Goal: Task Accomplishment & Management: Complete application form

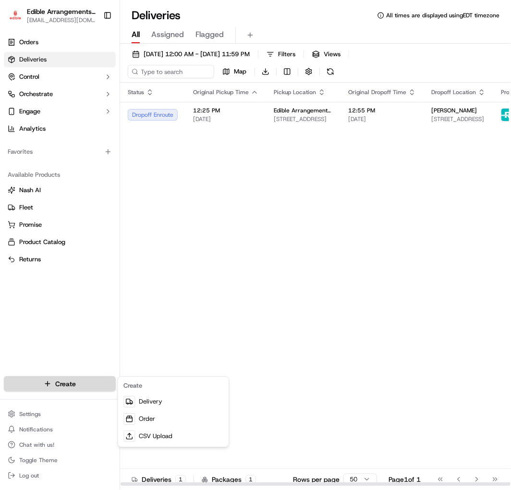
click at [85, 387] on html "Edible Arrangements - Savannah, GA ga1714@edible.store Toggle Sidebar Orders De…" at bounding box center [255, 245] width 511 height 490
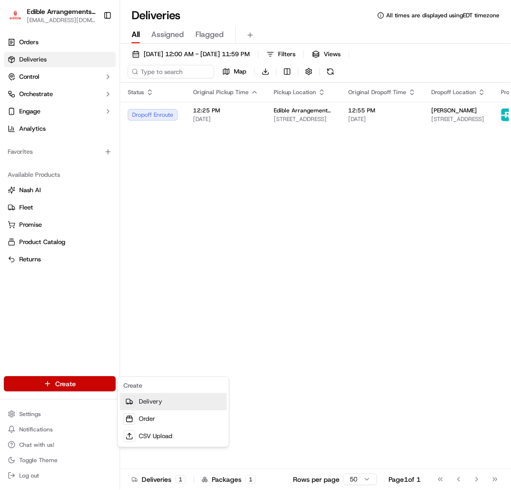
click at [154, 402] on link "Delivery" at bounding box center [173, 401] width 107 height 17
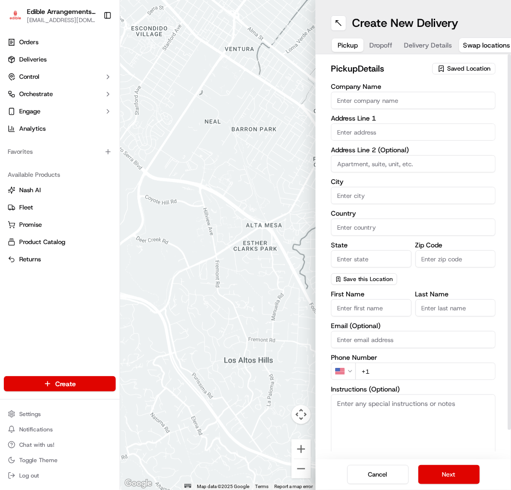
click at [382, 104] on input "Company Name" at bounding box center [413, 100] width 165 height 17
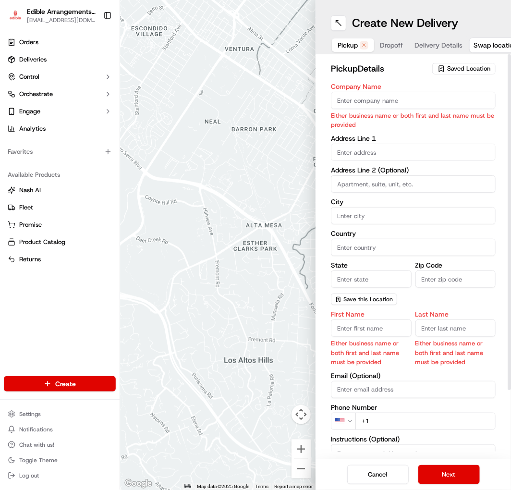
click at [372, 95] on input "Company Name" at bounding box center [413, 100] width 165 height 17
type input "Lancing Building Products"
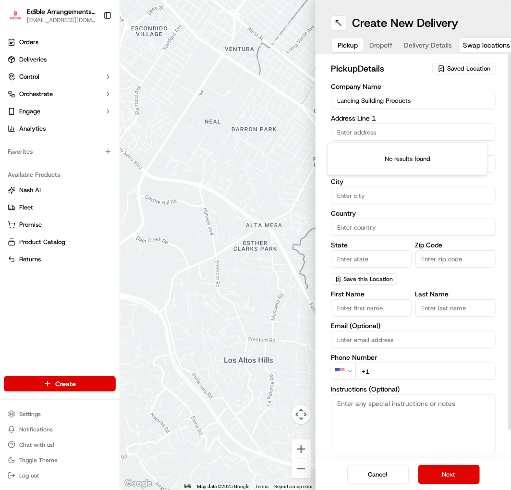
click at [381, 157] on body "Edible Arrangements - Savannah, GA ga1714@edible.store Toggle Sidebar Orders De…" at bounding box center [255, 245] width 511 height 490
click at [364, 129] on input "text" at bounding box center [413, 132] width 165 height 17
click at [364, 136] on input "text" at bounding box center [413, 132] width 165 height 17
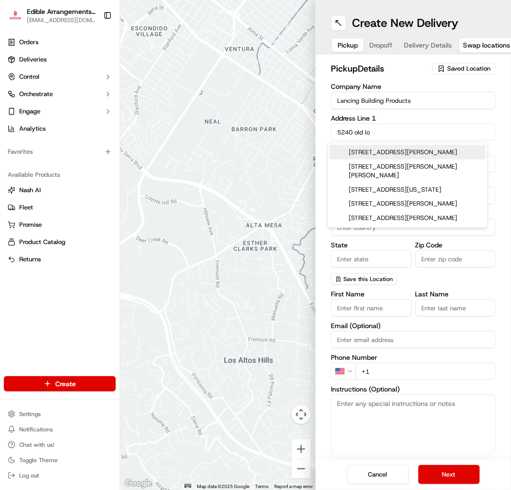
click at [384, 150] on div "[STREET_ADDRESS][PERSON_NAME]" at bounding box center [408, 152] width 156 height 14
type input "[STREET_ADDRESS][PERSON_NAME]"
type input "[PERSON_NAME]"
type input "[GEOGRAPHIC_DATA]"
type input "GA"
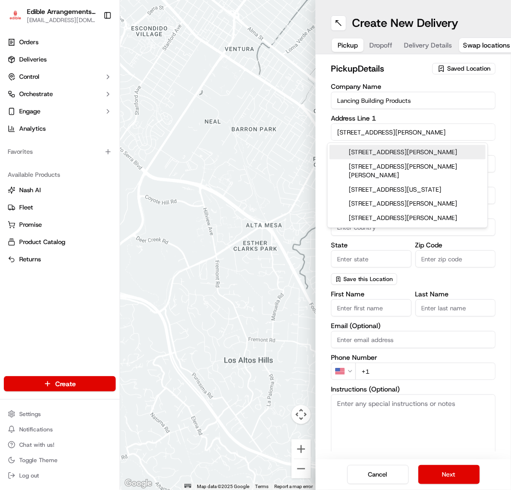
type input "31322"
type input "[STREET_ADDRESS]"
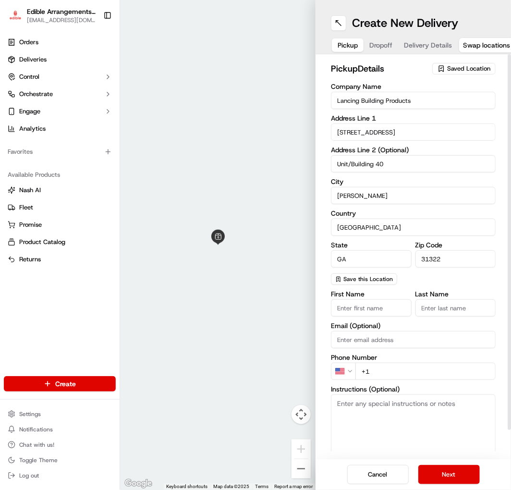
scroll to position [30, 0]
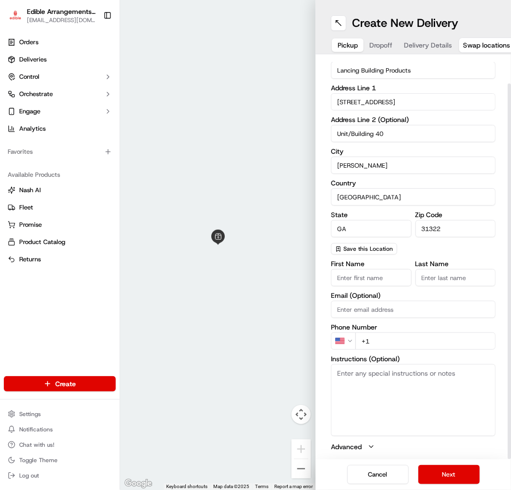
type input "Unit/Building 40"
click at [364, 284] on input "First Name" at bounding box center [371, 277] width 81 height 17
type input "[PERSON_NAME]"
click at [430, 284] on input "Last Name" at bounding box center [456, 277] width 81 height 17
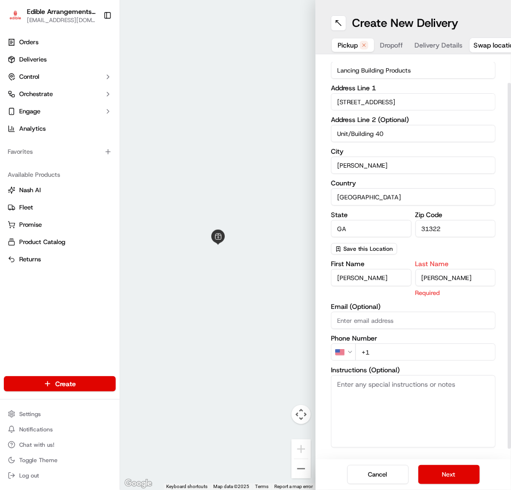
type input "[PERSON_NAME]"
click at [414, 319] on div "First Name [PERSON_NAME] Last Name [PERSON_NAME] Required Email (Optional) Phon…" at bounding box center [413, 361] width 165 height 203
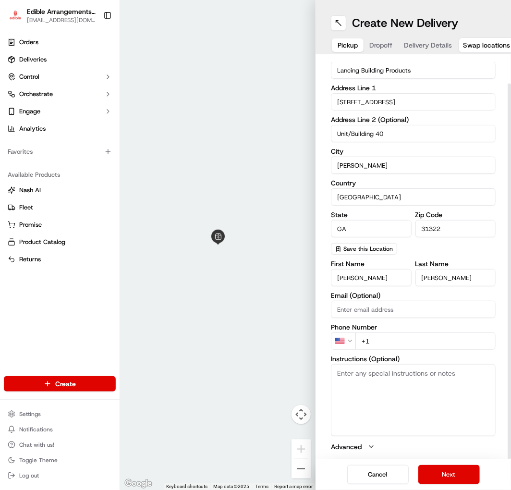
click at [416, 311] on input "Email (Optional)" at bounding box center [413, 309] width 165 height 17
click at [423, 310] on input "Email (Optional)" at bounding box center [413, 309] width 165 height 17
click at [370, 326] on label "Phone Number" at bounding box center [413, 327] width 165 height 7
click at [371, 339] on input "+1" at bounding box center [426, 341] width 140 height 17
type input "[PHONE_NUMBER]"
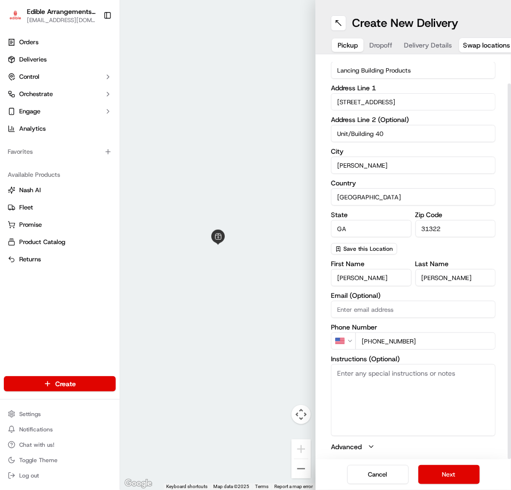
click at [385, 379] on textarea "Instructions (Optional)" at bounding box center [413, 400] width 165 height 72
drag, startPoint x: 467, startPoint y: 365, endPoint x: 460, endPoint y: 367, distance: 6.5
click at [396, 380] on textarea "Call when you get there. If he is not available the give Matt." at bounding box center [413, 400] width 165 height 72
click at [423, 385] on textarea "Call when you get there. If he is not available the give Matt (the boss)." at bounding box center [413, 400] width 165 height 72
paste textarea "Photo proof of delivery is required. Failure to comply could result in a claim.…"
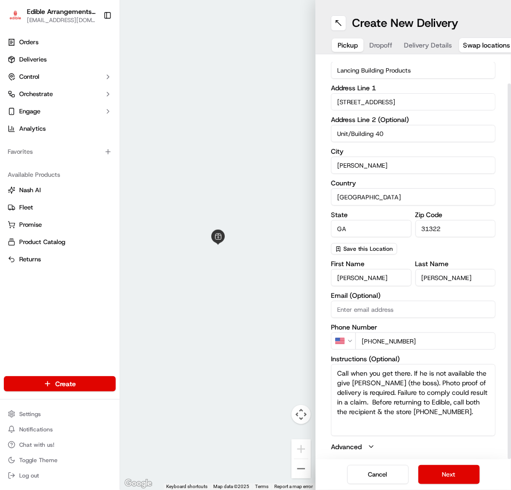
click at [418, 421] on textarea "Call when you get there. If he is not available the give Matt (the boss). Photo…" at bounding box center [413, 400] width 165 height 72
paste textarea "Hand deliver to customer."
type textarea "Call when you get there. If he is not available the give [PERSON_NAME] (the bos…"
click at [352, 442] on label "Advanced" at bounding box center [346, 447] width 31 height 10
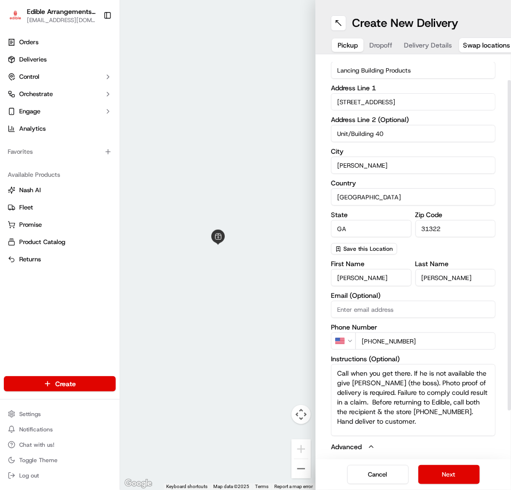
scroll to position [88, 0]
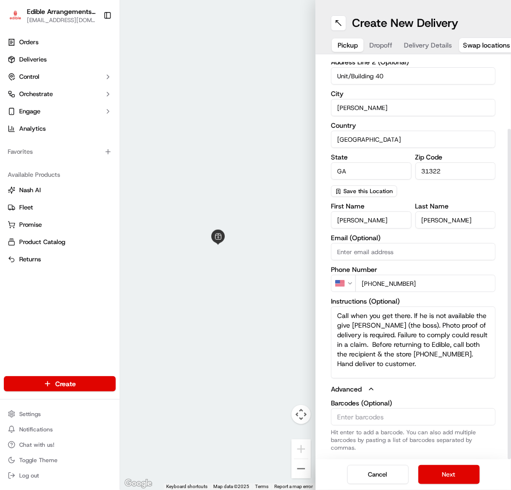
click at [361, 384] on button "Advanced" at bounding box center [413, 389] width 165 height 10
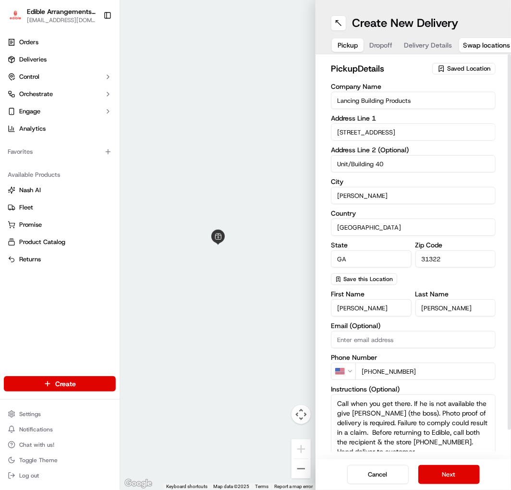
scroll to position [0, 0]
drag, startPoint x: 334, startPoint y: 99, endPoint x: 419, endPoint y: 171, distance: 111.2
click at [419, 171] on div "Company Name Lancing Building Products Address Line 1 5240 Old Louisville Road …" at bounding box center [413, 184] width 165 height 202
click at [301, 145] on div at bounding box center [218, 245] width 196 height 490
click at [388, 130] on input "[STREET_ADDRESS]" at bounding box center [413, 132] width 165 height 17
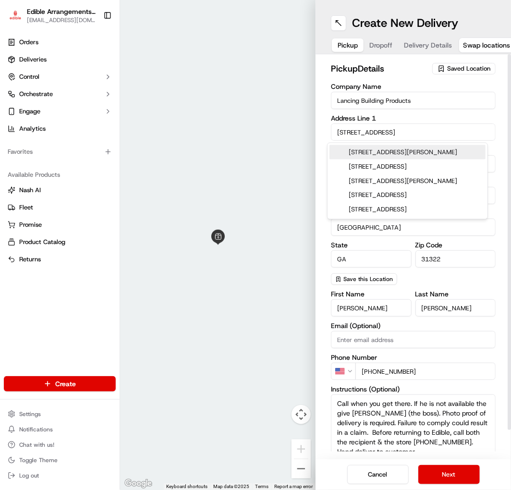
drag, startPoint x: 438, startPoint y: 130, endPoint x: 296, endPoint y: 138, distance: 142.5
click at [296, 138] on div "← Move left → Move right ↑ Move up ↓ Move down + Zoom in - Zoom out Home Jump l…" at bounding box center [315, 245] width 391 height 490
click at [434, 114] on div "Company Name Lancing Building Products Address Line 1 5240 Old Louisville Road …" at bounding box center [413, 184] width 165 height 202
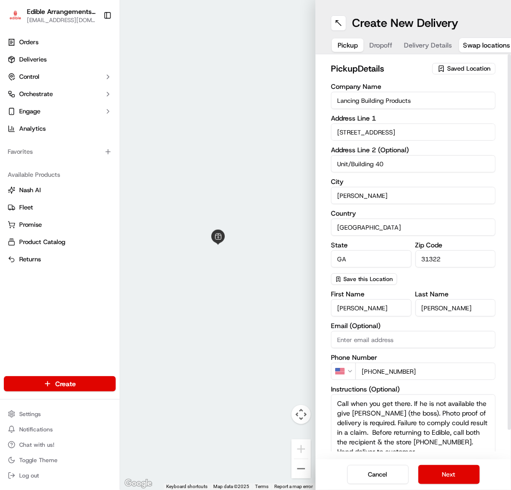
drag, startPoint x: 400, startPoint y: 169, endPoint x: 280, endPoint y: 169, distance: 120.1
click at [281, 169] on div "← Move left → Move right ↑ Move up ↓ Move down + Zoom in - Zoom out Home Jump l…" at bounding box center [315, 245] width 391 height 490
drag, startPoint x: 425, startPoint y: 371, endPoint x: 358, endPoint y: 382, distance: 68.7
click at [358, 382] on div "First Name Harmon Last Name Lester Email (Optional) Phone Number US +1 912 436 …" at bounding box center [413, 386] width 165 height 191
drag, startPoint x: 385, startPoint y: 453, endPoint x: 361, endPoint y: 448, distance: 24.9
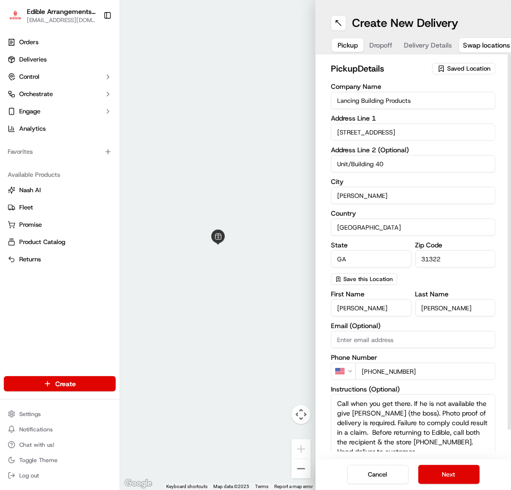
click at [361, 448] on div "pickup Details Saved Location Company Name Lancing Building Products Address Li…" at bounding box center [414, 256] width 196 height 405
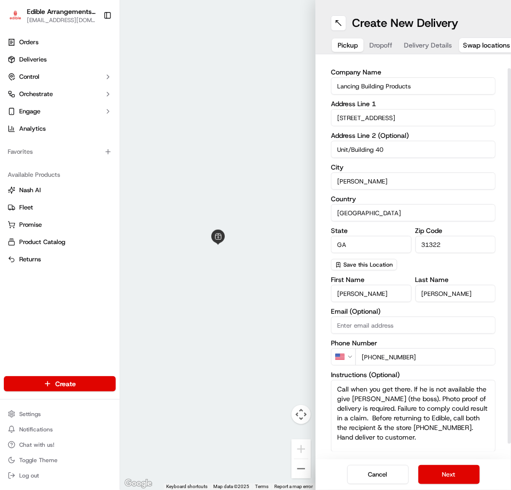
drag, startPoint x: 369, startPoint y: 447, endPoint x: 305, endPoint y: 369, distance: 101.4
click at [305, 369] on div "← Move left → Move right ↑ Move up ↓ Move down + Zoom in - Zoom out Home Jump l…" at bounding box center [315, 245] width 391 height 490
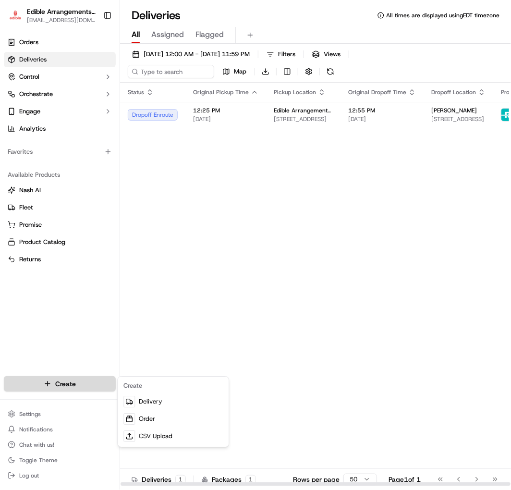
click at [53, 382] on html "Edible Arrangements - [GEOGRAPHIC_DATA][EMAIL_ADDRESS][DOMAIN_NAME] Toggle Side…" at bounding box center [255, 245] width 511 height 490
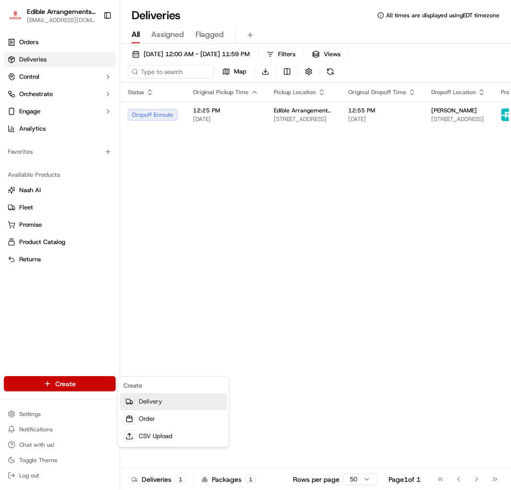
click at [140, 395] on link "Delivery" at bounding box center [173, 401] width 107 height 17
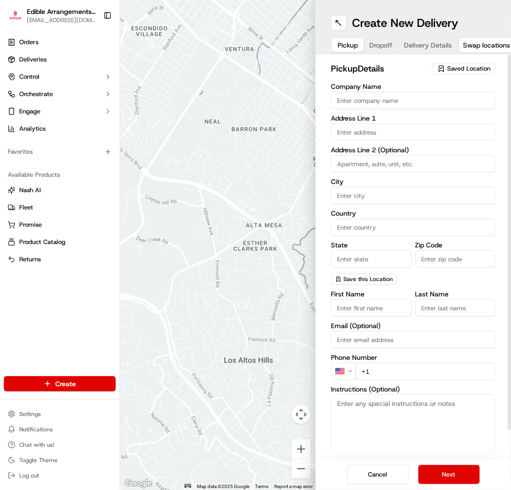
click at [458, 68] on span "Saved Location" at bounding box center [468, 68] width 43 height 9
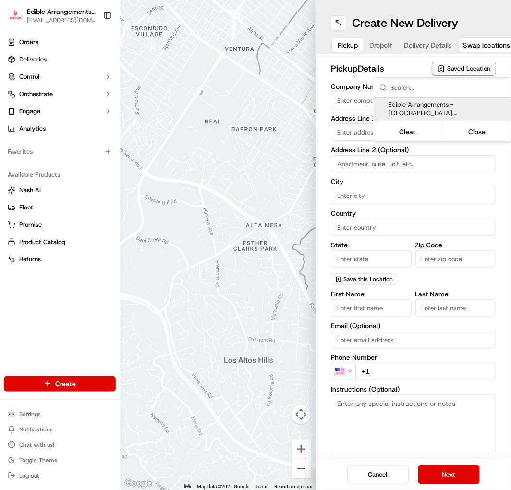
click at [440, 113] on span "Edible Arrangements - [GEOGRAPHIC_DATA], [GEOGRAPHIC_DATA] (GA1714)" at bounding box center [448, 108] width 118 height 17
type input "Edible Arrangements - [GEOGRAPHIC_DATA], [GEOGRAPHIC_DATA]"
type input "[STREET_ADDRESS]"
type input "Savannah"
type input "US"
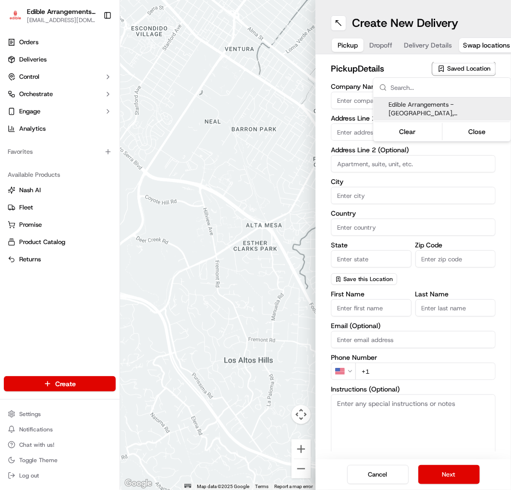
type input "GA"
type input "31406"
type input "[EMAIL_ADDRESS][DOMAIN_NAME]"
type input "[PHONE_NUMBER]"
type textarea "Please come inside the store to pick up the arrangement."
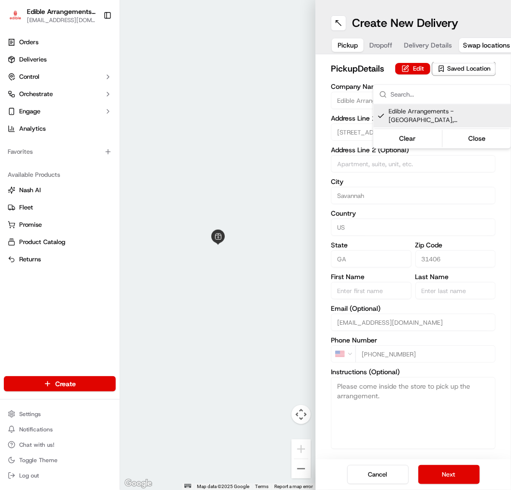
click at [409, 111] on span "Edible Arrangements - [GEOGRAPHIC_DATA], [GEOGRAPHIC_DATA] (GA1714)" at bounding box center [448, 116] width 118 height 17
type input "+1"
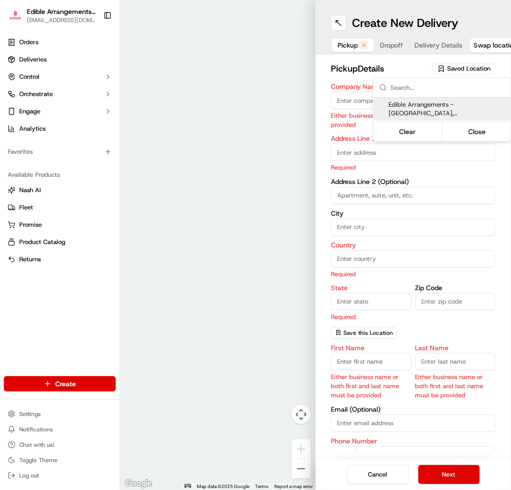
click at [455, 70] on html "Edible Arrangements - [GEOGRAPHIC_DATA][EMAIL_ADDRESS][DOMAIN_NAME] Toggle Side…" at bounding box center [255, 245] width 511 height 490
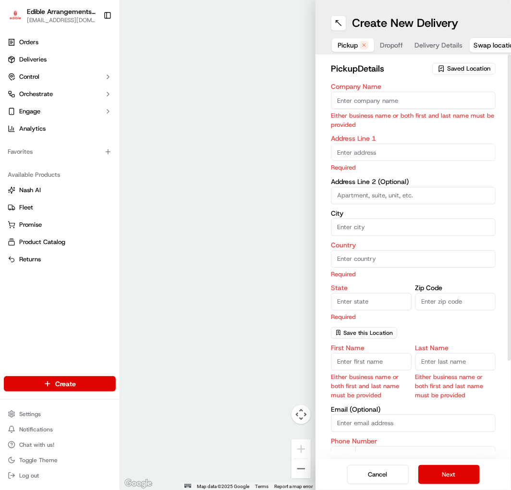
click at [455, 70] on span "Saved Location" at bounding box center [468, 68] width 43 height 9
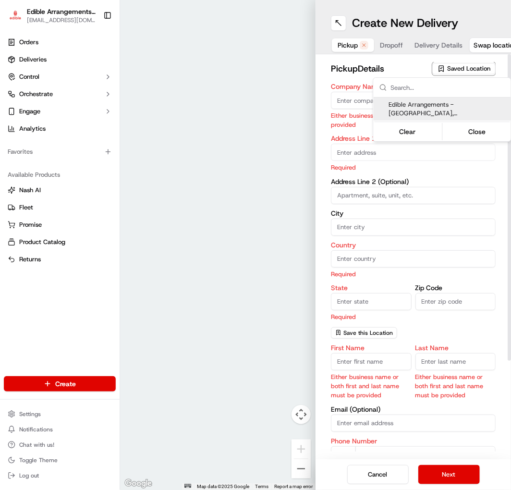
click at [443, 102] on span "Edible Arrangements - [GEOGRAPHIC_DATA], [GEOGRAPHIC_DATA] (GA1714)" at bounding box center [448, 108] width 118 height 17
type input "Edible Arrangements - [GEOGRAPHIC_DATA], [GEOGRAPHIC_DATA]"
type input "[STREET_ADDRESS]"
type input "Savannah"
type input "US"
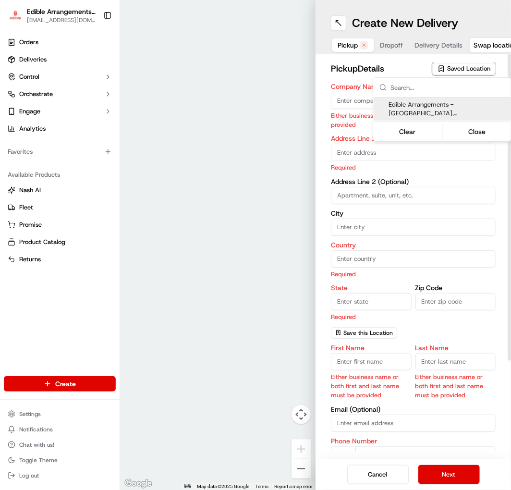
type input "GA"
type input "31406"
type input "[EMAIL_ADDRESS][DOMAIN_NAME]"
type input "[PHONE_NUMBER]"
type textarea "Please come inside the store to pick up the arrangement."
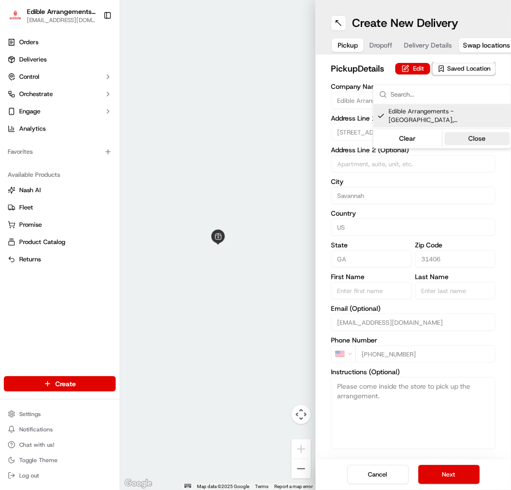
click at [464, 133] on button "Close" at bounding box center [478, 138] width 66 height 13
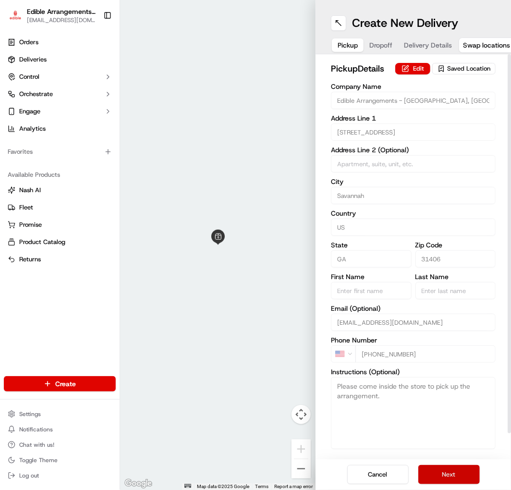
click at [432, 478] on button "Next" at bounding box center [450, 474] width 62 height 19
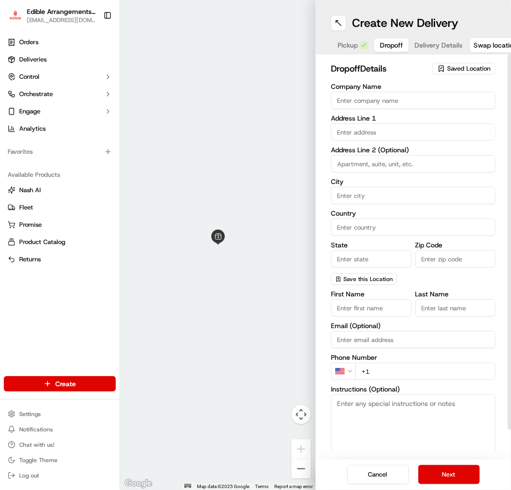
click at [386, 103] on input "Company Name" at bounding box center [413, 100] width 165 height 17
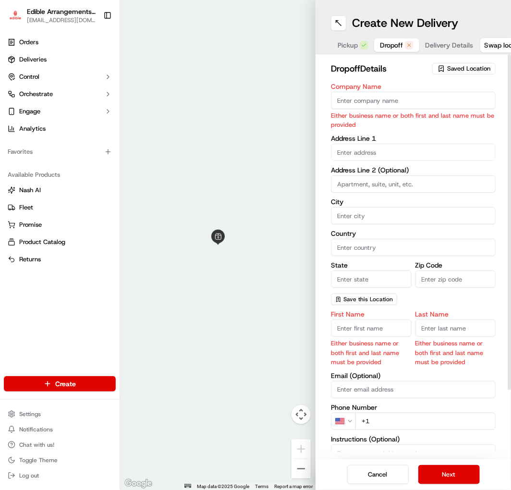
click at [358, 106] on input "Company Name" at bounding box center [413, 100] width 165 height 17
paste input "Lancing Building Products"
type input "Lancing Building Products"
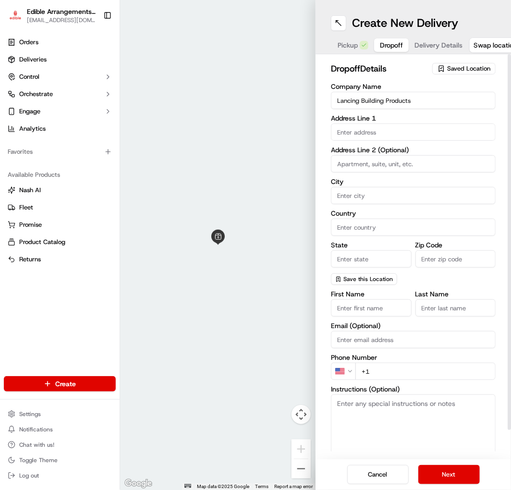
click at [399, 132] on input "text" at bounding box center [413, 132] width 165 height 17
paste input "[STREET_ADDRESS]"
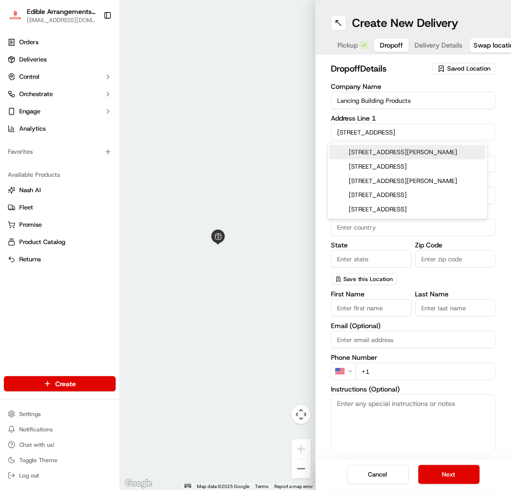
click at [417, 152] on div "5240 Old Louisville Road, Pooler, GA" at bounding box center [408, 152] width 156 height 14
type input "5240 Old Louisville Rd, Pooler, GA 31322, USA"
type input "[PERSON_NAME]"
type input "[GEOGRAPHIC_DATA]"
type input "GA"
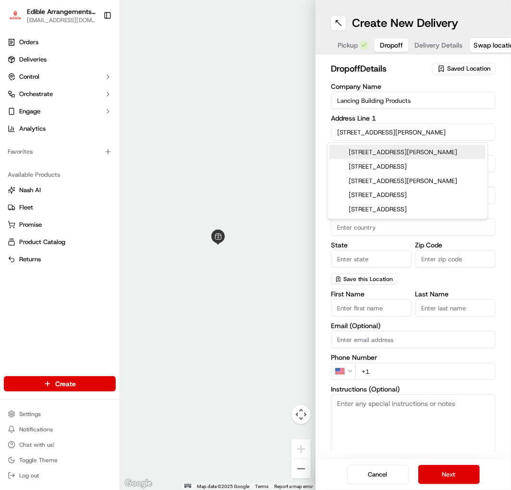
type input "31322"
type input "[STREET_ADDRESS]"
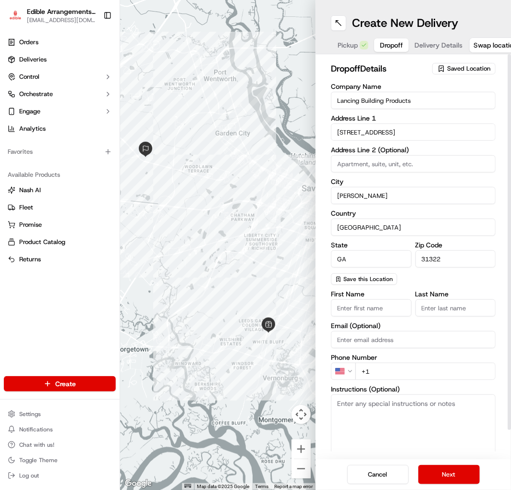
click at [362, 159] on input at bounding box center [413, 163] width 165 height 17
paste input "Unit/Building 40"
type input "Unit/Building 40"
click at [373, 199] on input "Pooler" at bounding box center [413, 195] width 165 height 17
click at [362, 306] on input "First Name" at bounding box center [371, 307] width 81 height 17
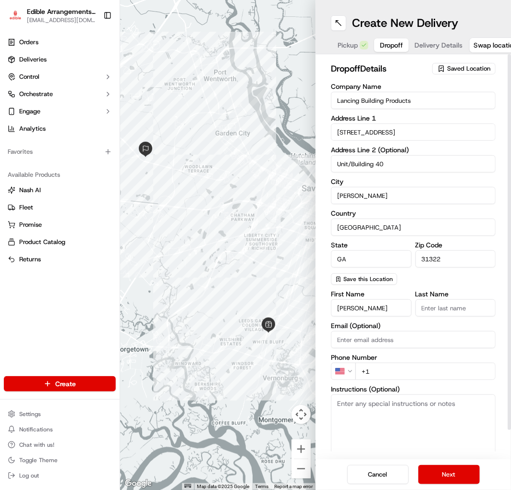
type input "Harmon"
click at [452, 305] on input "Last Name" at bounding box center [456, 307] width 81 height 17
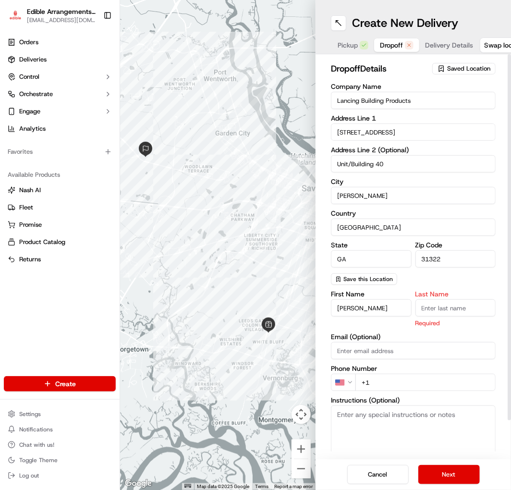
click at [426, 307] on input "Last Name" at bounding box center [456, 307] width 81 height 17
type input "Lester"
click at [369, 350] on div "First Name Harmon Last Name Lester Required Email (Optional) Phone Number US +1…" at bounding box center [413, 392] width 165 height 203
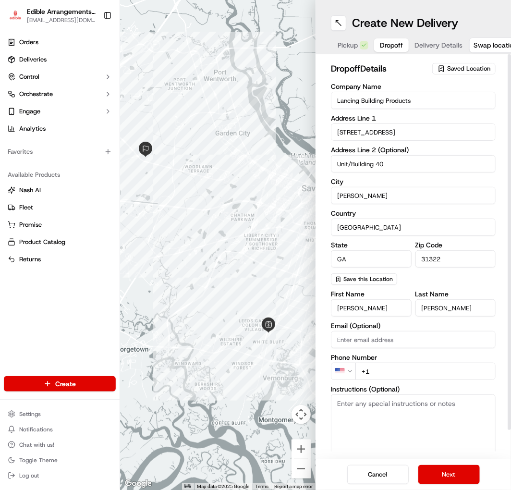
scroll to position [30, 0]
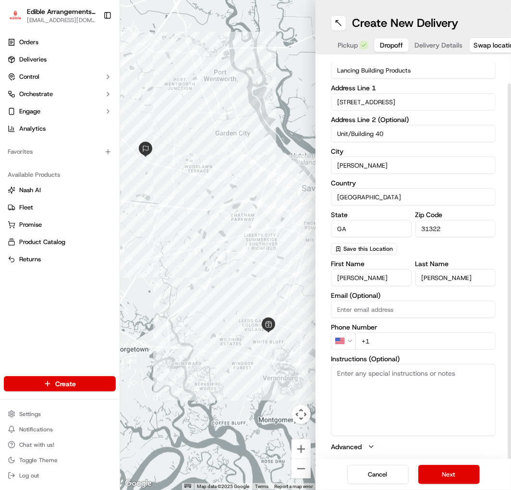
click at [385, 331] on div "Phone Number US +1" at bounding box center [413, 337] width 165 height 26
click at [390, 334] on input "+1" at bounding box center [426, 341] width 140 height 17
paste input "tel"
type input "+1 912 436 9256"
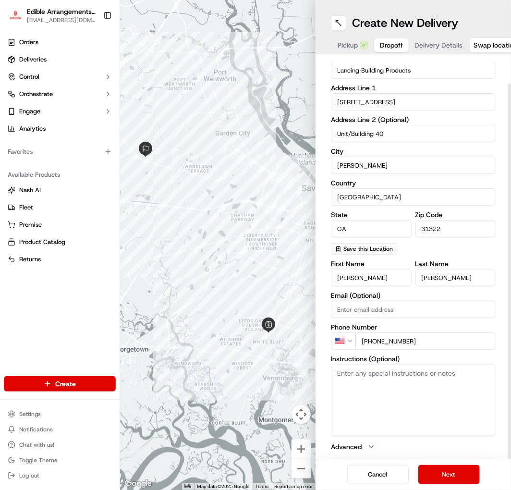
click at [402, 374] on textarea "Instructions (Optional)" at bounding box center [413, 400] width 165 height 72
click at [397, 378] on textarea "Instructions (Optional)" at bounding box center [413, 400] width 165 height 72
paste textarea "Call when you get there. If he is not available the give Matt (the boss). Photo…"
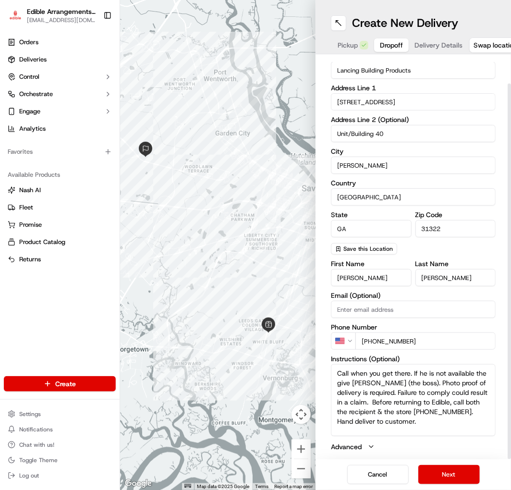
drag, startPoint x: 344, startPoint y: 383, endPoint x: 329, endPoint y: 383, distance: 15.4
click at [331, 383] on textarea "Call when you get there. If he is not available the give Matt (the boss). Photo…" at bounding box center [413, 400] width 165 height 72
click at [348, 378] on textarea "Call when you get there. If he is not available, give Matt (the boss). Photo pr…" at bounding box center [413, 400] width 165 height 72
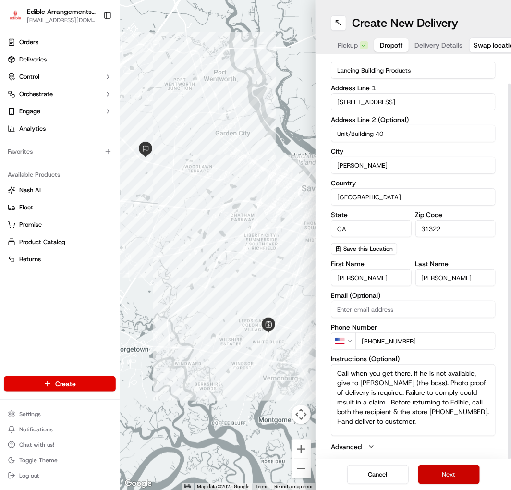
type textarea "Call when you get there. If he is not available, give to Matt (the boss). Photo…"
click at [423, 465] on button "Next" at bounding box center [450, 474] width 62 height 19
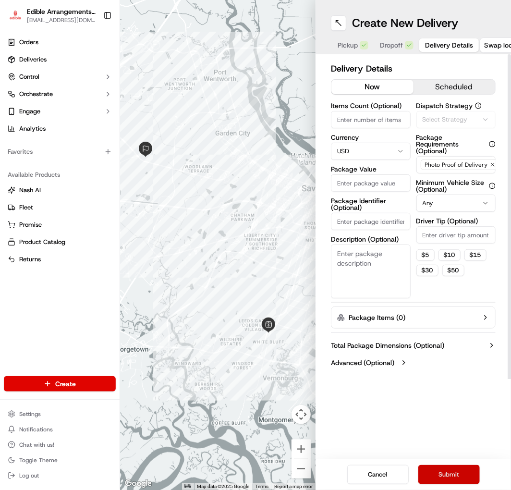
scroll to position [0, 0]
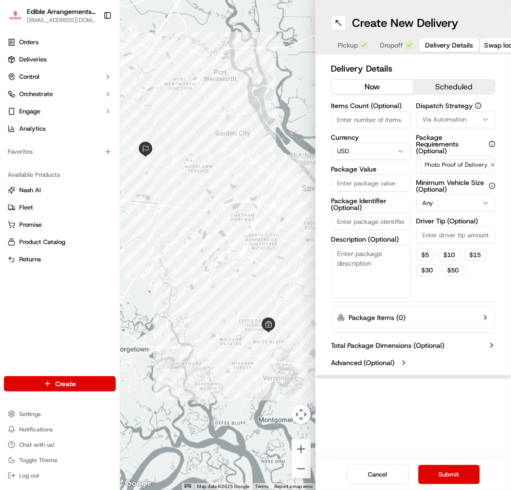
click at [364, 118] on input "Items Count (Optional)" at bounding box center [371, 119] width 80 height 17
type input "1"
click at [348, 186] on input "Package Value" at bounding box center [371, 182] width 80 height 17
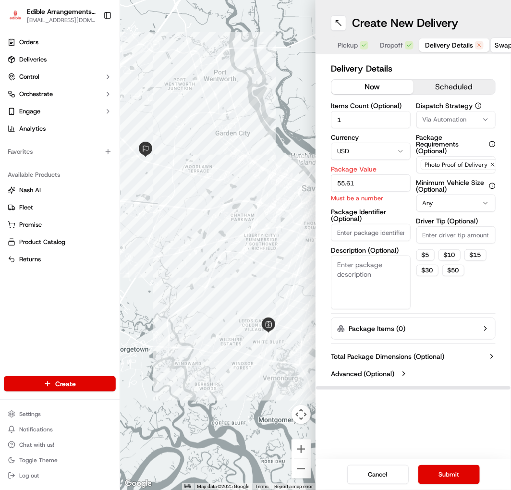
type input "55.61"
click at [375, 240] on div "Items Count (Optional) 1 Currency USD Package Value 55.61 Must be a number Pack…" at bounding box center [371, 205] width 80 height 207
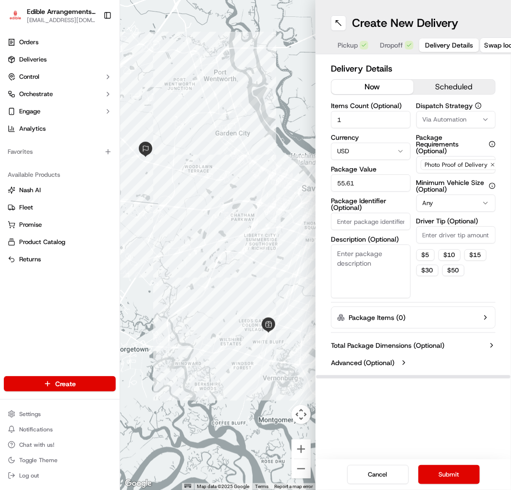
click at [376, 217] on input "Package Identifier (Optional)" at bounding box center [371, 221] width 80 height 17
click at [398, 207] on label "Package Identifier (Optional)" at bounding box center [371, 204] width 80 height 13
click at [398, 213] on input "Package Identifier (Optional)" at bounding box center [371, 221] width 80 height 17
click at [378, 261] on textarea "Description (Optional)" at bounding box center [371, 272] width 80 height 54
type textarea "Happiness expression with pine cheesecake (6657)"
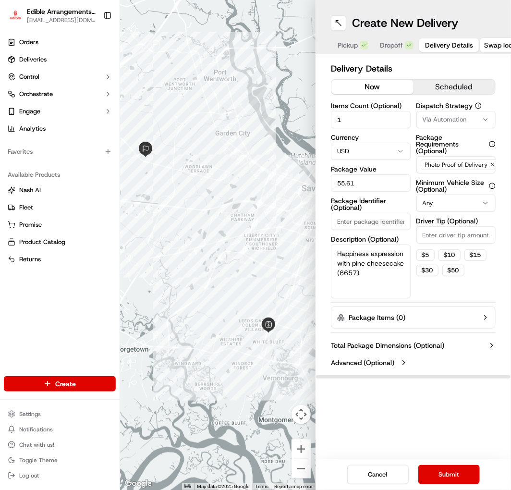
click at [381, 321] on label "Package Items ( 0 )" at bounding box center [377, 318] width 57 height 10
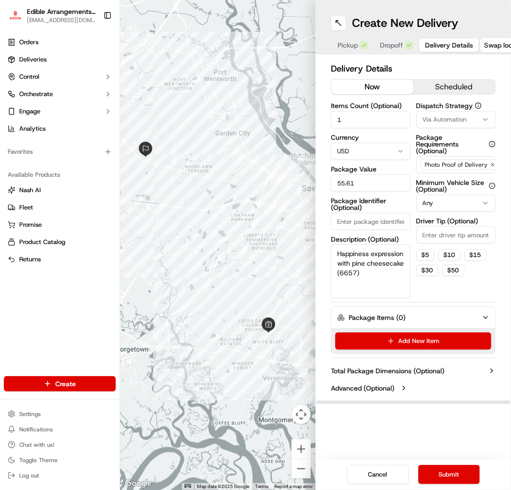
click at [381, 321] on label "Package Items ( 0 )" at bounding box center [377, 318] width 57 height 10
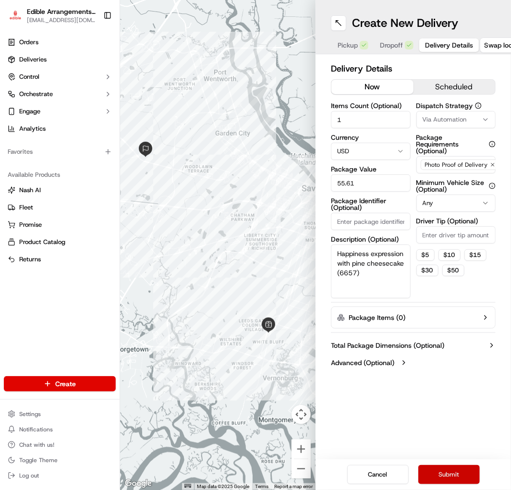
click at [444, 465] on button "Submit" at bounding box center [450, 474] width 62 height 19
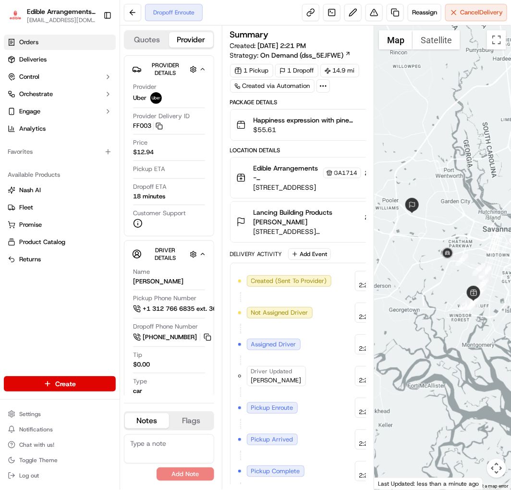
click at [32, 48] on link "Orders" at bounding box center [60, 42] width 112 height 15
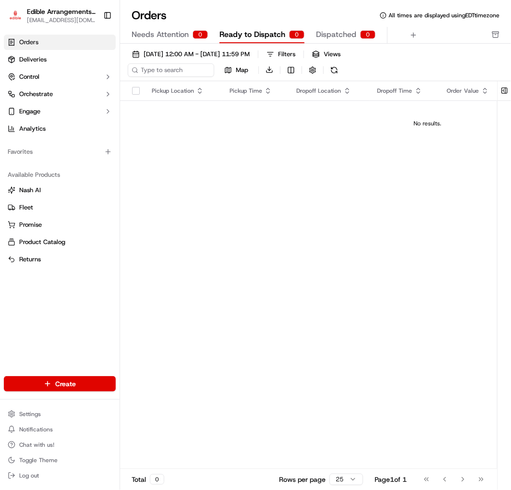
click at [43, 51] on ul "Orders Deliveries Control Orchestrate Engage Analytics" at bounding box center [60, 86] width 112 height 102
click at [46, 56] on span "Deliveries" at bounding box center [32, 59] width 27 height 9
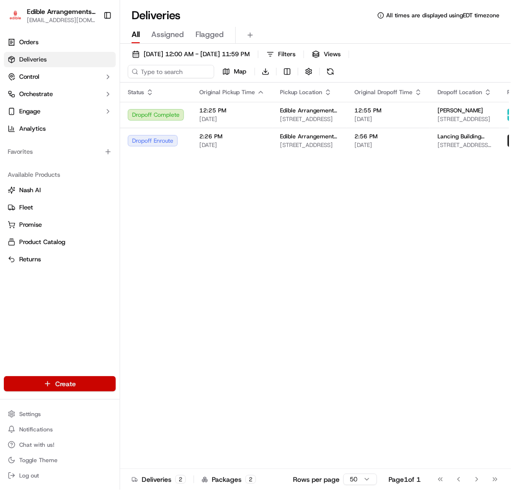
click at [60, 376] on html "Edible Arrangements - Savannah, GA ga1714@edible.store Toggle Sidebar Orders De…" at bounding box center [255, 245] width 511 height 490
click at [158, 404] on link "Delivery" at bounding box center [173, 401] width 107 height 17
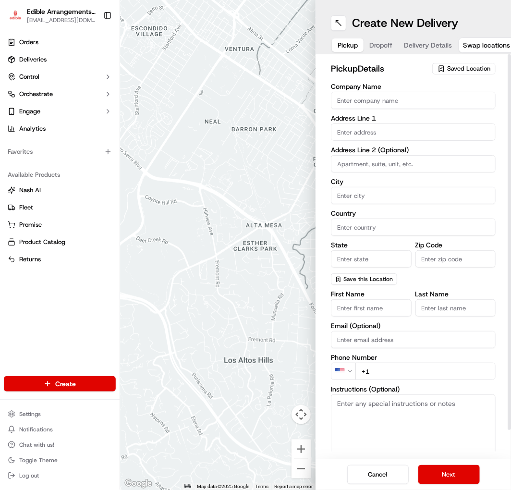
click at [465, 68] on span "Saved Location" at bounding box center [468, 68] width 43 height 9
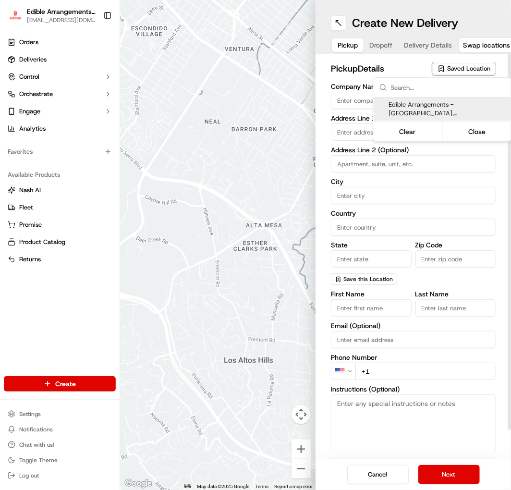
click at [447, 99] on div "Edible Arrangements - [GEOGRAPHIC_DATA], [GEOGRAPHIC_DATA] (GA1714)" at bounding box center [442, 109] width 137 height 23
type input "Edible Arrangements - [GEOGRAPHIC_DATA], [GEOGRAPHIC_DATA]"
type input "[STREET_ADDRESS]"
type input "Savannah"
type input "US"
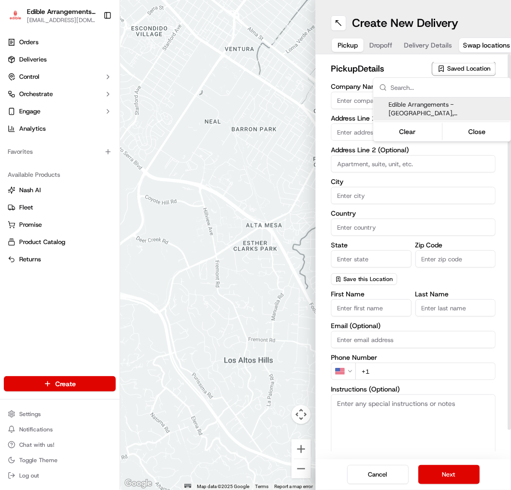
type input "GA"
type input "31406"
type input "[EMAIL_ADDRESS][DOMAIN_NAME]"
type input "[PHONE_NUMBER]"
type textarea "Please come inside the store to pick up the arrangement."
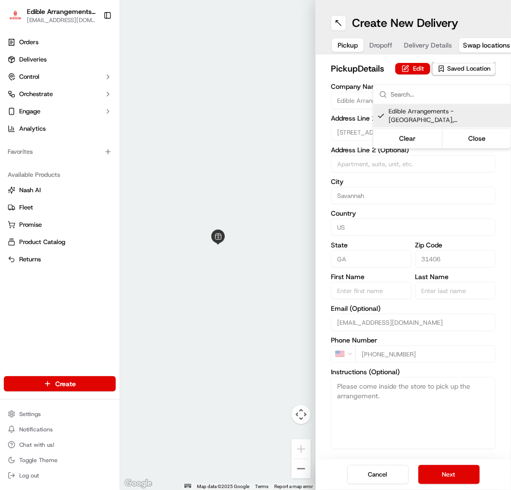
click at [371, 51] on html "Edible Arrangements - Savannah, GA ga1714@edible.store Toggle Sidebar Orders De…" at bounding box center [255, 245] width 511 height 490
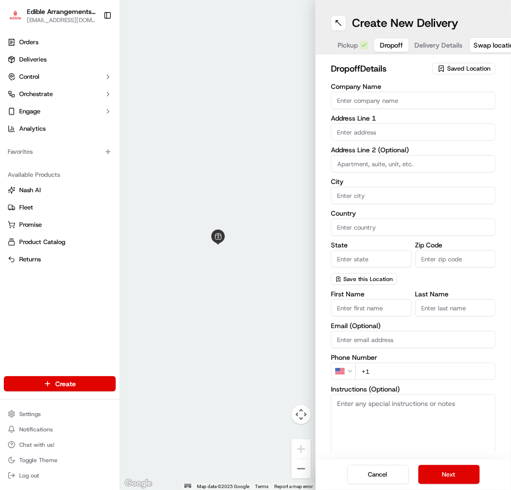
click at [374, 47] on button "Dropoff" at bounding box center [391, 44] width 35 height 13
click at [376, 309] on input "First Name" at bounding box center [371, 307] width 81 height 17
type input "Dominic"
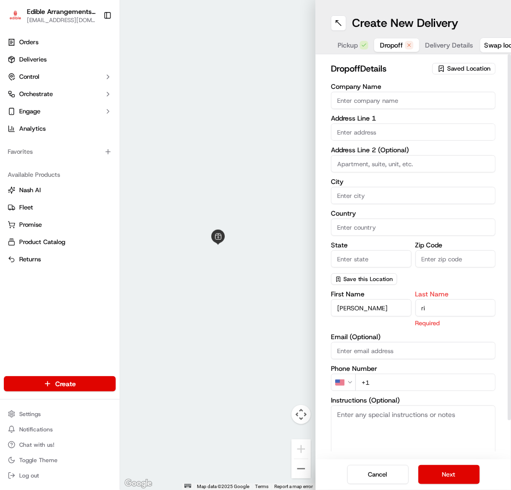
type input "r"
type input "Rivera"
click at [377, 131] on input "text" at bounding box center [413, 132] width 165 height 17
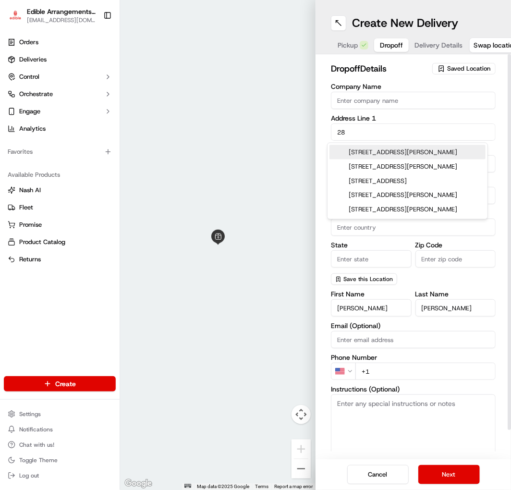
type input "2"
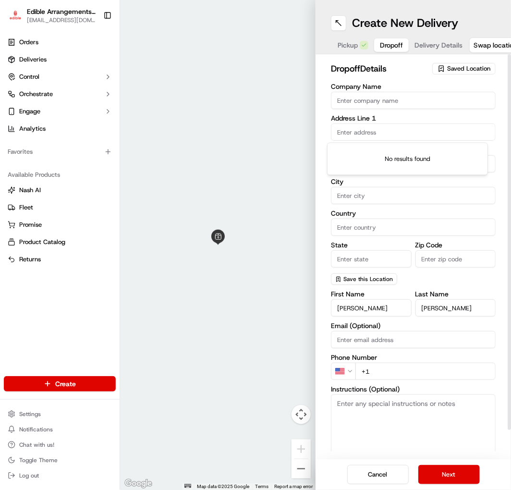
type input "3"
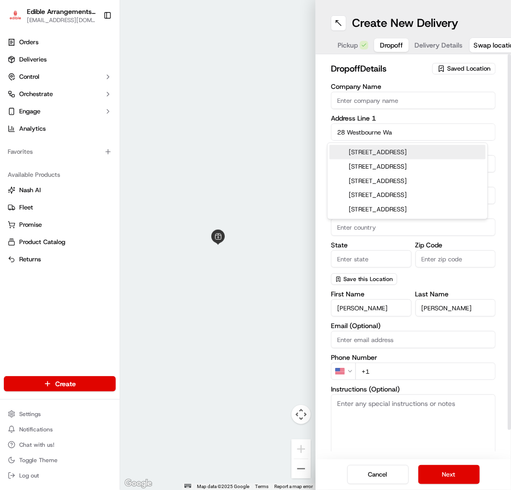
click at [399, 149] on div "28 Westbourne Way, Savannah, GA" at bounding box center [408, 152] width 156 height 14
type input "[STREET_ADDRESS]"
type input "Savannah"
type input "[GEOGRAPHIC_DATA]"
type input "GA"
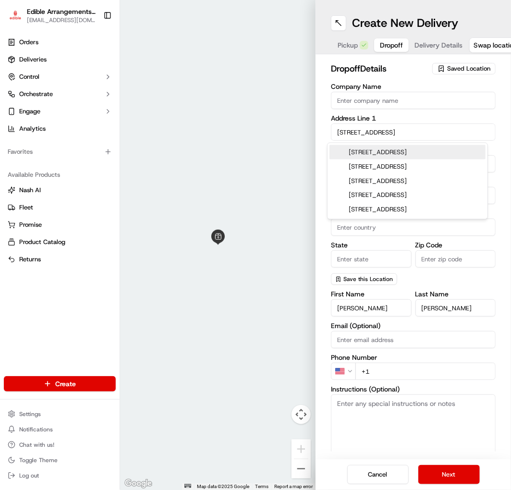
type input "31407"
type input "28 Westbourne Way"
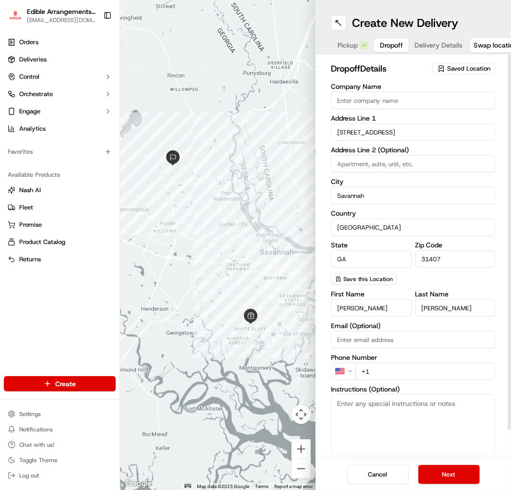
scroll to position [30, 0]
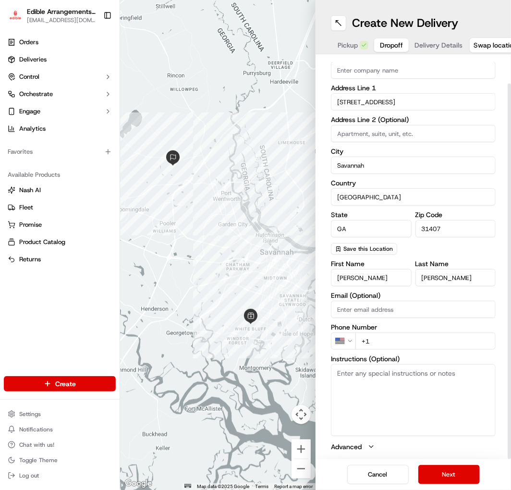
click at [410, 392] on textarea "Instructions (Optional)" at bounding box center [413, 400] width 165 height 72
paste textarea "Hand deliver to customer. We have already confirmed the recipient will be home …"
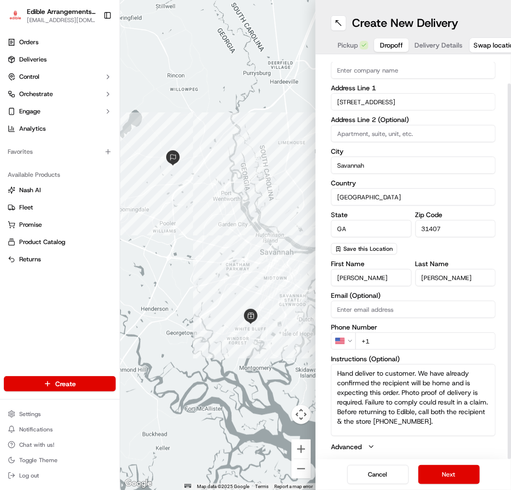
click at [342, 368] on textarea "Hand deliver to customer. We have already confirmed the recipient will be home …" at bounding box center [413, 400] width 165 height 72
drag, startPoint x: 342, startPoint y: 368, endPoint x: 407, endPoint y: 365, distance: 64.9
click at [406, 366] on textarea "Hand deliver to customer. We have already confirmed the recipient will be home …" at bounding box center [413, 400] width 165 height 72
click at [452, 380] on textarea "Hand deliver to customer. We have already confirmed the recipient will be home …" at bounding box center [413, 400] width 165 height 72
click at [355, 383] on textarea "Hand deliver to customer. We have already confirmed the recipient will be home …" at bounding box center [413, 400] width 165 height 72
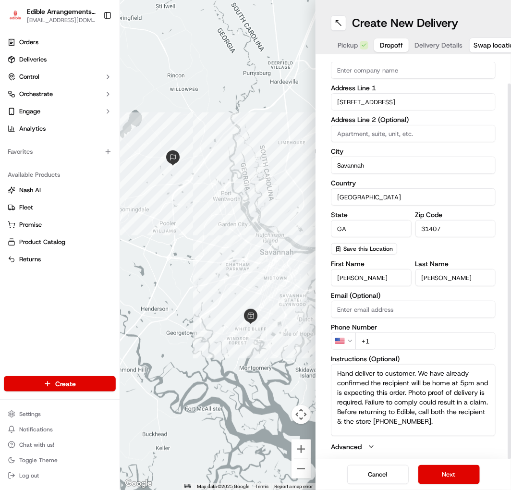
click at [333, 369] on textarea "Hand deliver to customer. We have already confirmed the recipient will be home …" at bounding box center [413, 400] width 165 height 72
drag, startPoint x: 333, startPoint y: 369, endPoint x: 442, endPoint y: 430, distance: 124.8
click at [442, 430] on textarea "Hand deliver to customer. We have already confirmed the recipient will be home …" at bounding box center [413, 400] width 165 height 72
click at [437, 430] on textarea "Hand deliver to customer. We have already confirmed the recipient will be home …" at bounding box center [413, 400] width 165 height 72
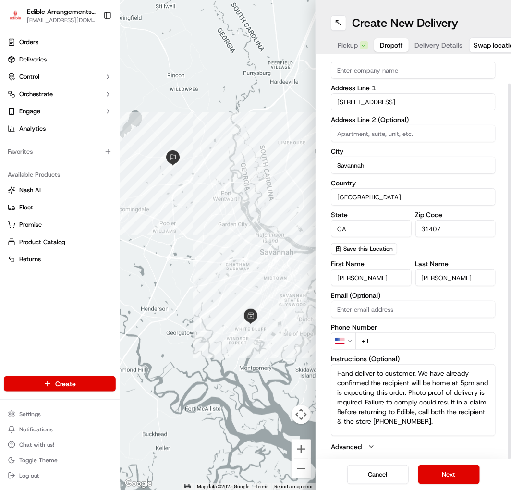
scroll to position [0, 0]
drag, startPoint x: 435, startPoint y: 425, endPoint x: 350, endPoint y: 356, distance: 109.7
click at [325, 347] on div "dropoff Details Saved Location Company Name Address Line 1 28 Westbourne Way Ad…" at bounding box center [414, 256] width 196 height 405
click at [346, 371] on textarea "Hand deliver to customer. We have already confirmed the recipient will be home …" at bounding box center [413, 400] width 165 height 72
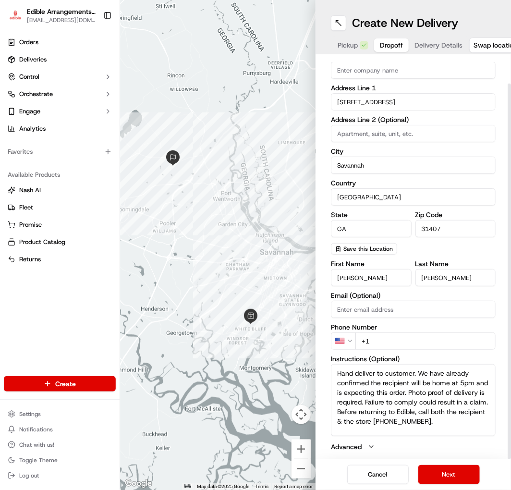
drag, startPoint x: 346, startPoint y: 371, endPoint x: 437, endPoint y: 435, distance: 111.7
click at [437, 435] on textarea "Hand deliver to customer. We have already confirmed the recipient will be home …" at bounding box center [413, 400] width 165 height 72
click at [438, 429] on textarea "Hand deliver to customer. We have already confirmed the recipient will be home …" at bounding box center [413, 400] width 165 height 72
drag, startPoint x: 438, startPoint y: 429, endPoint x: 328, endPoint y: 365, distance: 126.8
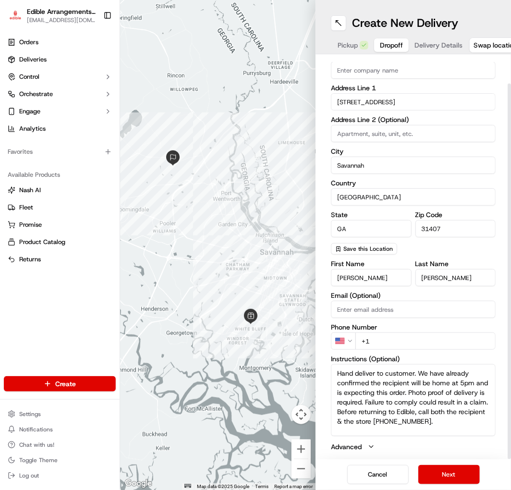
click at [331, 365] on textarea "Hand deliver to customer. We have already confirmed the recipient will be home …" at bounding box center [413, 400] width 165 height 72
click at [357, 373] on textarea "Hand deliver to customer. We have already confirmed the recipient will be home …" at bounding box center [413, 400] width 165 height 72
click at [342, 368] on textarea "Hand deliver to customer. We have already confirmed the recipient will be home …" at bounding box center [413, 400] width 165 height 72
drag, startPoint x: 342, startPoint y: 368, endPoint x: 422, endPoint y: 429, distance: 100.8
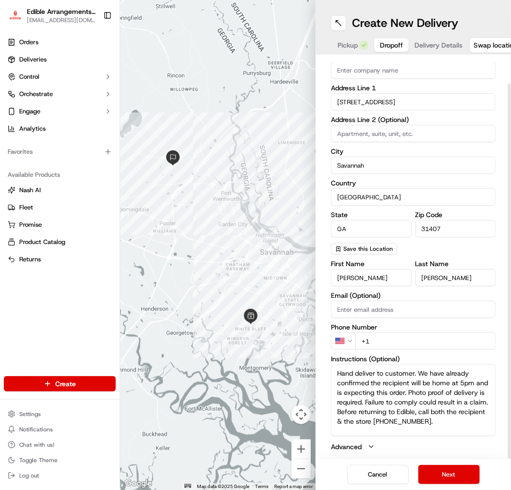
click at [417, 433] on textarea "Hand deliver to customer. We have already confirmed the recipient will be home …" at bounding box center [413, 400] width 165 height 72
click at [422, 429] on textarea "Hand deliver to customer. We have already confirmed the recipient will be home …" at bounding box center [413, 400] width 165 height 72
drag, startPoint x: 422, startPoint y: 429, endPoint x: 330, endPoint y: 368, distance: 110.6
click at [323, 365] on div "dropoff Details Saved Location Company Name Address Line 1 28 Westbourne Way Ad…" at bounding box center [414, 256] width 196 height 405
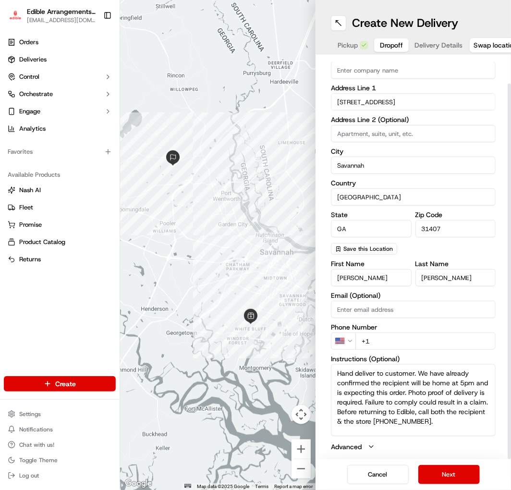
click at [358, 376] on textarea "Hand deliver to customer. We have already confirmed the recipient will be home …" at bounding box center [413, 400] width 165 height 72
click at [343, 373] on textarea "Hand deliver to customer. We have already confirmed the recipient will be home …" at bounding box center [413, 400] width 165 height 72
drag, startPoint x: 343, startPoint y: 373, endPoint x: 424, endPoint y: 432, distance: 100.3
click at [424, 432] on textarea "Hand deliver to customer. We have already confirmed the recipient will be home …" at bounding box center [413, 400] width 165 height 72
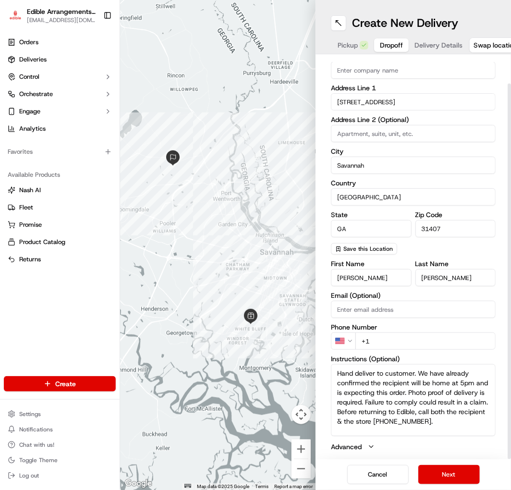
click at [424, 430] on textarea "Hand deliver to customer. We have already confirmed the recipient will be home …" at bounding box center [413, 400] width 165 height 72
drag, startPoint x: 424, startPoint y: 430, endPoint x: 334, endPoint y: 368, distance: 108.8
click at [331, 367] on textarea "Hand deliver to customer. We have already confirmed the recipient will be home …" at bounding box center [413, 400] width 165 height 72
click at [345, 372] on textarea "Hand deliver to customer. We have already confirmed the recipient will be home …" at bounding box center [413, 400] width 165 height 72
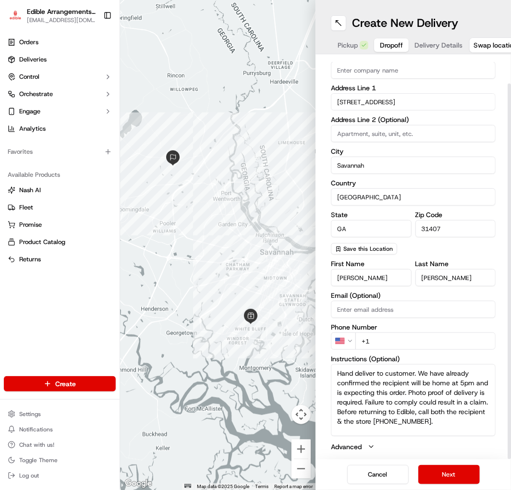
click at [345, 372] on textarea "Hand deliver to customer. We have already confirmed the recipient will be home …" at bounding box center [413, 400] width 165 height 72
drag, startPoint x: 345, startPoint y: 372, endPoint x: 416, endPoint y: 428, distance: 90.7
click at [416, 429] on textarea "Hand deliver to customer. We have already confirmed the recipient will be home …" at bounding box center [413, 400] width 165 height 72
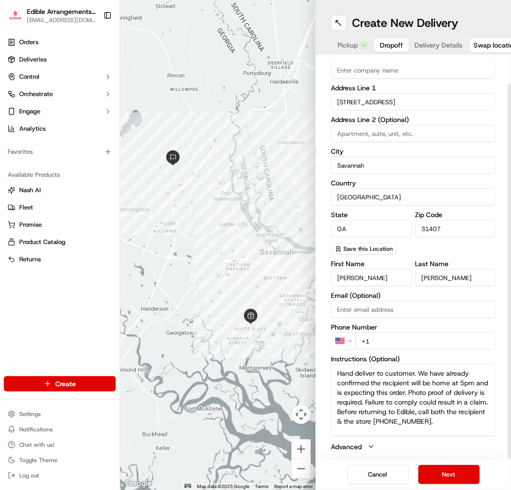
click at [431, 411] on textarea "Hand deliver to customer. We have already confirmed the recipient will be home …" at bounding box center [413, 400] width 165 height 72
click at [436, 429] on textarea "Hand deliver to customer. We have already confirmed the recipient will be home …" at bounding box center [413, 400] width 165 height 72
click at [417, 405] on textarea "Hand deliver to customer. We have already confirmed the recipient will be home …" at bounding box center [413, 400] width 165 height 72
click at [439, 389] on textarea "Hand deliver to customer. We have already confirmed the recipient will be home …" at bounding box center [413, 400] width 165 height 72
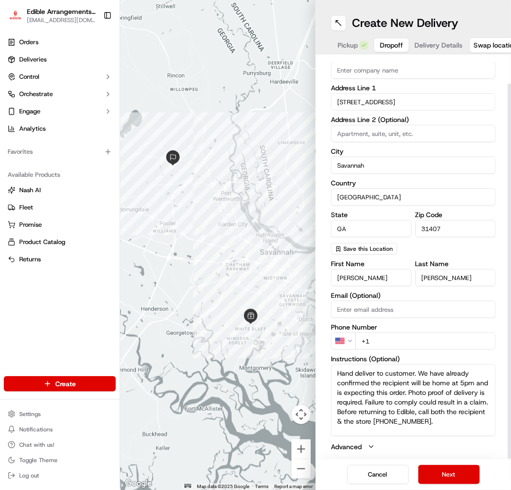
click at [350, 386] on textarea "Hand deliver to customer. We have already confirmed the recipient will be home …" at bounding box center [413, 400] width 165 height 72
click at [340, 367] on textarea "Hand deliver to customer. We have already confirmed the recipient will be home …" at bounding box center [413, 400] width 165 height 72
drag, startPoint x: 340, startPoint y: 367, endPoint x: 416, endPoint y: 375, distance: 76.8
click at [416, 375] on textarea "Hand deliver to customer. We have already confirmed the recipient will be home …" at bounding box center [413, 400] width 165 height 72
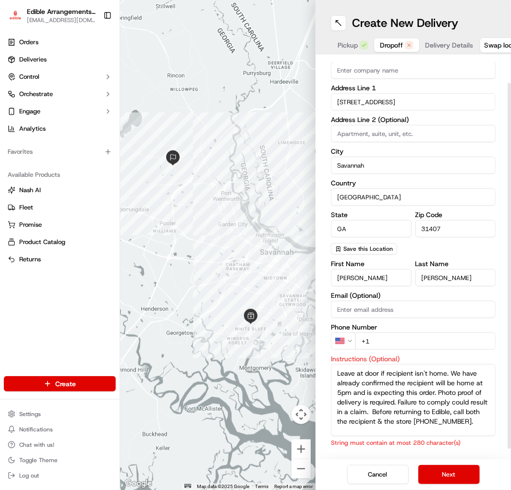
click at [333, 373] on textarea "Leave at door if recipient isn't home. We have already confirmed the recipient …" at bounding box center [413, 400] width 165 height 72
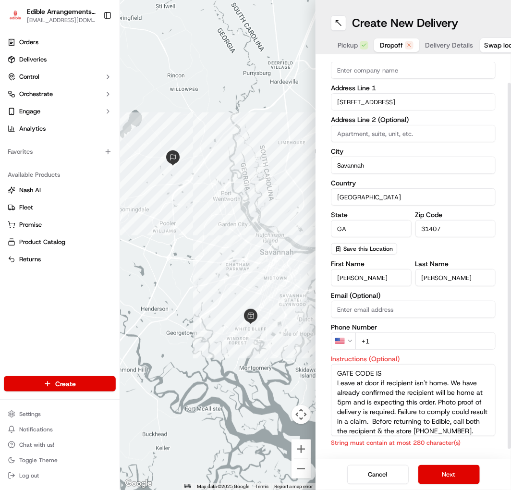
click at [390, 373] on textarea "GATE CODE IS Leave at door if recipient isn't home. We have already confirmed t…" at bounding box center [413, 400] width 165 height 72
type textarea "GATE CODE IS #2015 Leave at door if recipient isn't home. We have already confi…"
click at [424, 382] on textarea "GATE CODE IS #2015 Leave at door if recipient isn't home. We have already confi…" at bounding box center [413, 400] width 165 height 72
click at [409, 369] on textarea "GATE CODE IS #2015 Leave at door if recipient isn't home. We have already confi…" at bounding box center [413, 400] width 165 height 72
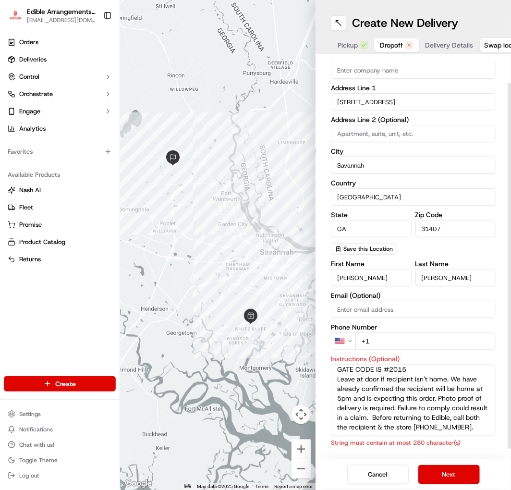
click at [380, 383] on textarea "GATE CODE IS #2015 Leave at door if recipient isn't home. We have already confi…" at bounding box center [413, 400] width 165 height 72
click at [435, 397] on textarea "GATE CODE IS #2015 Leave at door if recipient isn't home. We have already confi…" at bounding box center [413, 400] width 165 height 72
click at [441, 393] on textarea "GATE CODE IS #2015 Leave at door if recipient isn't home. We have already confi…" at bounding box center [413, 400] width 165 height 72
click at [441, 434] on textarea "GATE CODE IS #2015 Leave at door if recipient isn't home. We have already confi…" at bounding box center [413, 400] width 165 height 72
click at [408, 339] on input "+1" at bounding box center [426, 341] width 140 height 17
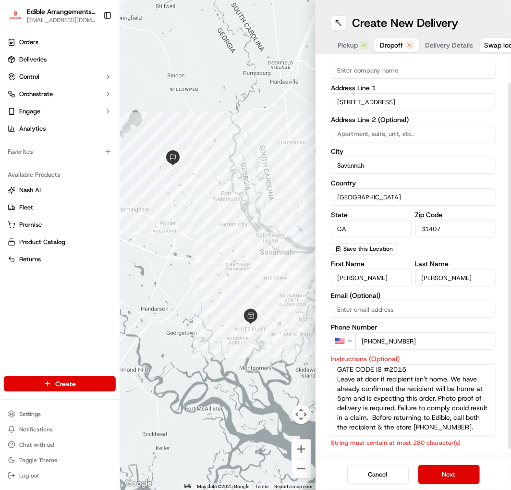
type input "+1 912 220 6112"
click at [397, 307] on input "Email (Optional)" at bounding box center [413, 309] width 165 height 17
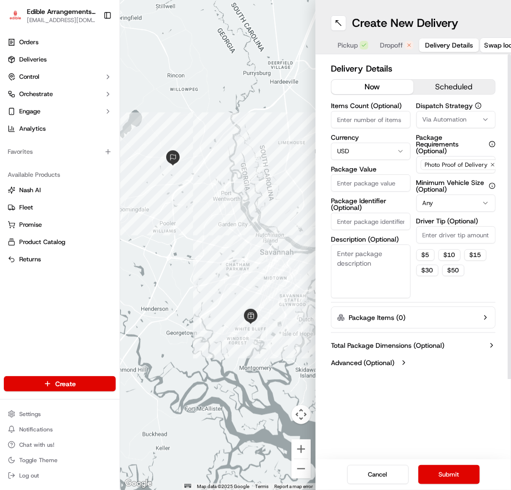
scroll to position [0, 0]
click at [431, 44] on span "Delivery Details" at bounding box center [449, 45] width 48 height 10
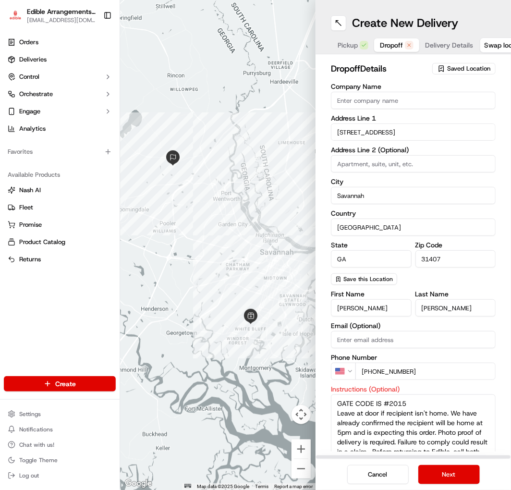
click at [385, 47] on span "Dropoff" at bounding box center [391, 45] width 23 height 10
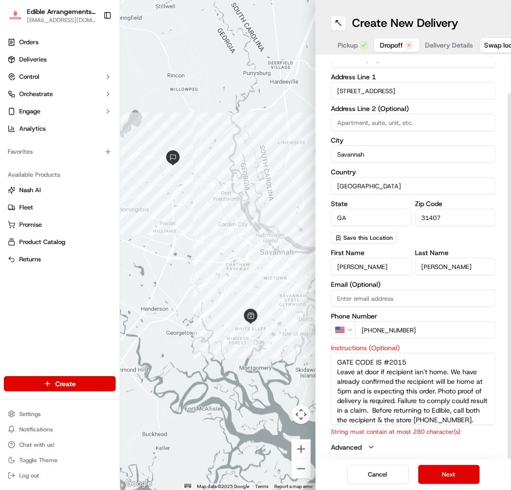
click at [394, 391] on textarea "GATE CODE IS #2015 Leave at door if recipient isn't home. We have already confi…" at bounding box center [413, 389] width 165 height 72
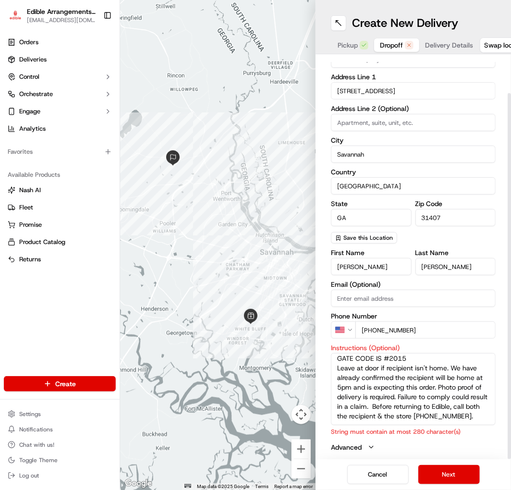
click at [441, 407] on textarea "GATE CODE IS #2015 Leave at door if recipient isn't home. We have already confi…" at bounding box center [413, 389] width 165 height 72
click at [440, 389] on textarea "GATE CODE IS #2015 Leave at door if recipient isn't home. We have already confi…" at bounding box center [413, 389] width 165 height 72
click at [417, 411] on textarea "GATE CODE IS #2015 Leave at door if recipient isn't home. We have already confi…" at bounding box center [413, 389] width 165 height 72
click at [448, 388] on textarea "GATE CODE IS #2015 Leave at door if recipient isn't home. We have already confi…" at bounding box center [413, 389] width 165 height 72
drag, startPoint x: 448, startPoint y: 388, endPoint x: 444, endPoint y: 410, distance: 22.5
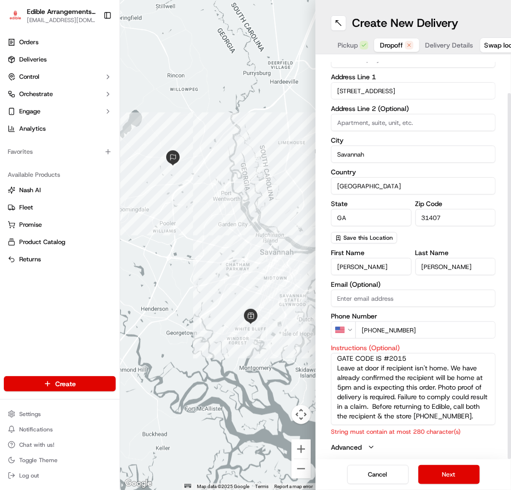
click at [445, 411] on textarea "GATE CODE IS #2015 Leave at door if recipient isn't home. We have already confi…" at bounding box center [413, 389] width 165 height 72
click at [443, 408] on textarea "GATE CODE IS #2015 Leave at door if recipient isn't home. We have already confi…" at bounding box center [413, 389] width 165 height 72
click at [444, 385] on textarea "GATE CODE IS #2015 Leave at door if recipient isn't home. We have already confi…" at bounding box center [413, 389] width 165 height 72
drag, startPoint x: 444, startPoint y: 385, endPoint x: 446, endPoint y: 412, distance: 26.5
click at [446, 412] on textarea "GATE CODE IS #2015 Leave at door if recipient isn't home. We have already confi…" at bounding box center [413, 389] width 165 height 72
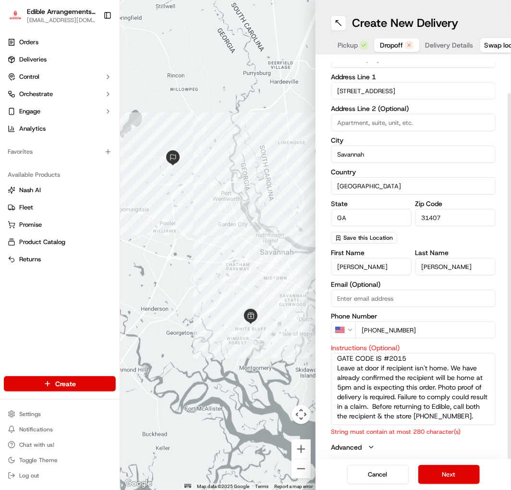
click at [426, 406] on textarea "GATE CODE IS #2015 Leave at door if recipient isn't home. We have already confi…" at bounding box center [413, 389] width 165 height 72
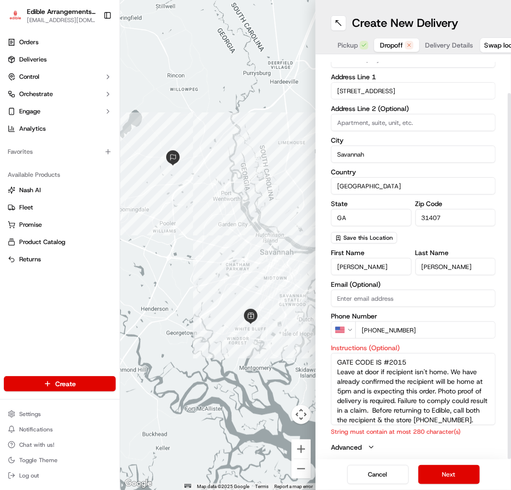
click at [354, 382] on textarea "GATE CODE IS #2015 Leave at door if recipient isn't home. We have already confi…" at bounding box center [413, 389] width 165 height 72
drag, startPoint x: 354, startPoint y: 382, endPoint x: 366, endPoint y: 381, distance: 11.6
click at [366, 381] on textarea "GATE CODE IS #2015 Leave at door if recipient isn't home. We have already confi…" at bounding box center [413, 389] width 165 height 72
click at [441, 363] on textarea "GATE CODE IS #2015 Leave at door if recipient isn't home. We have already confi…" at bounding box center [413, 389] width 165 height 72
click at [353, 383] on textarea "GATE CODE IS #2015 Leave at door if recipient isn't home. We have already confi…" at bounding box center [413, 389] width 165 height 72
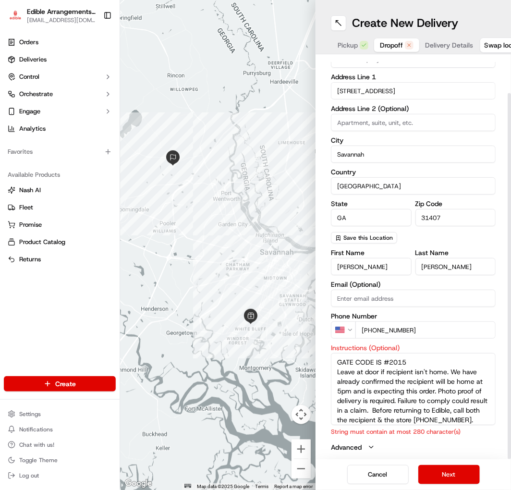
drag, startPoint x: 353, startPoint y: 383, endPoint x: 373, endPoint y: 381, distance: 20.3
click at [373, 381] on textarea "GATE CODE IS #2015 Leave at door if recipient isn't home. We have already confi…" at bounding box center [413, 389] width 165 height 72
click at [457, 374] on textarea "GATE CODE IS #2015 Leave at door if recipient isn't home. We have already confi…" at bounding box center [413, 389] width 165 height 72
drag, startPoint x: 457, startPoint y: 374, endPoint x: 365, endPoint y: 381, distance: 91.6
click at [365, 381] on textarea "GATE CODE IS #2015 Leave at door if recipient isn't home. We have already confi…" at bounding box center [413, 389] width 165 height 72
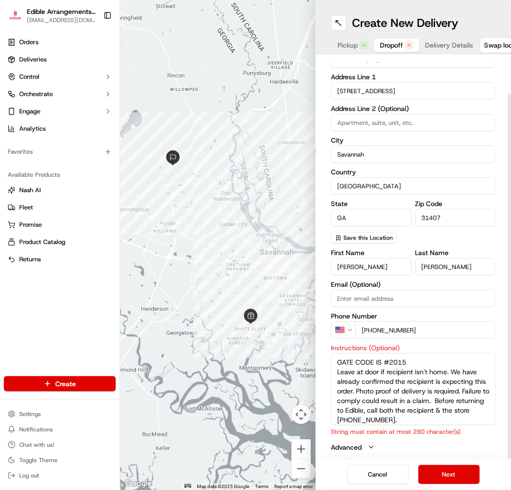
click at [402, 406] on textarea "GATE CODE IS #2015 Leave at door if recipient isn't home. We have already confi…" at bounding box center [413, 389] width 165 height 72
click at [401, 383] on textarea "GATE CODE IS #2015 Leave at door if recipient isn't home. We have already confi…" at bounding box center [413, 389] width 165 height 72
click at [425, 372] on textarea "GATE CODE IS #2015 Leave at door if recipient isn't home. We have already confi…" at bounding box center [413, 389] width 165 height 72
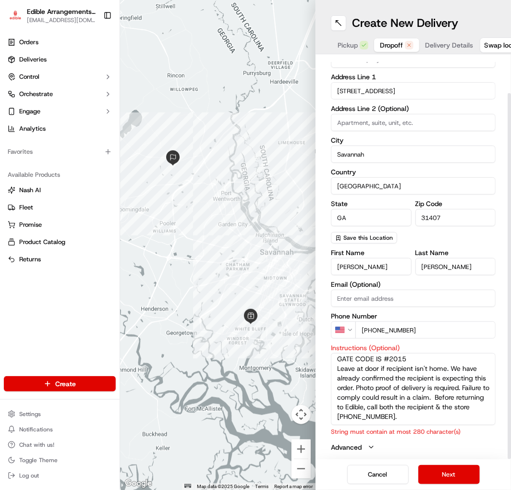
click at [471, 406] on textarea "GATE CODE IS #2015 Leave at door if recipient isn't home. We have already confi…" at bounding box center [413, 389] width 165 height 72
click at [438, 391] on textarea "GATE CODE IS #2015 Leave at door if recipient isn't home. We have already confi…" at bounding box center [413, 389] width 165 height 72
drag, startPoint x: 467, startPoint y: 404, endPoint x: 296, endPoint y: 409, distance: 170.7
click at [304, 405] on div "← Move left → Move right ↑ Move up ↓ Move down + Zoom in - Zoom out Home Jump l…" at bounding box center [315, 245] width 391 height 490
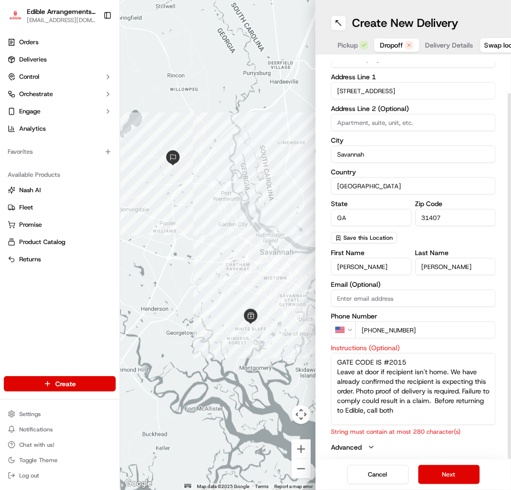
scroll to position [0, 0]
type textarea "GATE CODE IS #2015 Leave at door if recipient isn't home. We have already confi…"
click at [462, 408] on textarea "GATE CODE IS #2015 Leave at door if recipient isn't home. We have already confi…" at bounding box center [413, 389] width 165 height 72
drag, startPoint x: 476, startPoint y: 409, endPoint x: 321, endPoint y: 340, distance: 170.2
click at [321, 340] on div "dropoff Details Saved Location Company Name Address Line 1 28 Westbourne Way Ad…" at bounding box center [414, 256] width 196 height 405
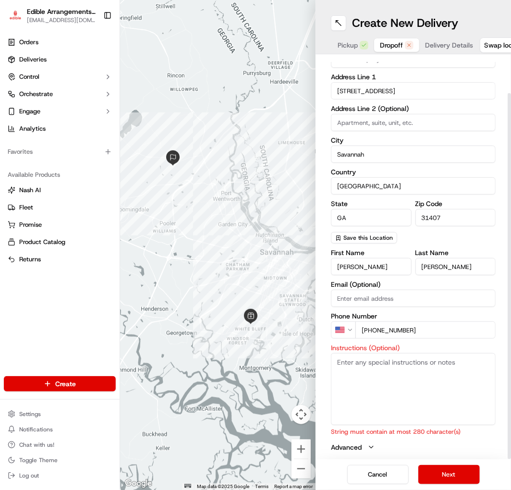
click at [427, 333] on div "First Name Dominic Last Name Rivera Email (Optional) Phone Number US +1 912 220…" at bounding box center [413, 350] width 165 height 203
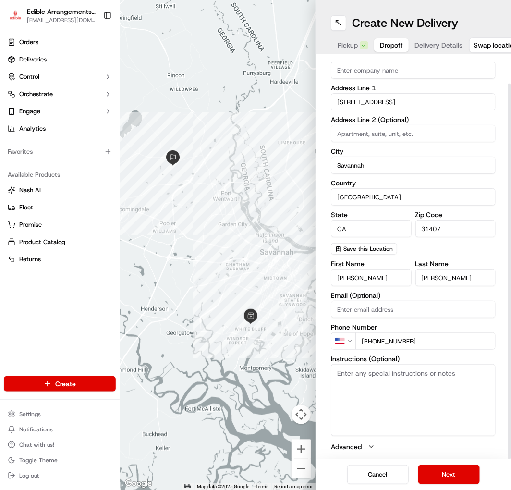
scroll to position [30, 0]
click at [413, 387] on textarea "Instructions (Optional)" at bounding box center [413, 400] width 165 height 72
paste textarea "GATE CODE IS #2015 Leave at door if recipient isn't home. We have already confi…"
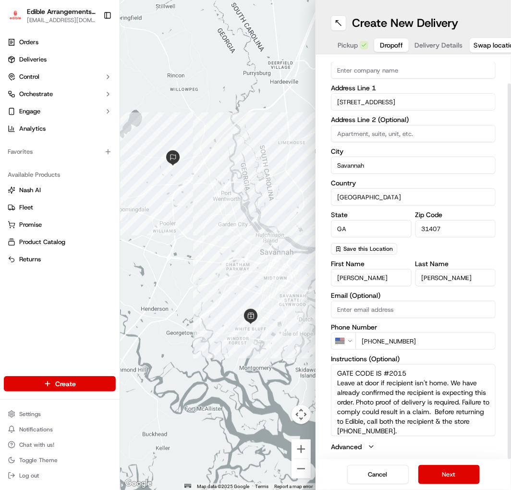
scroll to position [3, 0]
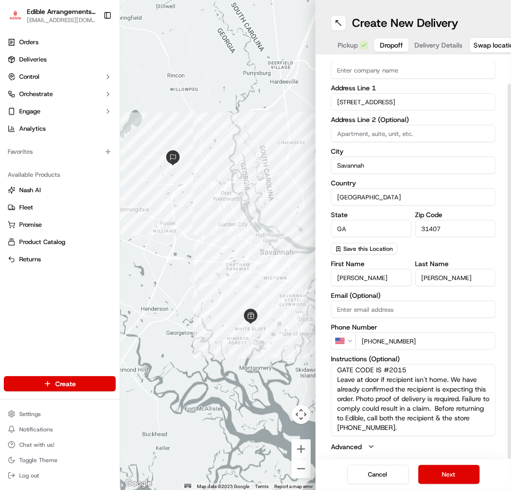
click at [425, 395] on textarea "GATE CODE IS #2015 Leave at door if recipient isn't home. We have already confi…" at bounding box center [413, 400] width 165 height 72
click at [373, 395] on textarea "GATE CODE IS #2015 Leave at door if recipient isn't home. We have already confi…" at bounding box center [413, 400] width 165 height 72
click at [433, 389] on textarea "GATE CODE IS #2015 Leave at door if recipient isn't home. We have already confi…" at bounding box center [413, 400] width 165 height 72
click at [441, 375] on textarea "GATE CODE IS #2015 Leave at door if recipient isn't home. We have already confi…" at bounding box center [413, 400] width 165 height 72
click at [391, 381] on textarea "GATE CODE IS #2015 Leave at door if recipient isn't home. We have already confi…" at bounding box center [413, 400] width 165 height 72
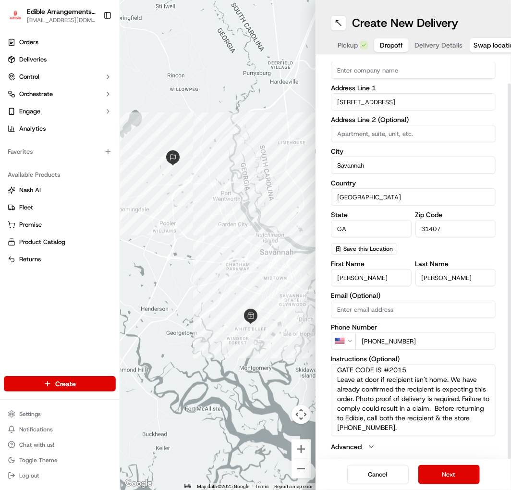
click at [451, 381] on textarea "GATE CODE IS #2015 Leave at door if recipient isn't home. We have already confi…" at bounding box center [413, 400] width 165 height 72
type textarea "GATE CODE IS #2015 Leave at door if recipient isn't home. We have already confi…"
click at [419, 39] on div "Pickup Dropoff Delivery Details" at bounding box center [400, 45] width 138 height 17
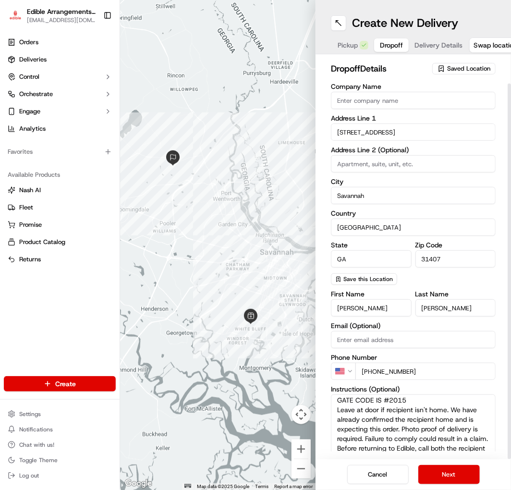
scroll to position [0, 0]
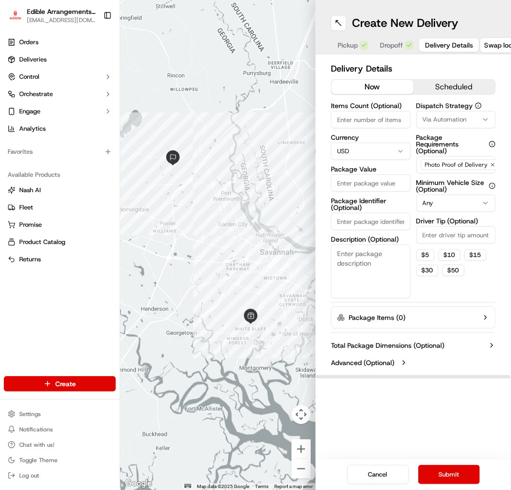
click at [358, 99] on div "Delivery Details now scheduled Items Count (Optional) Currency USD Package Valu…" at bounding box center [413, 216] width 165 height 309
click at [382, 136] on label "Currency" at bounding box center [371, 137] width 80 height 7
click at [376, 123] on input "Items Count (Optional)" at bounding box center [371, 119] width 80 height 17
type input "2"
click at [381, 261] on textarea "Description (Optional)" at bounding box center [371, 272] width 80 height 54
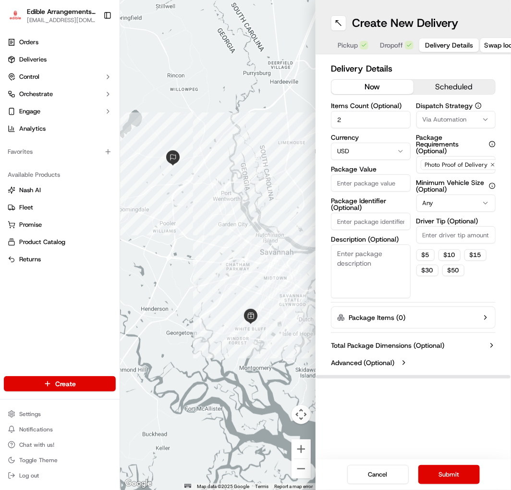
type textarea "B"
type textarea "F"
type textarea "Dipped fruit board in bag & bundle of balloons."
click at [358, 215] on input "Package Identifier (Optional)" at bounding box center [371, 221] width 80 height 17
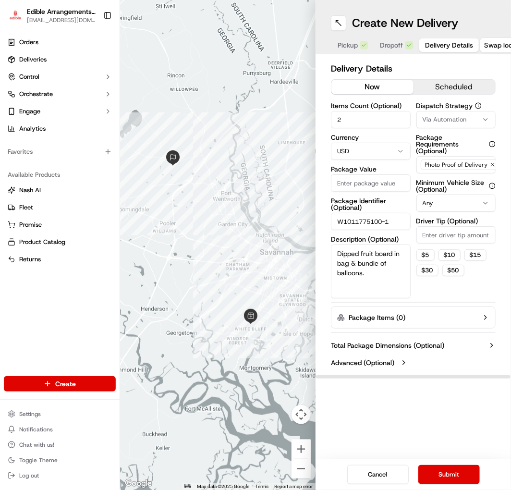
type input "W1011775100-1"
click at [372, 186] on input "Package Value" at bounding box center [371, 182] width 80 height 17
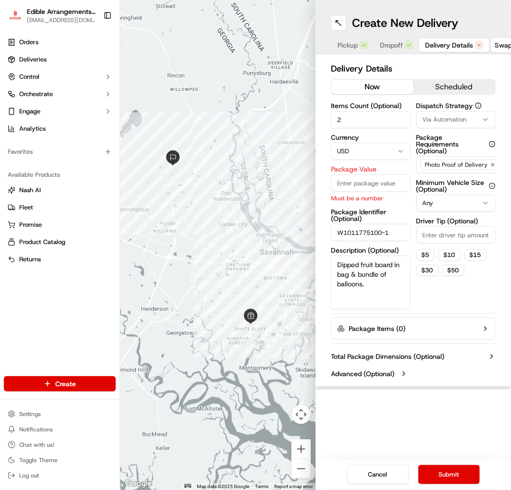
click at [387, 183] on input "Package Value" at bounding box center [371, 182] width 80 height 17
type input "145.48"
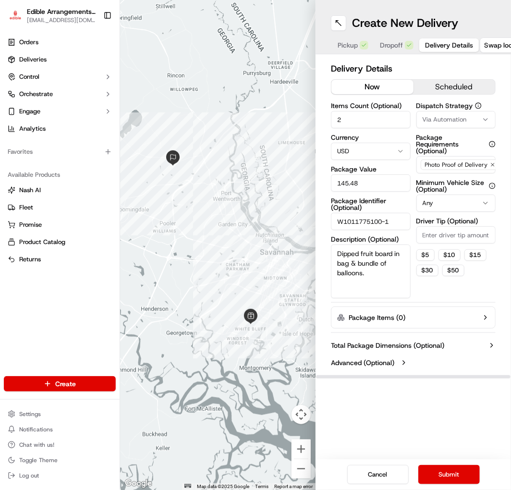
click at [404, 37] on div "Pickup Dropoff Delivery Details" at bounding box center [405, 45] width 149 height 17
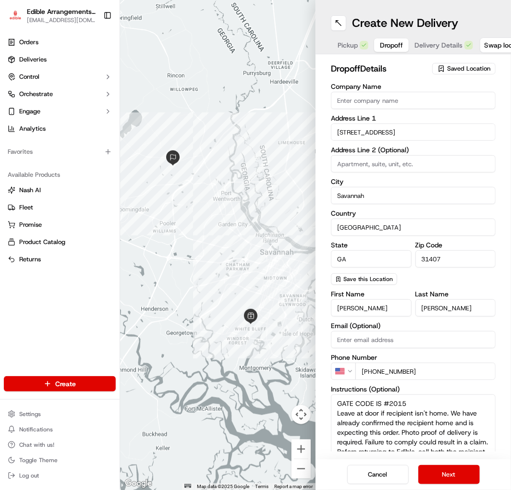
click at [405, 44] on button "Dropoff" at bounding box center [391, 44] width 35 height 13
click at [445, 477] on button "Next" at bounding box center [450, 474] width 62 height 19
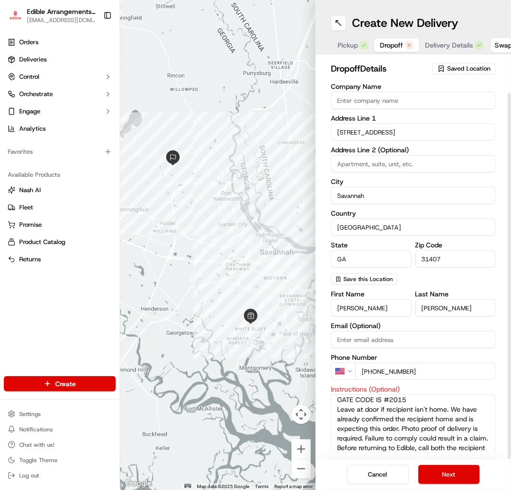
scroll to position [41, 0]
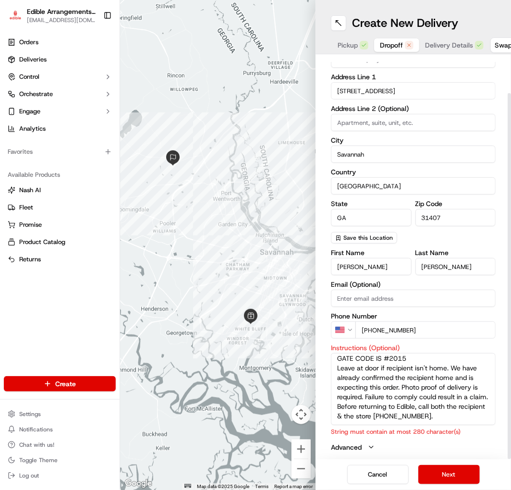
click at [390, 419] on textarea "GATE CODE IS #2015 Leave at door if recipient isn't home. We have already confi…" at bounding box center [413, 389] width 165 height 72
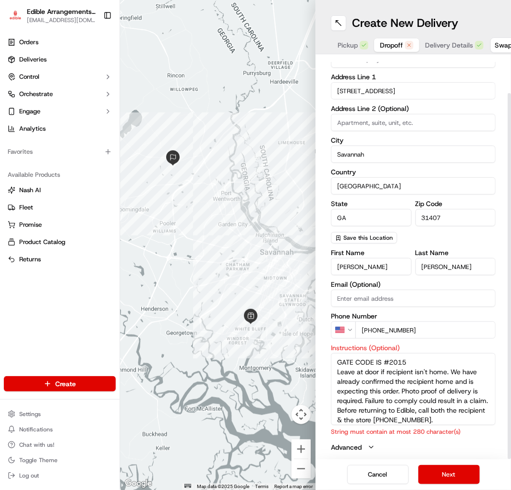
click at [337, 364] on textarea "GATE CODE IS #2015 Leave at door if recipient isn't home. We have already confi…" at bounding box center [413, 389] width 165 height 72
click at [333, 363] on textarea "GATE CODE IS #2015 Leave at door if recipient isn't home. We have already confi…" at bounding box center [413, 389] width 165 height 72
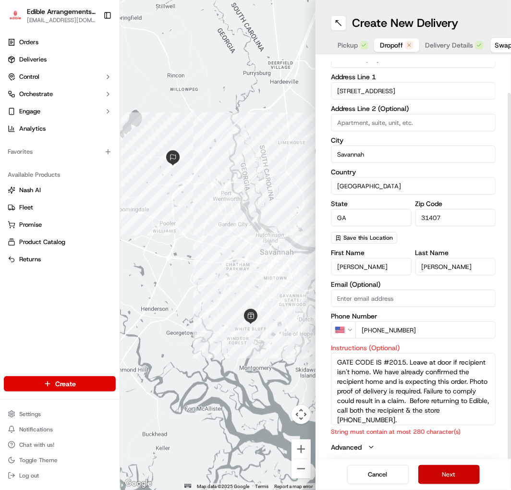
click at [425, 465] on button "Next" at bounding box center [450, 474] width 62 height 19
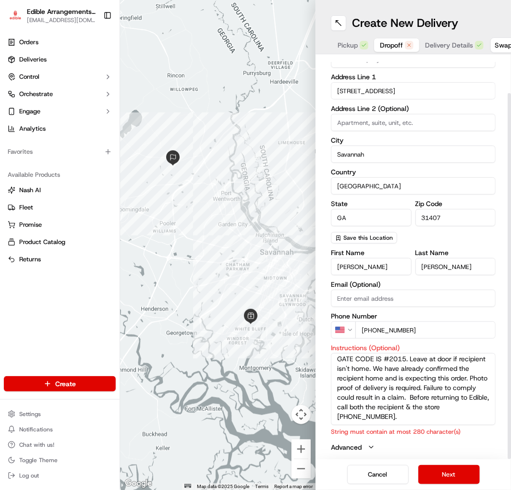
click at [407, 395] on textarea "GATE CODE IS #2015. Leave at door if recipient isn't home. We have already conf…" at bounding box center [413, 389] width 165 height 72
click at [408, 384] on textarea "GATE CODE IS #2015. Leave at door if recipient isn't home. We have already conf…" at bounding box center [413, 389] width 165 height 72
click at [430, 373] on textarea "GATE CODE IS #2015. Leave at door if recipient isn't home. We have already conf…" at bounding box center [413, 389] width 165 height 72
click at [414, 367] on textarea "GATE CODE IS #2015. Leave at door if recipient isn't home. We have already conf…" at bounding box center [413, 389] width 165 height 72
drag, startPoint x: 414, startPoint y: 367, endPoint x: 431, endPoint y: 366, distance: 16.9
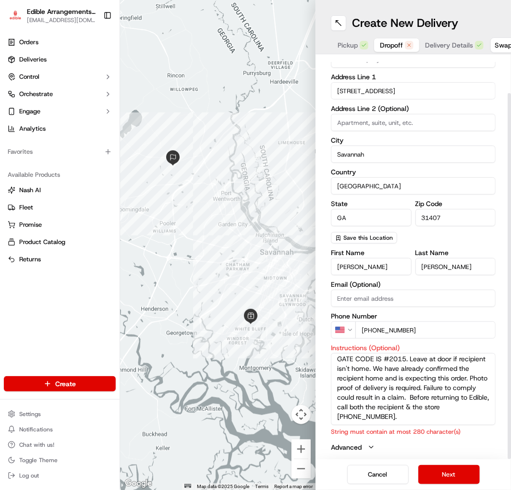
click at [431, 366] on textarea "GATE CODE IS #2015. Leave at door if recipient isn't home. We have already conf…" at bounding box center [413, 389] width 165 height 72
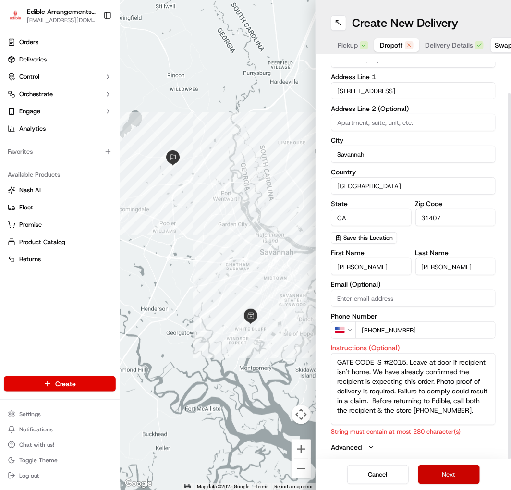
type textarea "GATE CODE IS #2015. Leave at door if recipient isn't home. We have already conf…"
click at [443, 465] on button "Next" at bounding box center [450, 474] width 62 height 19
click at [420, 395] on textarea "GATE CODE IS #2015. Leave at door if recipient isn't home. We have already conf…" at bounding box center [413, 389] width 165 height 72
click at [438, 406] on textarea "GATE CODE IS #2015. Leave at door if recipient isn't home. We have already conf…" at bounding box center [413, 389] width 165 height 72
click at [465, 406] on textarea "GATE CODE IS #2015. Leave at door if recipient isn't home. We have already conf…" at bounding box center [413, 389] width 165 height 72
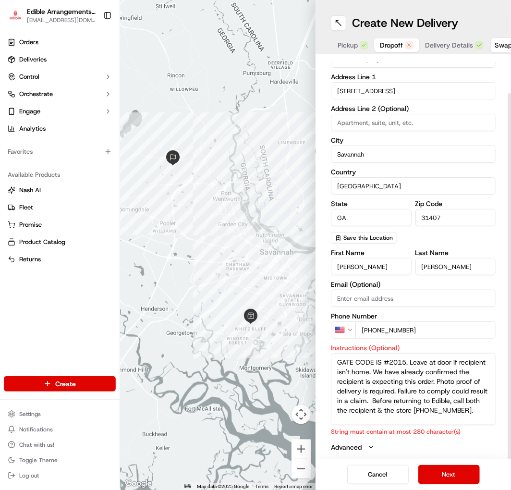
drag, startPoint x: 465, startPoint y: 406, endPoint x: 479, endPoint y: 415, distance: 16.9
click at [478, 415] on textarea "GATE CODE IS #2015. Leave at door if recipient isn't home. We have already conf…" at bounding box center [413, 389] width 165 height 72
drag, startPoint x: 459, startPoint y: 410, endPoint x: 301, endPoint y: 348, distance: 169.8
click at [301, 348] on div "← Move left → Move right ↑ Move up ↓ Move down + Zoom in - Zoom out Home Jump l…" at bounding box center [315, 245] width 391 height 490
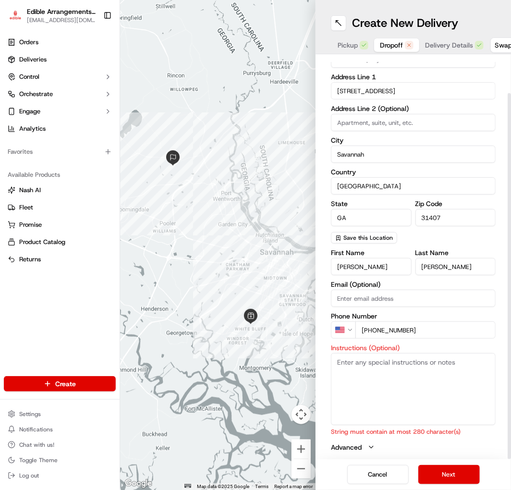
click at [378, 368] on textarea "Instructions (Optional)" at bounding box center [413, 389] width 165 height 72
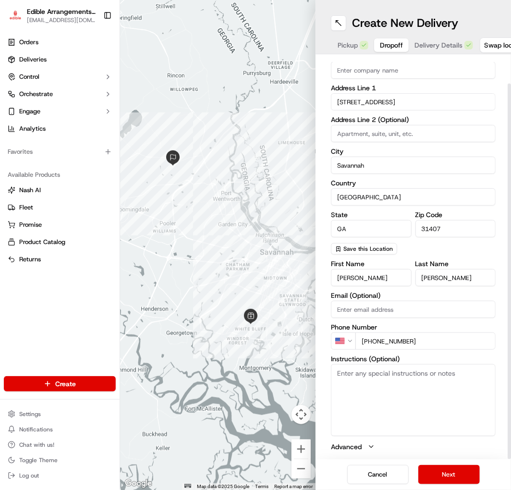
click at [404, 333] on div "First Name Dominic Last Name Rivera Email (Optional) Phone Number US +1 912 220…" at bounding box center [413, 355] width 165 height 191
click at [396, 390] on textarea "Instructions (Optional)" at bounding box center [413, 400] width 165 height 72
type textarea "v"
paste textarea "GATE CODE IS #2015. Leave at door if recipient isn't home. We have already conf…"
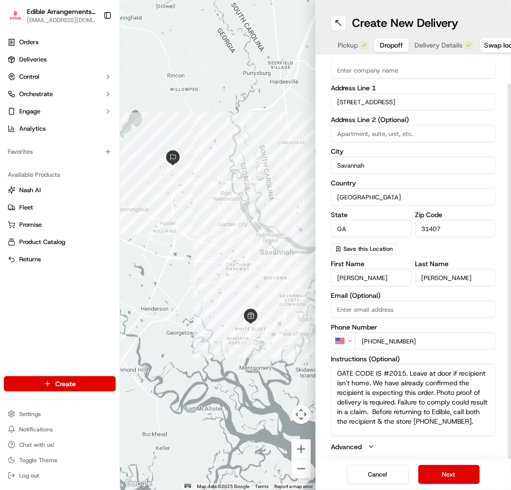
scroll to position [3, 0]
click at [444, 468] on button "Next" at bounding box center [450, 474] width 62 height 19
click at [443, 417] on textarea "GATE CODE IS #2015. Leave at door if recipient isn't home. We have already conf…" at bounding box center [413, 400] width 165 height 72
click at [464, 417] on textarea "GATE CODE IS #2015. Leave at door if recipient isn't home. We have already conf…" at bounding box center [413, 400] width 165 height 72
click at [410, 365] on textarea "GATE CODE IS #2015. Leave at door if recipient isn't home. We have already conf…" at bounding box center [413, 400] width 165 height 72
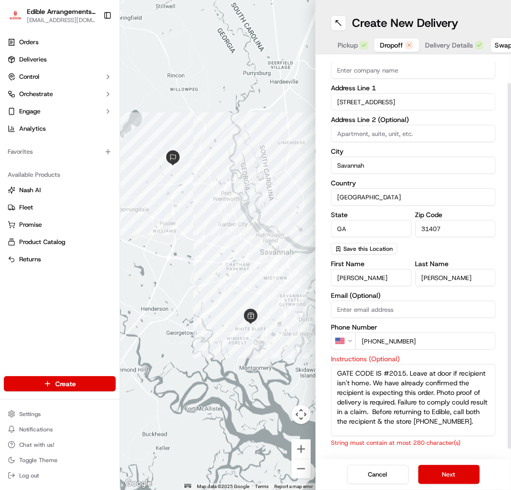
click at [380, 380] on textarea "GATE CODE IS #2015. Leave at door if recipient isn't home. We have already conf…" at bounding box center [413, 400] width 165 height 72
click at [401, 371] on textarea "GATE CODE IS #2015. Leave at door if recipient isn't home. We have already conf…" at bounding box center [413, 400] width 165 height 72
click at [401, 383] on textarea "GATE CODE IS #2015. Leave at door if recipient isn't home. We have already conf…" at bounding box center [413, 400] width 165 height 72
click at [340, 395] on textarea "GATE CODE IS #2015. Leave at door if recipient isn't home. We have already conf…" at bounding box center [413, 400] width 165 height 72
drag, startPoint x: 340, startPoint y: 395, endPoint x: 478, endPoint y: 398, distance: 137.9
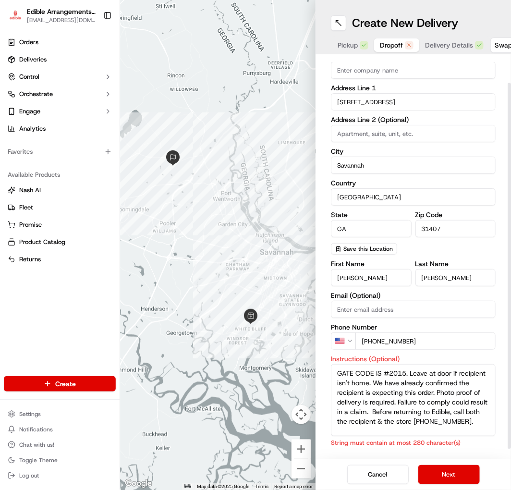
click at [478, 398] on textarea "GATE CODE IS #2015. Leave at door if recipient isn't home. We have already conf…" at bounding box center [413, 400] width 165 height 72
type textarea "GATE CODE IS #2015. Leave at door if recipient isn't home. We have already conf…"
click at [444, 473] on button "Next" at bounding box center [450, 474] width 62 height 19
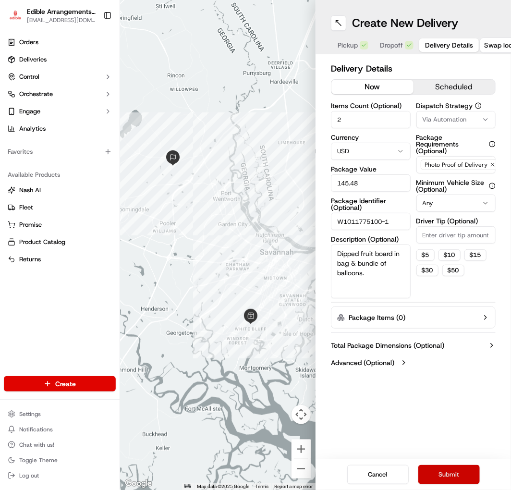
click at [457, 465] on button "Submit" at bounding box center [450, 474] width 62 height 19
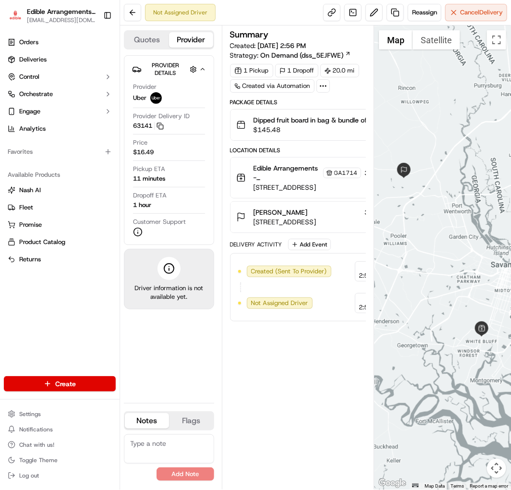
click at [313, 149] on div "Location Details" at bounding box center [319, 151] width 179 height 8
click at [470, 9] on span "Cancel Delivery" at bounding box center [481, 12] width 43 height 9
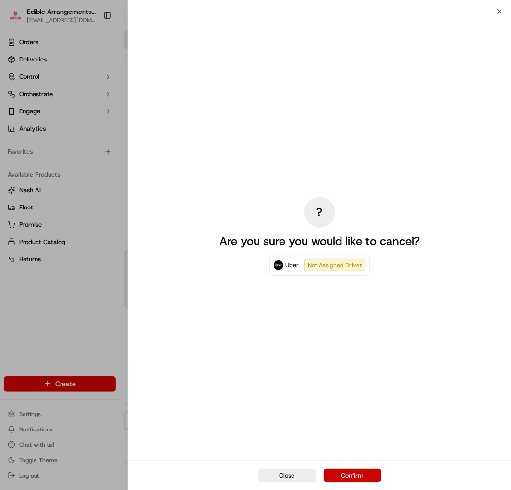
click at [369, 474] on button "Confirm" at bounding box center [353, 475] width 58 height 13
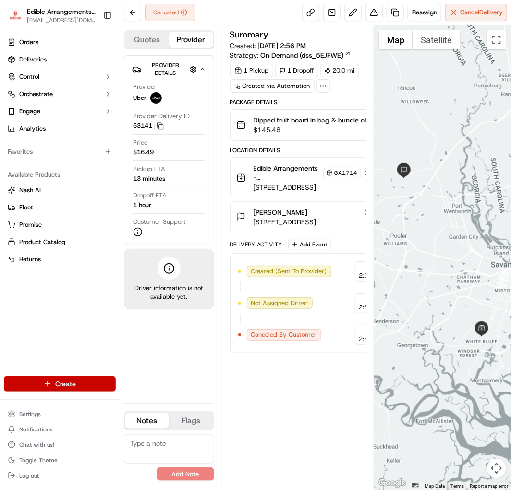
click at [109, 387] on html "Edible Arrangements - Savannah, GA ga1714@edible.store Toggle Sidebar Orders De…" at bounding box center [255, 245] width 511 height 490
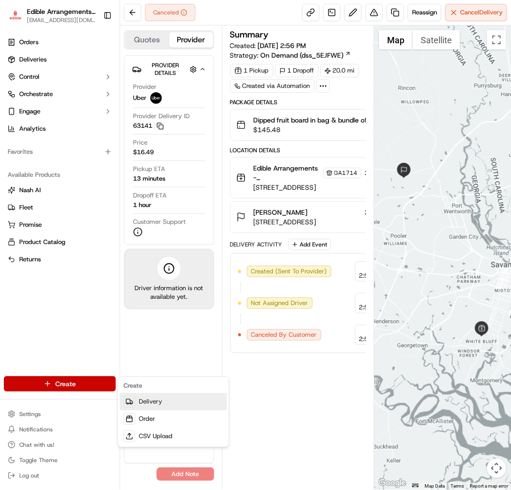
click at [144, 401] on link "Delivery" at bounding box center [173, 401] width 107 height 17
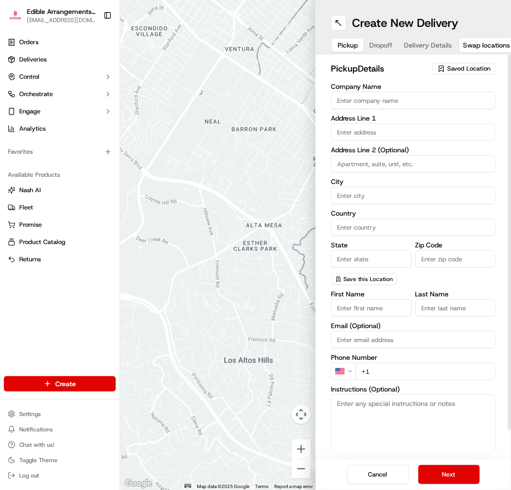
click at [457, 74] on div "Saved Location" at bounding box center [463, 69] width 63 height 12
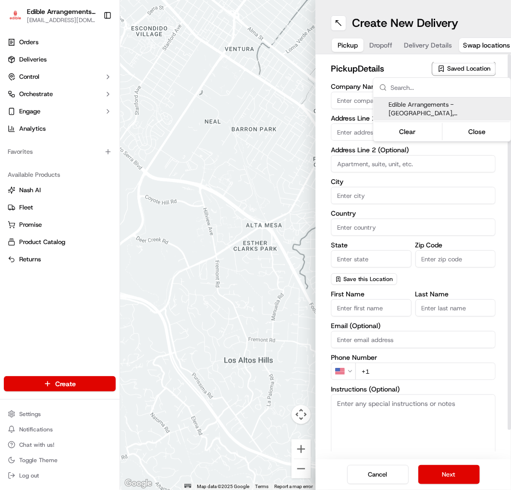
drag, startPoint x: 456, startPoint y: 104, endPoint x: 448, endPoint y: 97, distance: 10.2
click at [456, 104] on span "Edible Arrangements - [GEOGRAPHIC_DATA], [GEOGRAPHIC_DATA] (GA1714)" at bounding box center [448, 108] width 118 height 17
type input "Edible Arrangements - [GEOGRAPHIC_DATA], [GEOGRAPHIC_DATA]"
type input "[STREET_ADDRESS]"
type input "Savannah"
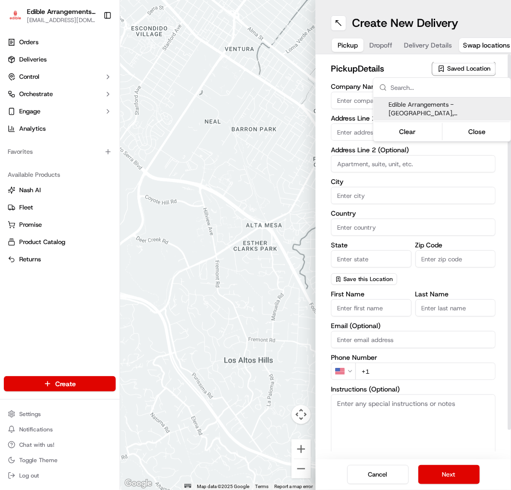
type input "US"
type input "GA"
type input "31406"
type input "[EMAIL_ADDRESS][DOMAIN_NAME]"
type input "[PHONE_NUMBER]"
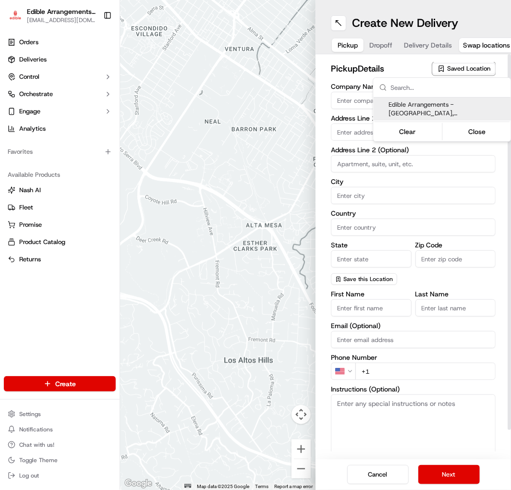
type textarea "Please come inside the store to pick up the arrangement."
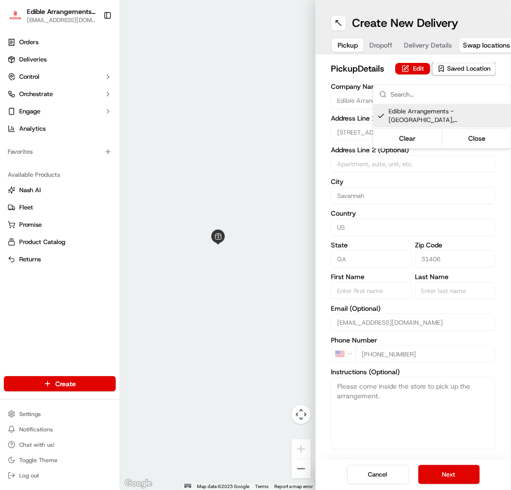
click at [373, 47] on html "Edible Arrangements - Savannah, GA ga1714@edible.store Toggle Sidebar Orders De…" at bounding box center [255, 245] width 511 height 490
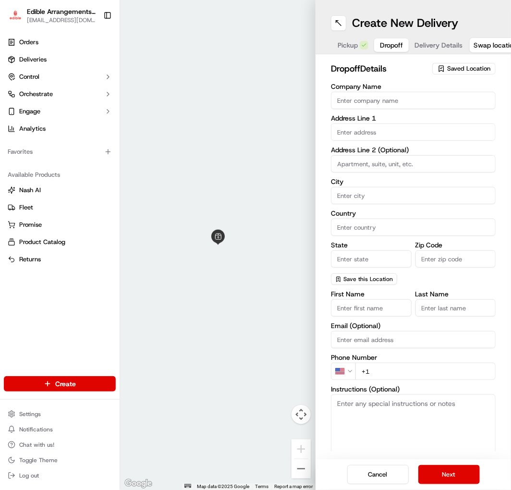
click at [374, 47] on button "Dropoff" at bounding box center [391, 44] width 35 height 13
click at [393, 430] on textarea "Instructions (Optional)" at bounding box center [413, 431] width 165 height 72
click at [386, 414] on textarea "Instructions (Optional)" at bounding box center [413, 431] width 165 height 72
paste textarea "GATE CODE IS #2015. Leave at door if recipient isn't home. We have already conf…"
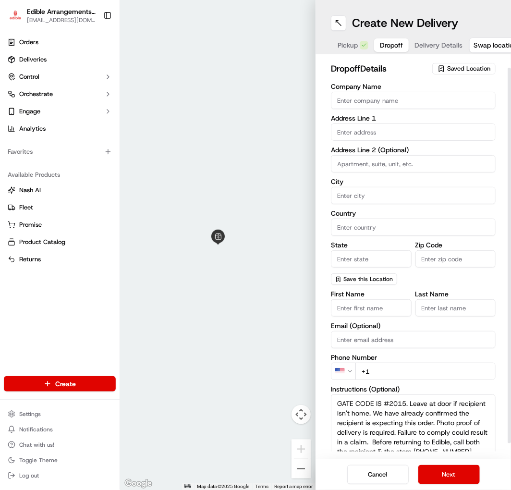
scroll to position [13, 0]
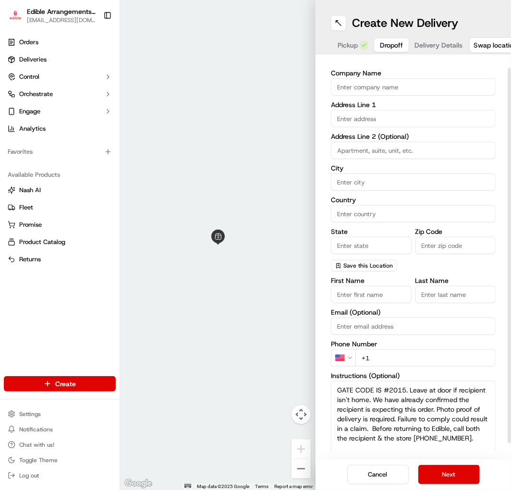
click at [336, 387] on textarea "GATE CODE IS #2015. Leave at door if recipient isn't home. We have already conf…" at bounding box center [413, 417] width 165 height 72
drag, startPoint x: 336, startPoint y: 387, endPoint x: 407, endPoint y: 386, distance: 70.2
click at [407, 386] on textarea "GATE CODE IS #2015. Leave at door if recipient isn't home. We have already conf…" at bounding box center [413, 417] width 165 height 72
click at [413, 397] on textarea "GATE CODE IS #2015. Leave at door if recipient isn't home. We have already conf…" at bounding box center [413, 417] width 165 height 72
click at [372, 403] on textarea "GATE CODE IS #2015. Leave at door if recipient isn't home. We have already conf…" at bounding box center [413, 417] width 165 height 72
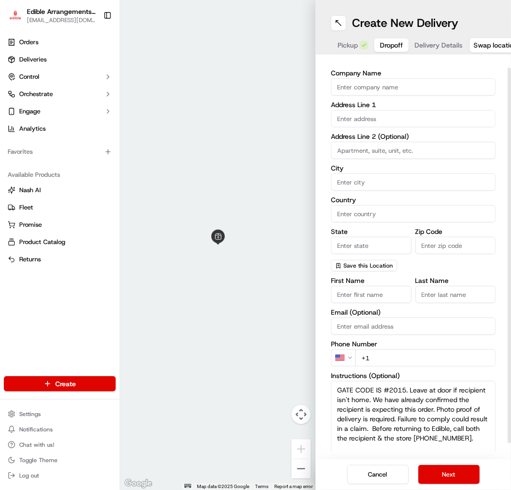
click at [357, 395] on textarea "GATE CODE IS #2015. Leave at door if recipient isn't home. We have already conf…" at bounding box center [413, 417] width 165 height 72
click at [337, 387] on textarea "GATE CODE IS #2015. Leave at door if recipient isn't home. We have already conf…" at bounding box center [413, 417] width 165 height 72
click at [332, 387] on textarea "GATE CODE IS #2015. Leave at door if recipient isn't home. We have already conf…" at bounding box center [413, 417] width 165 height 72
click at [405, 387] on textarea "GATE CODE IS #2015. Leave at door if recipient isn't home. We have already conf…" at bounding box center [413, 417] width 165 height 72
type textarea "GATE CODE IS #2015. Leave at door if recipient isn't home. We have already conf…"
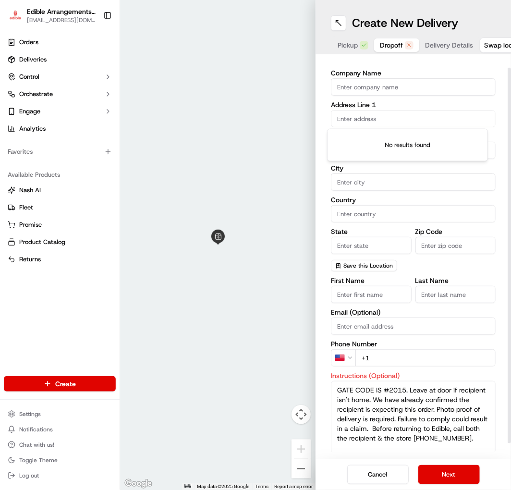
click at [363, 119] on input "text" at bounding box center [413, 118] width 165 height 17
click at [362, 469] on button "Cancel" at bounding box center [378, 474] width 62 height 19
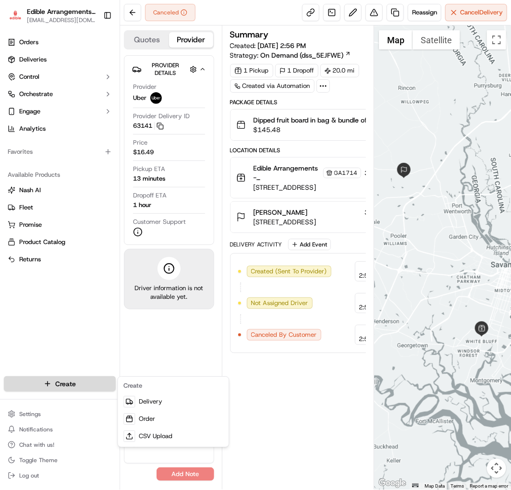
click at [76, 379] on html "Edible Arrangements - Savannah, GA ga1714@edible.store Toggle Sidebar Orders De…" at bounding box center [255, 245] width 511 height 490
click at [199, 351] on html "Edible Arrangements - Savannah, GA ga1714@edible.store Toggle Sidebar Orders De…" at bounding box center [255, 245] width 511 height 490
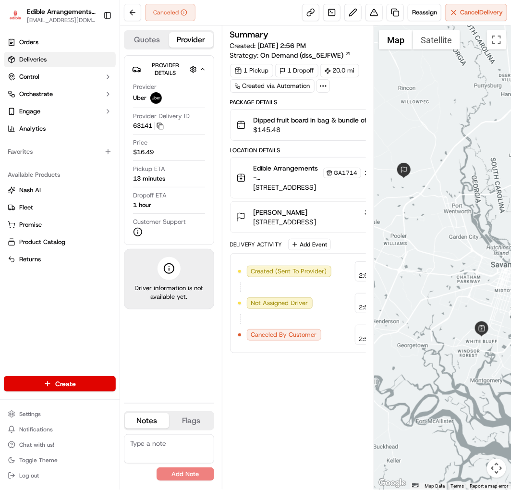
click at [74, 54] on link "Deliveries" at bounding box center [60, 59] width 112 height 15
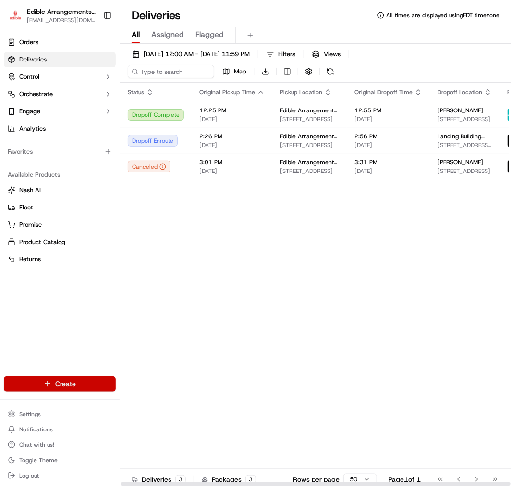
click at [65, 390] on html "Edible Arrangements - Savannah, GA ga1714@edible.store Toggle Sidebar Orders De…" at bounding box center [255, 245] width 511 height 490
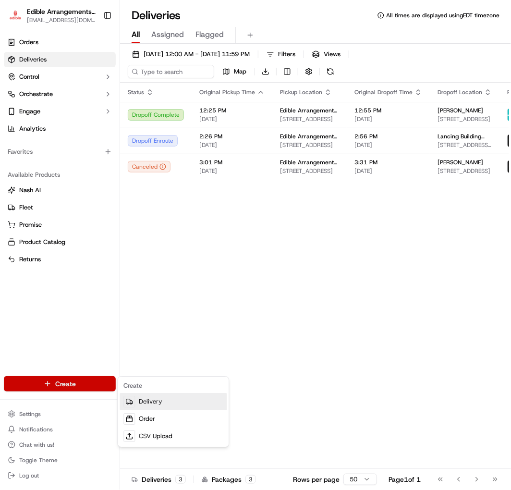
click at [142, 406] on link "Delivery" at bounding box center [173, 401] width 107 height 17
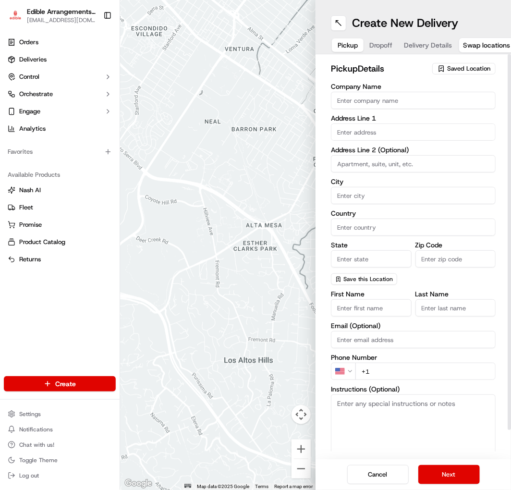
click at [406, 420] on textarea "Instructions (Optional)" at bounding box center [413, 431] width 165 height 72
click at [377, 439] on textarea "Instructions (Optional)" at bounding box center [413, 431] width 165 height 72
paste textarea "Hand deliver to customer. We have already confirmed the recipient will be home …"
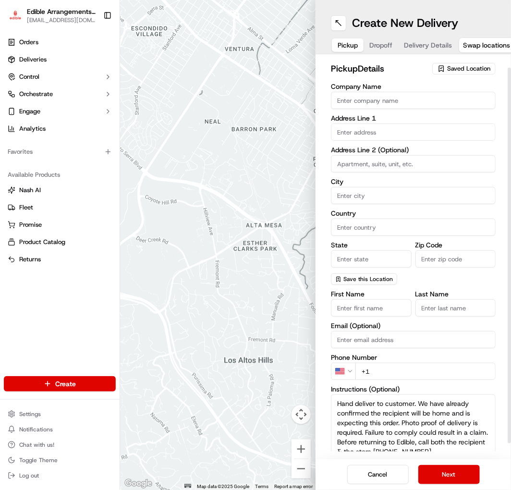
scroll to position [13, 0]
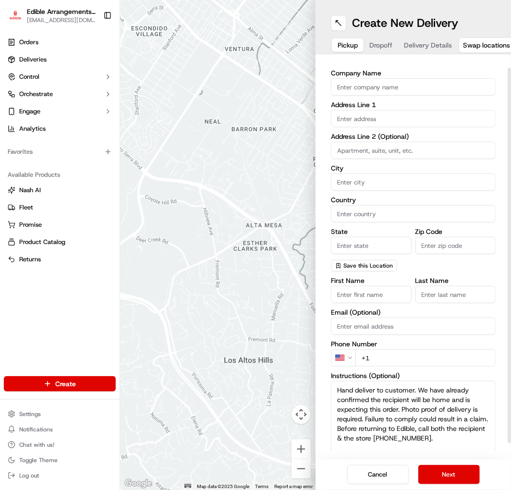
click at [332, 393] on textarea "Hand deliver to customer. We have already confirmed the recipient will be home …" at bounding box center [413, 417] width 165 height 72
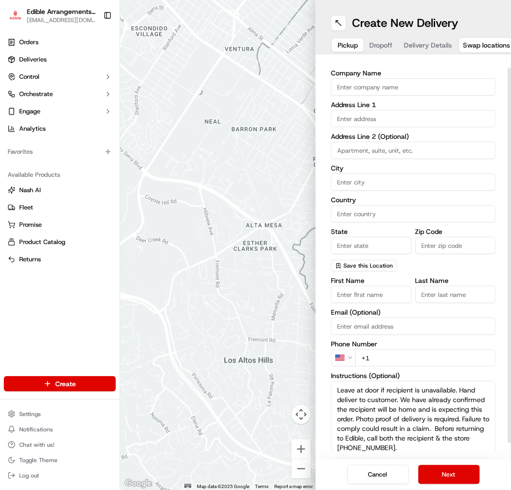
click at [406, 387] on textarea "Leave at door if recipient is unavailable. Hand deliver to customer. We have al…" at bounding box center [413, 417] width 165 height 72
click at [409, 396] on textarea "Leave at door if recipient is unavailable. Hand deliver to customer. We have al…" at bounding box center [413, 417] width 165 height 72
click at [432, 395] on textarea "Leave at door if recipient is unavailable. Hand deliver to customer. We have al…" at bounding box center [413, 417] width 165 height 72
click at [463, 393] on textarea "Leave at door if recipient is unavailable. Hand deliver to customer. We have al…" at bounding box center [413, 417] width 165 height 72
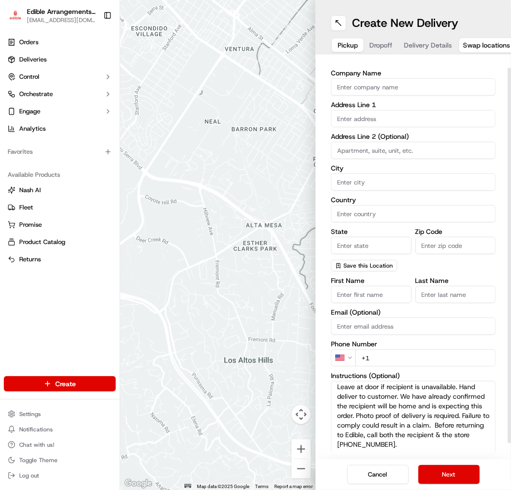
scroll to position [0, 0]
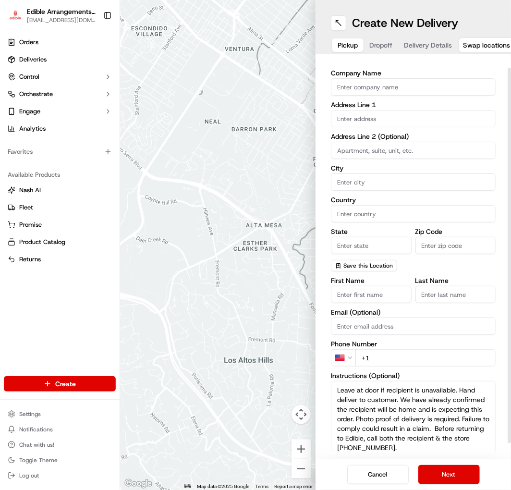
drag, startPoint x: 419, startPoint y: 395, endPoint x: 256, endPoint y: 373, distance: 163.9
click at [256, 373] on div "← Move left → Move right ↑ Move up ↓ Move down + Zoom in - Zoom out Home Jump l…" at bounding box center [315, 245] width 391 height 490
click at [338, 398] on textarea "Leave at door if recipient is unavailable. Hand deliver to customer. We have al…" at bounding box center [413, 417] width 165 height 72
click at [435, 397] on textarea "Leave at door if recipient is unavailable. Hand deliver to customer. We have al…" at bounding box center [413, 417] width 165 height 72
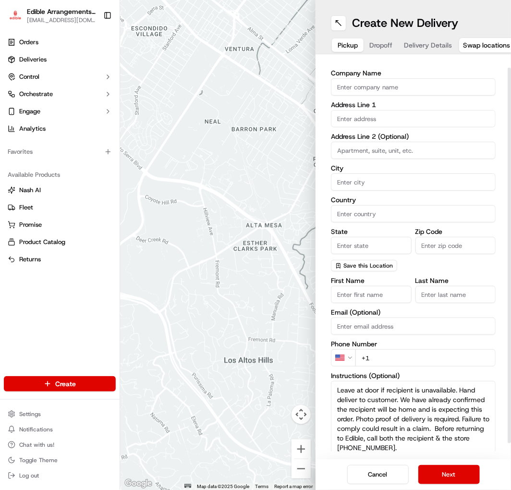
click at [416, 398] on textarea "Leave at door if recipient is unavailable. Hand deliver to customer. We have al…" at bounding box center [413, 417] width 165 height 72
drag, startPoint x: 417, startPoint y: 399, endPoint x: 316, endPoint y: 399, distance: 100.4
click at [316, 399] on div "pickup Details Saved Location Company Name Address Line 1 Address Line 2 (Optio…" at bounding box center [414, 256] width 196 height 405
click at [420, 436] on textarea "Leave at door if recipient is unavailable. We have already confirmed the recipi…" at bounding box center [413, 417] width 165 height 72
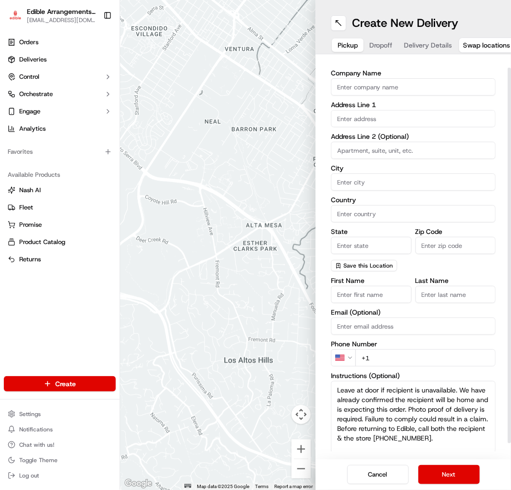
click at [428, 441] on textarea "Leave at door if recipient is unavailable. We have already confirmed the recipi…" at bounding box center [413, 417] width 165 height 72
type textarea "Leave at door if recipient is unavailable. We have already confirmed the recipi…"
click at [362, 299] on input "First Name" at bounding box center [371, 294] width 81 height 17
type input "V"
type input "Chris"
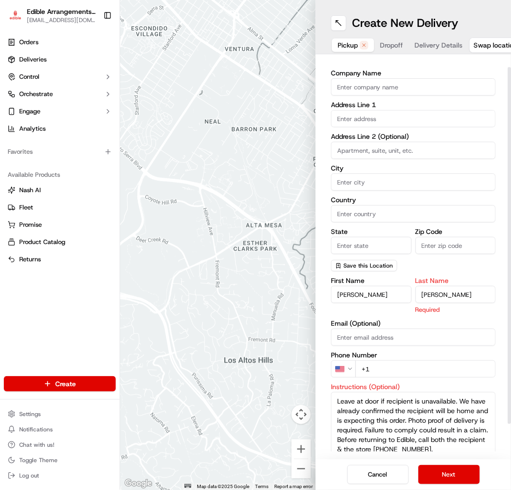
type input "Torres"
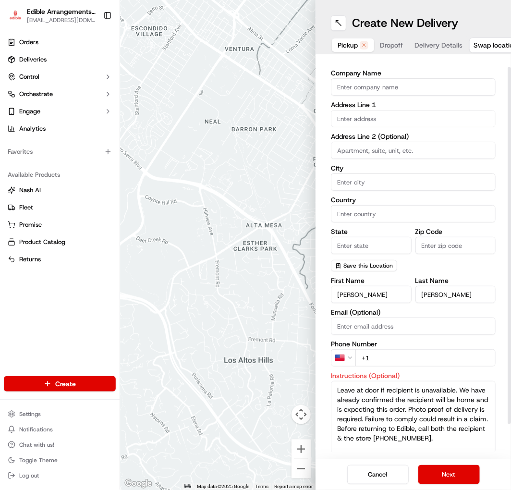
click at [359, 335] on div "First Name Chris Last Name Torres Email (Optional) Phone Number US +1 Instructi…" at bounding box center [413, 378] width 165 height 203
click at [424, 319] on input "Email (Optional)" at bounding box center [413, 326] width 165 height 17
click at [367, 338] on div "First Name Chris Last Name Torres Email (Optional) Phone Number US +1 Instructi…" at bounding box center [413, 378] width 165 height 203
click at [410, 351] on input "+1" at bounding box center [426, 357] width 140 height 17
type input "+1 704 352 6653"
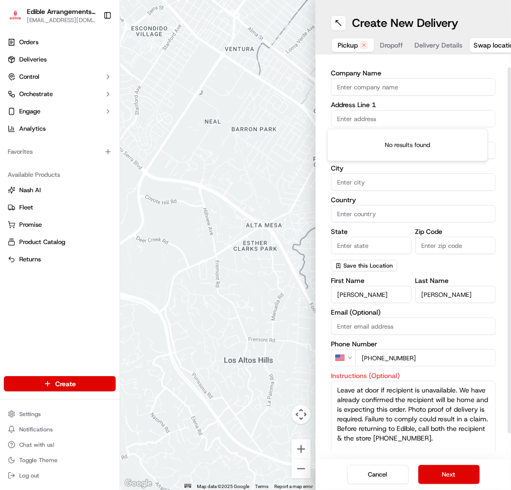
click at [377, 123] on input "text" at bounding box center [413, 118] width 165 height 17
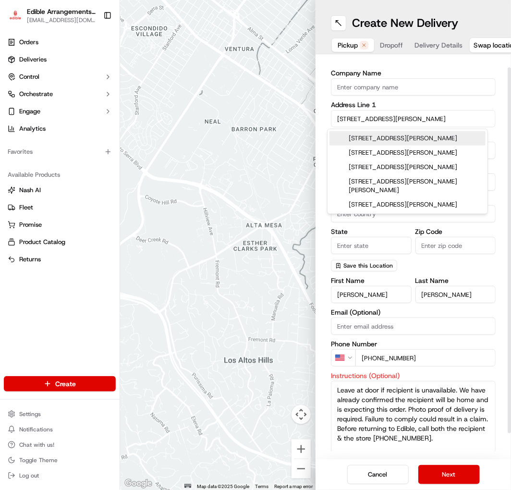
click at [386, 142] on div "244 Vining Way, Richmond Hill, GA" at bounding box center [408, 138] width 156 height 14
type input "[STREET_ADDRESS][PERSON_NAME]"
type input "Richmond Hill"
type input "[GEOGRAPHIC_DATA]"
type input "GA"
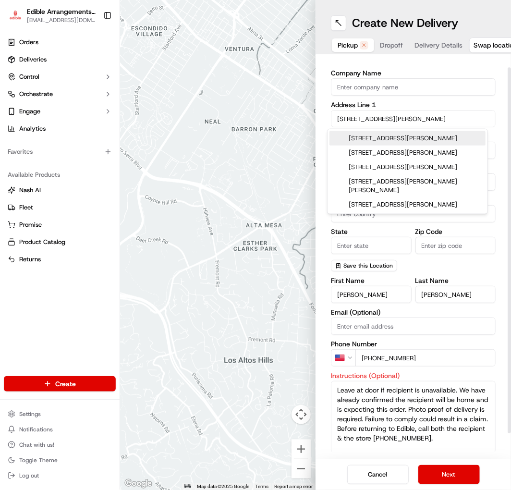
type input "31324"
type input "244 Vining Way"
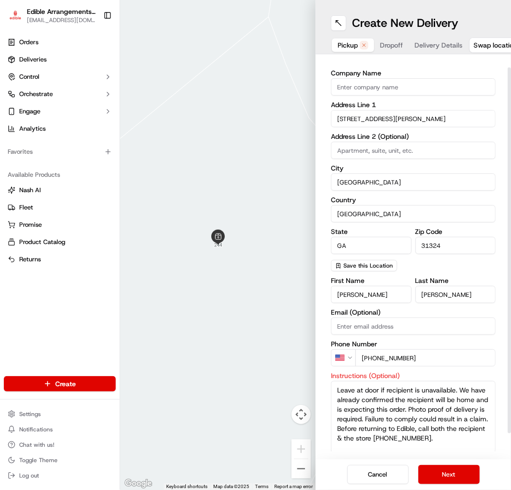
click at [462, 68] on div "pickup Details Saved Location Company Name Address Line 1 244 Vining Way Addres…" at bounding box center [413, 265] width 165 height 432
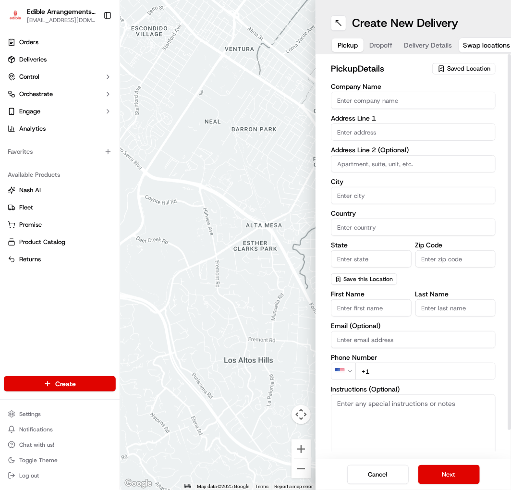
click at [482, 63] on div "Saved Location" at bounding box center [463, 69] width 63 height 12
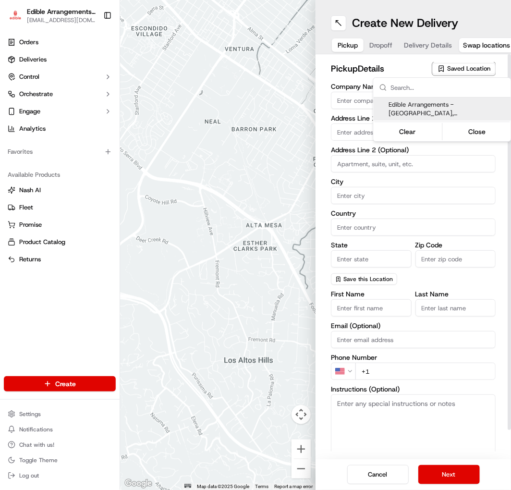
click at [463, 104] on span "Edible Arrangements - [GEOGRAPHIC_DATA], [GEOGRAPHIC_DATA] (GA1714)" at bounding box center [448, 108] width 118 height 17
type input "Edible Arrangements - [GEOGRAPHIC_DATA], [GEOGRAPHIC_DATA]"
type input "[STREET_ADDRESS]"
type input "Savannah"
type input "US"
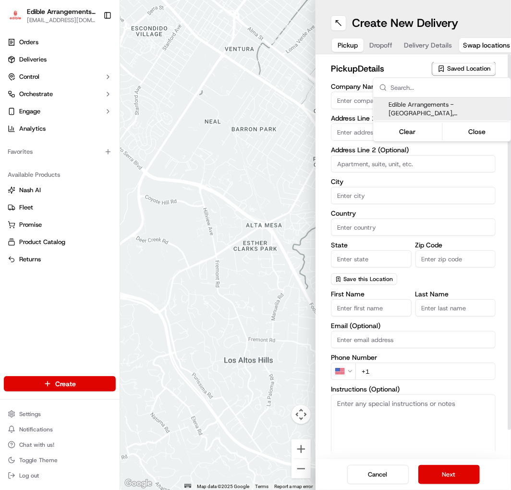
type input "GA"
type input "31406"
type input "[EMAIL_ADDRESS][DOMAIN_NAME]"
type input "[PHONE_NUMBER]"
type textarea "Please come inside the store to pick up the arrangement."
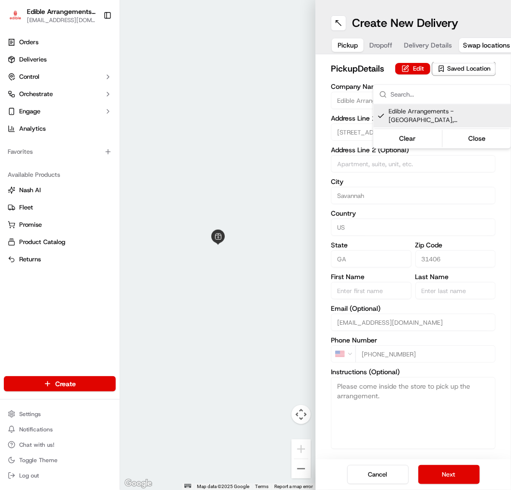
click at [385, 45] on html "Edible Arrangements - [GEOGRAPHIC_DATA][EMAIL_ADDRESS][DOMAIN_NAME] Toggle Side…" at bounding box center [255, 245] width 511 height 490
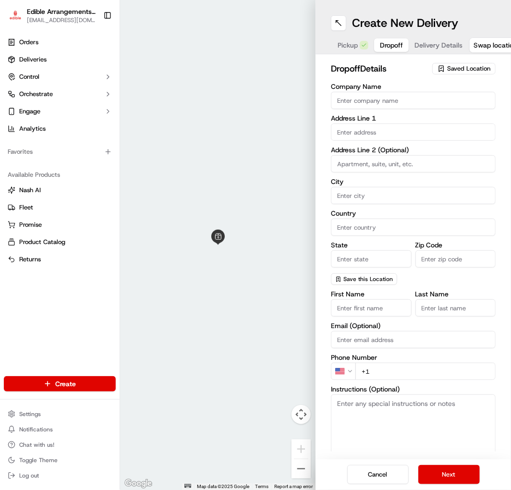
click at [385, 44] on span "Dropoff" at bounding box center [391, 45] width 23 height 10
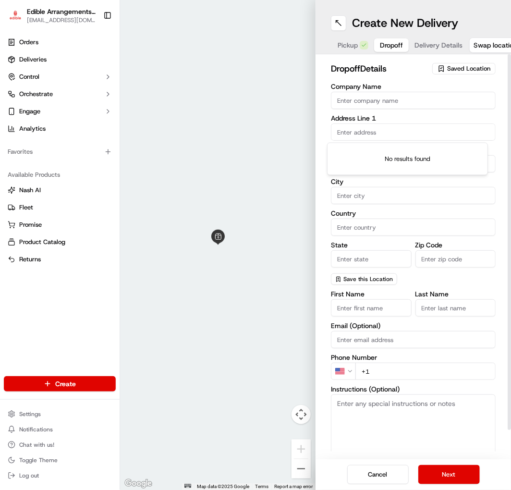
click at [377, 126] on input "text" at bounding box center [413, 132] width 165 height 17
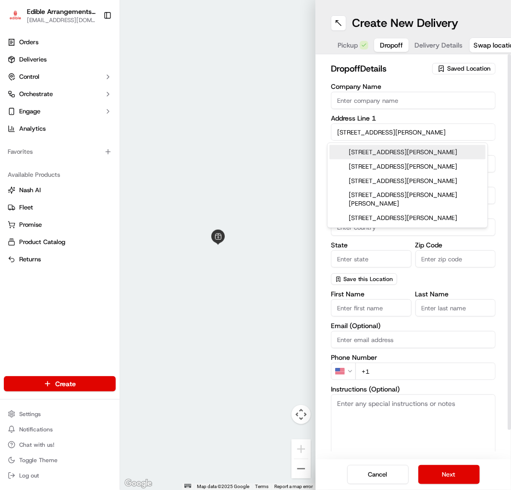
click at [389, 153] on div "[STREET_ADDRESS][PERSON_NAME]" at bounding box center [408, 152] width 156 height 14
type input "[STREET_ADDRESS][PERSON_NAME]"
type input "[GEOGRAPHIC_DATA]"
type input "GA"
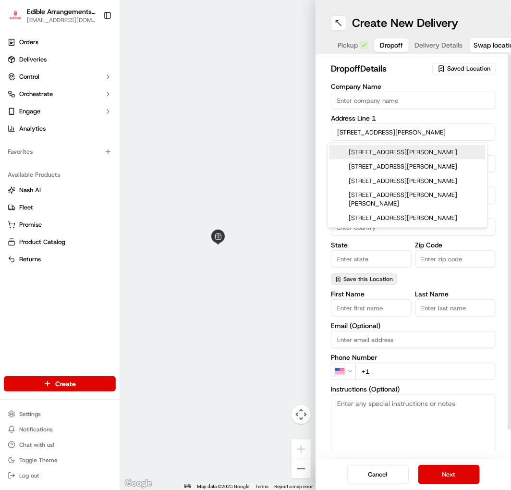
type input "31324"
type input "[STREET_ADDRESS][PERSON_NAME]"
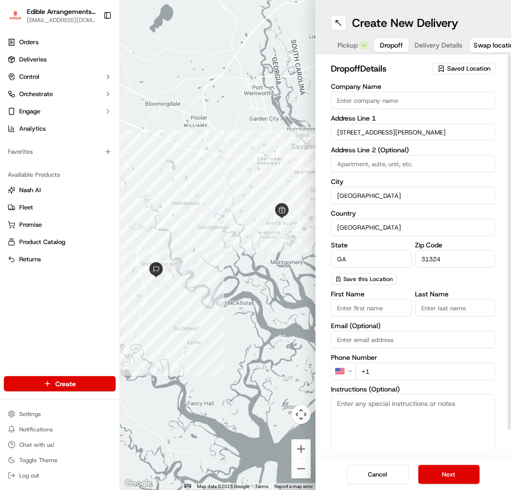
click at [358, 309] on input "First Name" at bounding box center [371, 307] width 81 height 17
type input "Christ"
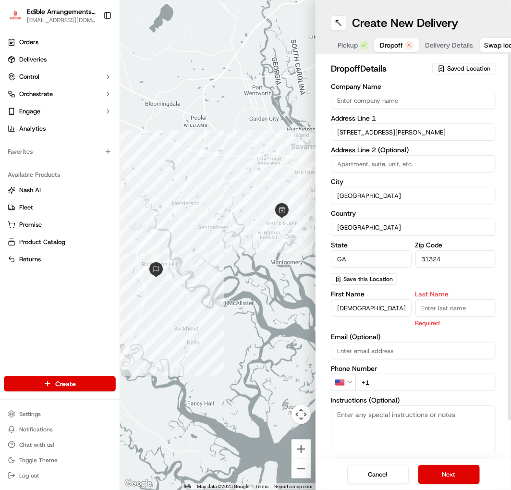
type input "T"
click at [358, 309] on input "Christ" at bounding box center [371, 307] width 81 height 17
type input "[PERSON_NAME]"
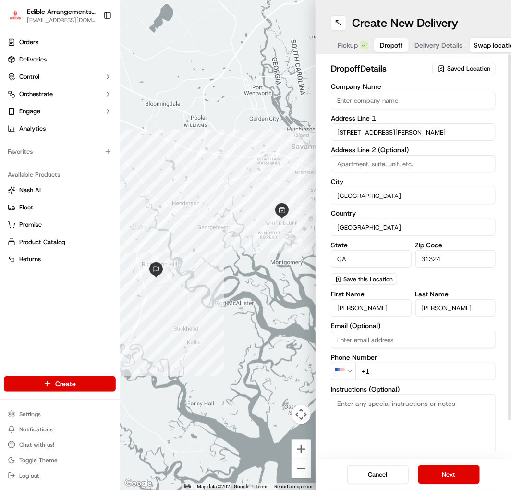
click at [393, 388] on div "First Name Chris Last Name Torres Email (Optional) Phone Number US +1 Instructi…" at bounding box center [413, 386] width 165 height 191
type input "[PHONE_NUMBER]"
click at [435, 405] on textarea "Instructions (Optional)" at bounding box center [413, 431] width 165 height 72
paste textarea "Hand deliver to customer. We have already confirmed the recipient will be home …"
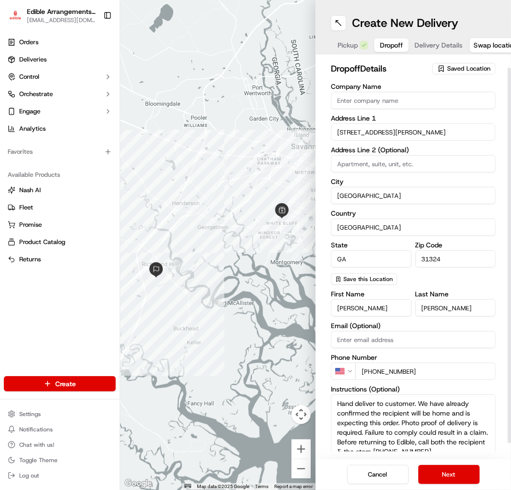
scroll to position [13, 0]
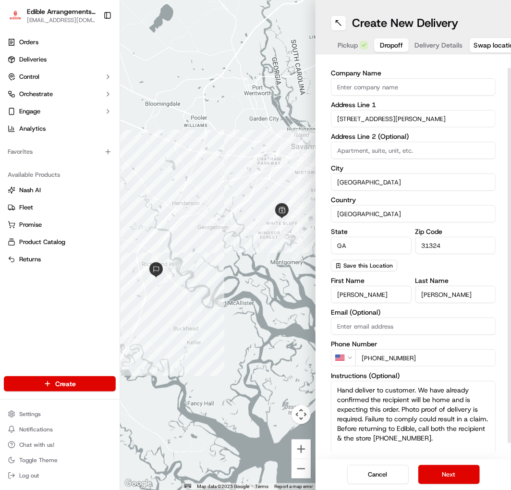
click at [334, 388] on textarea "Hand deliver to customer. We have already confirmed the recipient will be home …" at bounding box center [413, 417] width 165 height 72
drag, startPoint x: 334, startPoint y: 388, endPoint x: 414, endPoint y: 388, distance: 80.3
click at [414, 388] on textarea "Hand deliver to customer. We have already confirmed the recipient will be home …" at bounding box center [413, 417] width 165 height 72
type textarea "Leave at door if recipient is unavailable. We have already confirmed the recipi…"
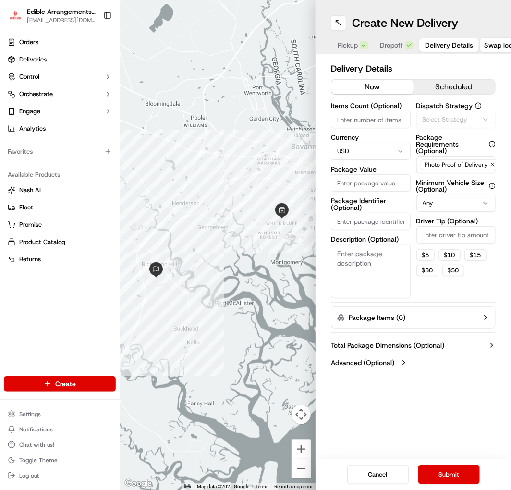
click at [429, 40] on span "Delivery Details" at bounding box center [449, 45] width 48 height 10
click at [370, 122] on input "Items Count (Optional)" at bounding box center [371, 119] width 80 height 17
type input "1"
click at [378, 271] on textarea "Description (Optional)" at bounding box center [371, 272] width 80 height 54
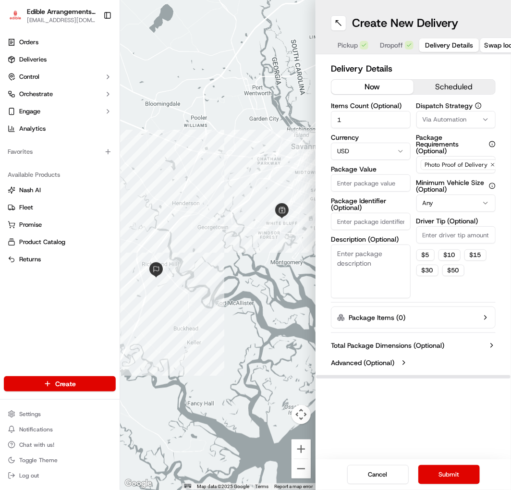
type textarea "K"
type textarea "R"
type textarea "Dipped fruit box in bag."
click at [383, 223] on input "Package Identifier (Optional)" at bounding box center [371, 221] width 80 height 17
type input "W2012769221-1"
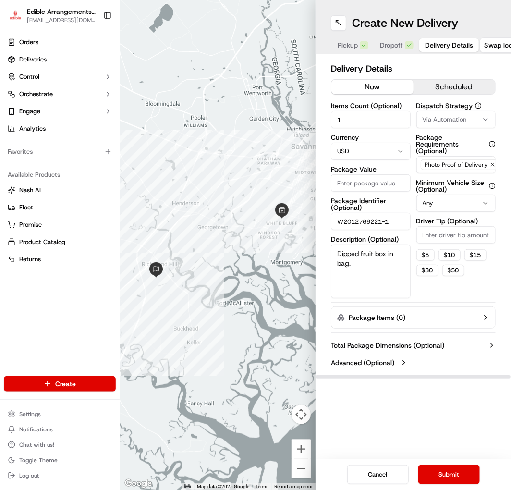
click at [372, 187] on input "Package Value" at bounding box center [371, 182] width 80 height 17
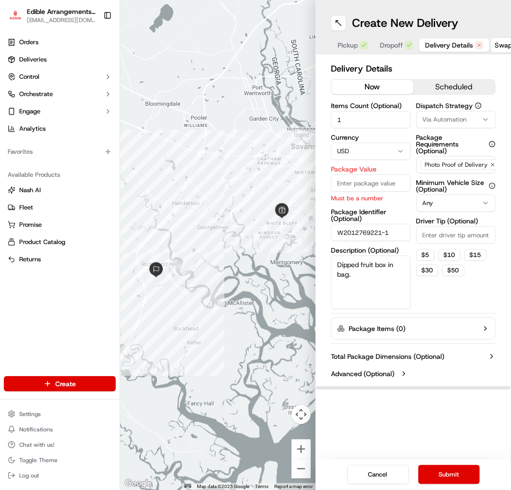
click at [382, 183] on input "Package Value" at bounding box center [371, 182] width 80 height 17
type input "58.29"
click at [434, 297] on div "Dispatch Strategy Via Automation Package Requirements (Optional) Photo Proof of…" at bounding box center [457, 205] width 80 height 207
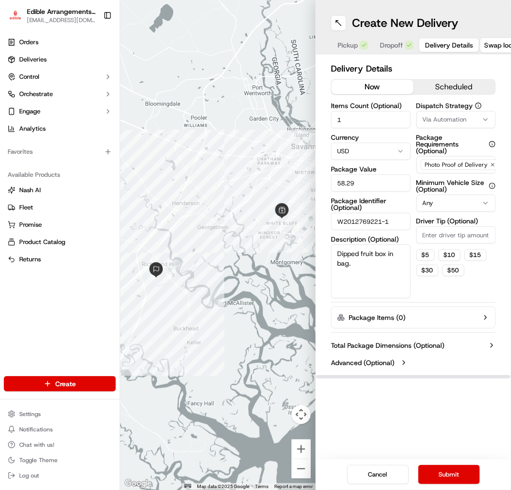
click at [406, 327] on button "Package Items ( 0 )" at bounding box center [413, 318] width 165 height 22
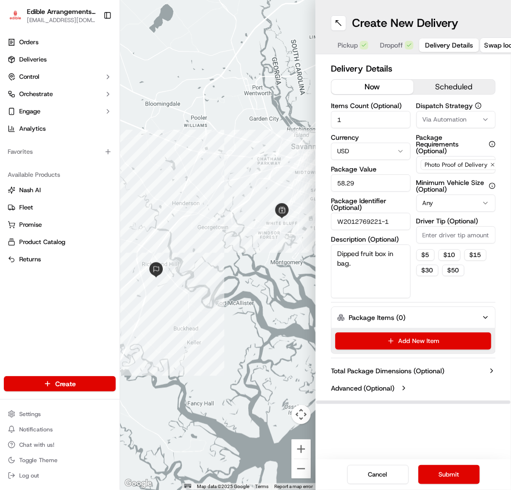
click at [404, 321] on label "Package Items ( 0 )" at bounding box center [377, 318] width 57 height 10
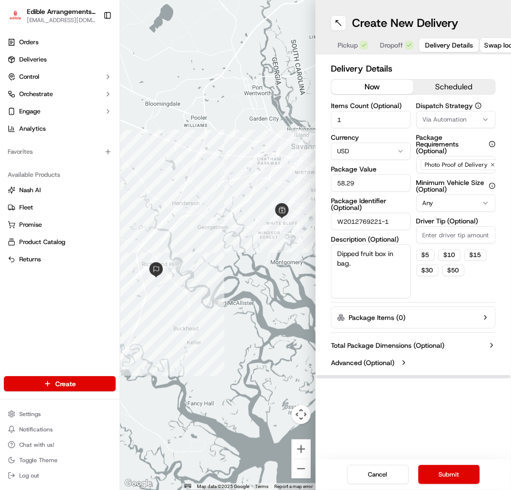
click at [396, 52] on div "Pickup Dropoff Delivery Details" at bounding box center [405, 45] width 149 height 17
click at [397, 50] on button "Dropoff" at bounding box center [396, 44] width 45 height 13
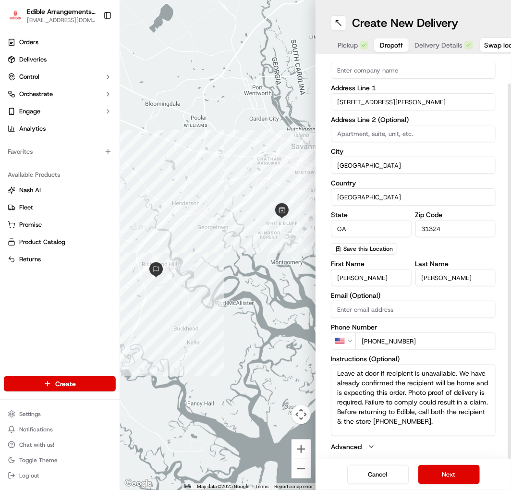
scroll to position [8, 0]
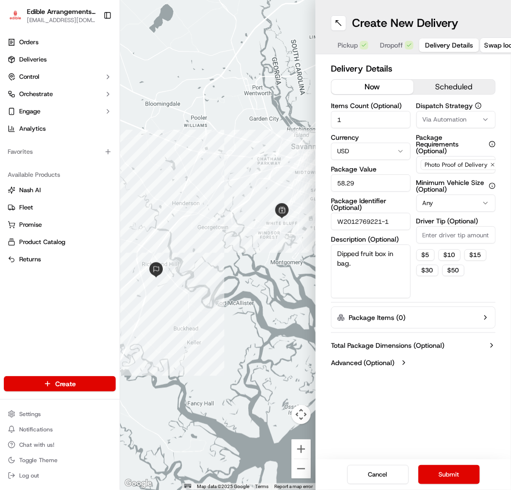
click at [417, 35] on div "Create New Delivery Pickup Dropoff Delivery Details Swap locations" at bounding box center [414, 27] width 196 height 54
click at [448, 468] on button "Submit" at bounding box center [450, 474] width 62 height 19
click at [464, 398] on div "Create New Delivery Pickup Dropoff Delivery Details Swap locations Delivery Det…" at bounding box center [414, 245] width 196 height 490
click at [401, 45] on button "Dropoff" at bounding box center [396, 44] width 45 height 13
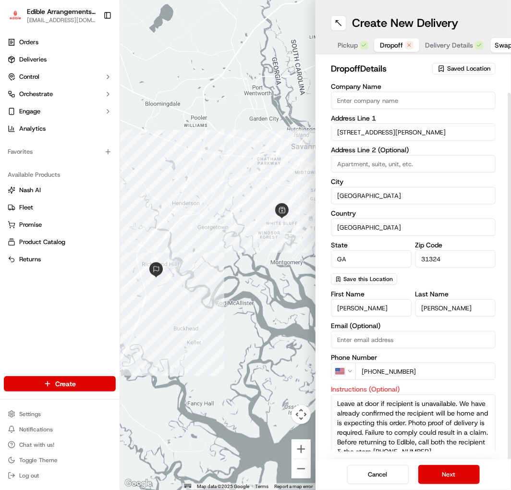
scroll to position [41, 0]
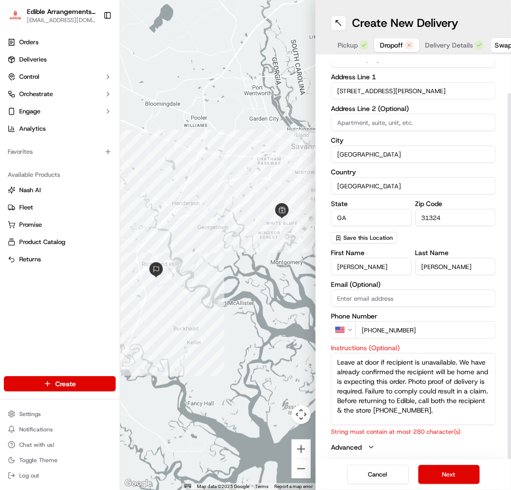
click at [420, 364] on textarea "Leave at door if recipient is unavailable. We have already confirmed the recipi…" at bounding box center [413, 389] width 165 height 72
click at [416, 381] on textarea "Leave at door if recipient is unavailable. We have already confirmed the recipi…" at bounding box center [413, 389] width 165 height 72
drag, startPoint x: 416, startPoint y: 381, endPoint x: 383, endPoint y: 392, distance: 34.0
click at [383, 392] on textarea "Leave at door if recipient is unavailable. We have already confirmed the recipi…" at bounding box center [413, 389] width 165 height 72
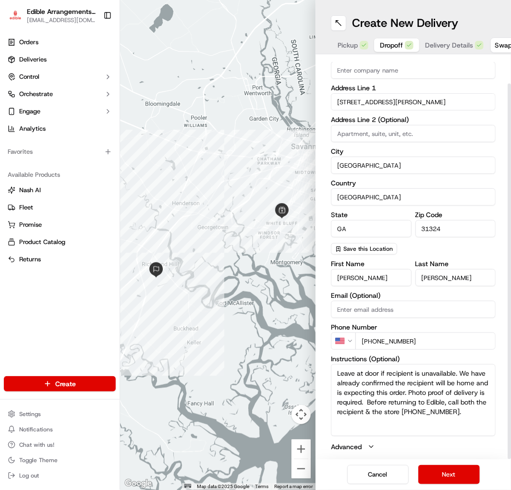
click at [407, 391] on textarea "Leave at door if recipient is unavailable. We have already confirmed the recipi…" at bounding box center [413, 400] width 165 height 72
type textarea "Leave at door if recipient is unavailable. We have already confirmed the recipi…"
click at [450, 467] on button "Next" at bounding box center [450, 474] width 62 height 19
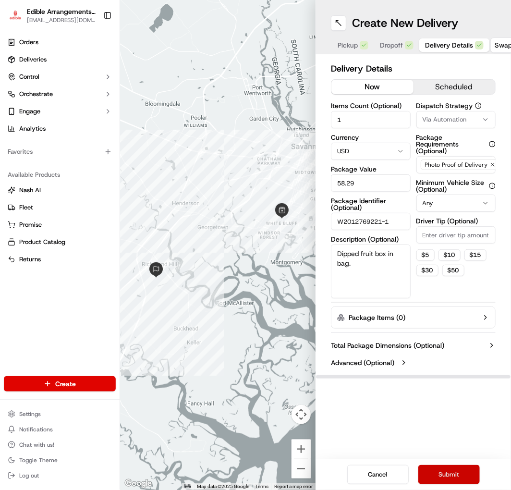
scroll to position [0, 0]
click at [398, 51] on button "Dropoff" at bounding box center [396, 44] width 45 height 13
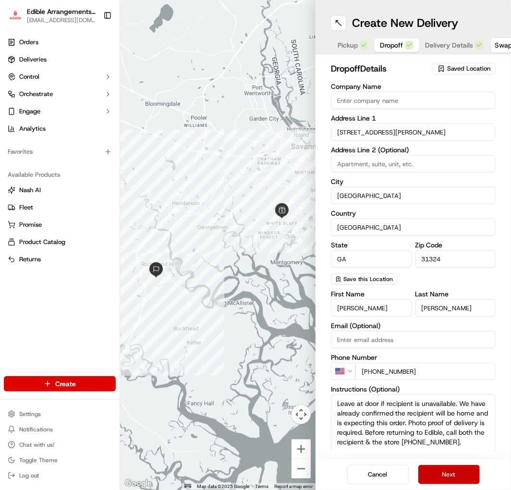
click at [450, 476] on button "Next" at bounding box center [450, 474] width 62 height 19
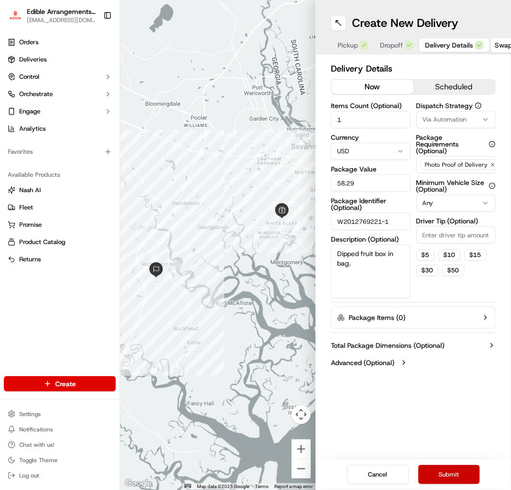
click at [450, 476] on button "Submit" at bounding box center [450, 474] width 62 height 19
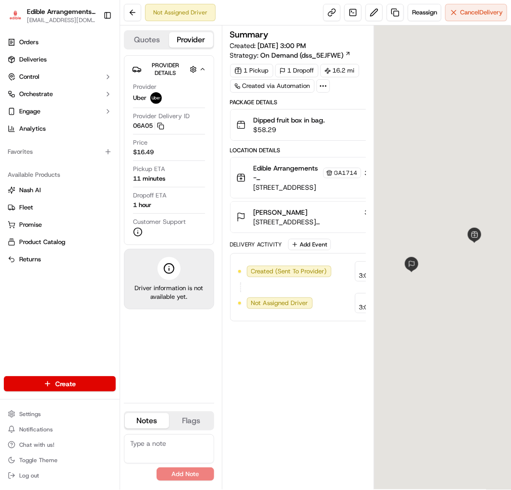
click at [357, 382] on div "Summary Created: 09/16/2025 3:00 PM Strategy: On Demand (dss_5EJFWE) 1 Pickup 1…" at bounding box center [298, 257] width 136 height 455
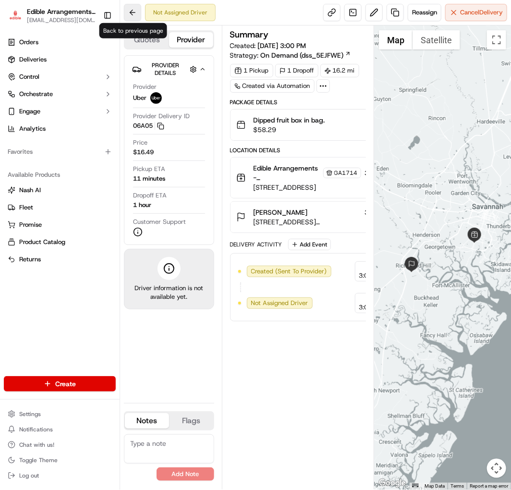
click at [131, 17] on button at bounding box center [132, 12] width 17 height 17
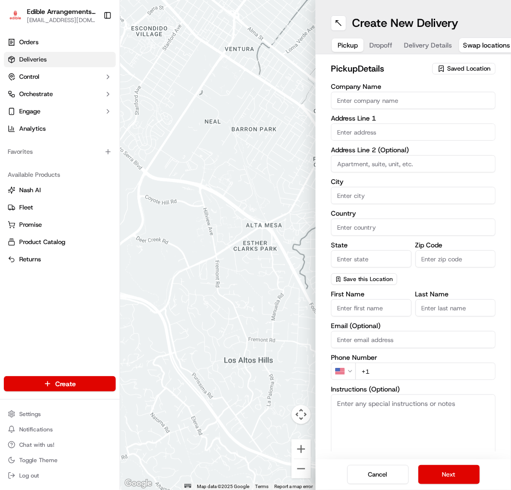
click at [70, 61] on link "Deliveries" at bounding box center [60, 59] width 112 height 15
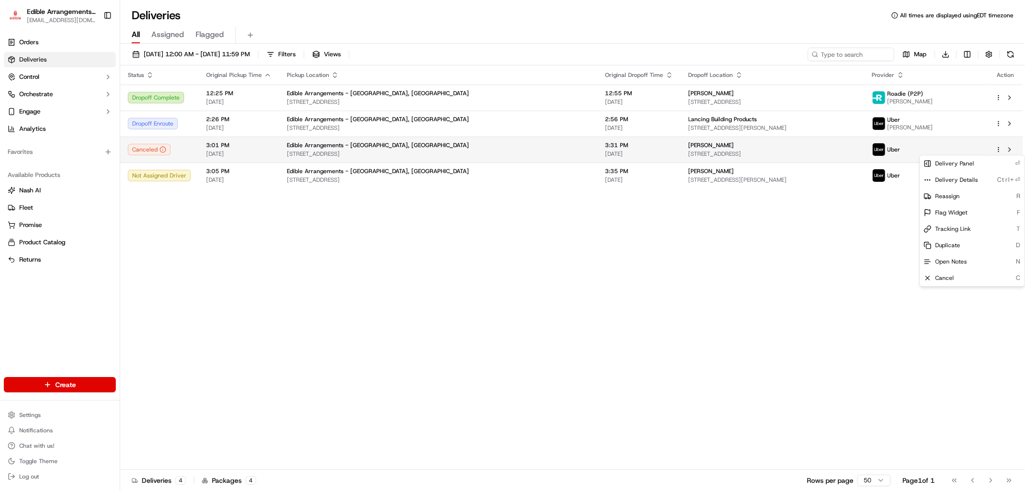
click at [511, 151] on html "Edible Arrangements - Savannah, GA ga1714@edible.store Toggle Sidebar Orders De…" at bounding box center [512, 245] width 1025 height 491
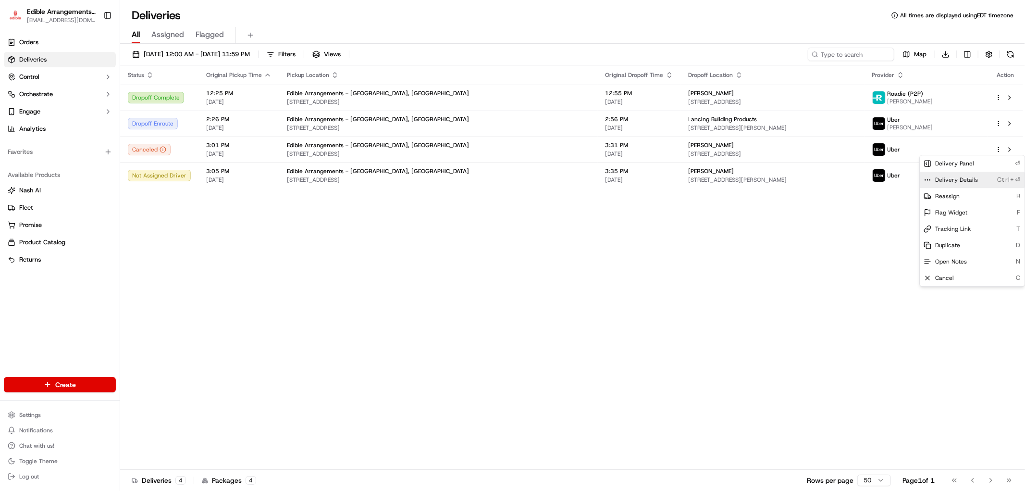
click at [511, 180] on div "Delivery Details Ctrl+⏎" at bounding box center [972, 180] width 105 height 16
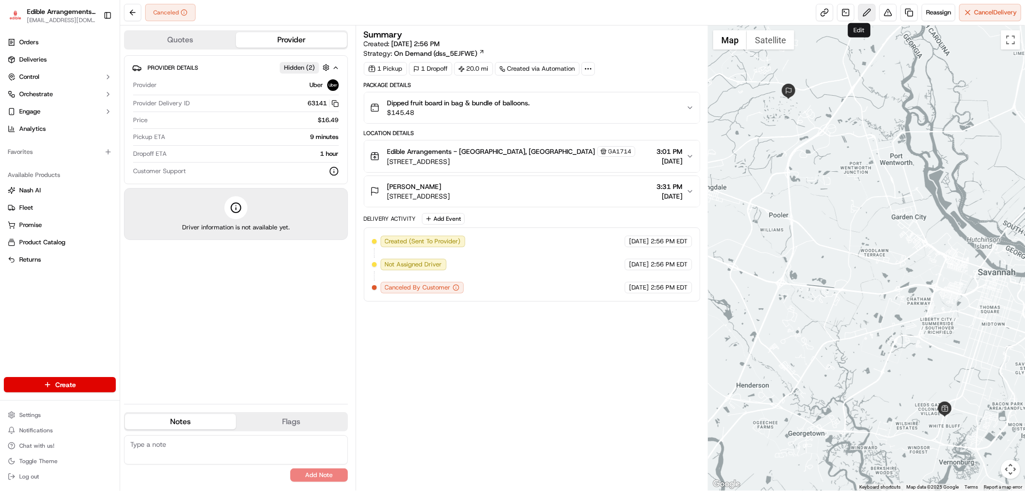
click at [858, 6] on button at bounding box center [866, 12] width 17 height 17
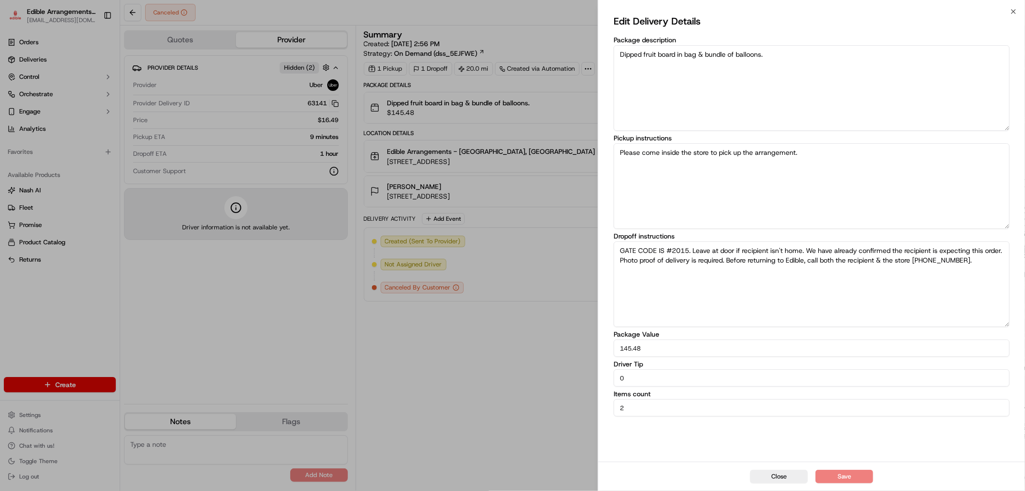
click at [736, 182] on textarea "Please come inside the store to pick up the arrangement." at bounding box center [812, 186] width 396 height 86
click at [724, 250] on textarea "GATE CODE IS #2015. Leave at door if recipient isn't home. We have already conf…" at bounding box center [812, 284] width 396 height 86
drag, startPoint x: 693, startPoint y: 246, endPoint x: 591, endPoint y: 248, distance: 102.4
click at [591, 248] on body "Edible Arrangements - Savannah, GA ga1714@edible.store Toggle Sidebar Orders De…" at bounding box center [512, 245] width 1025 height 491
click at [707, 249] on textarea "GATE CODE IS #2015. Leave at door if recipient isn't home. We have already conf…" at bounding box center [812, 284] width 396 height 86
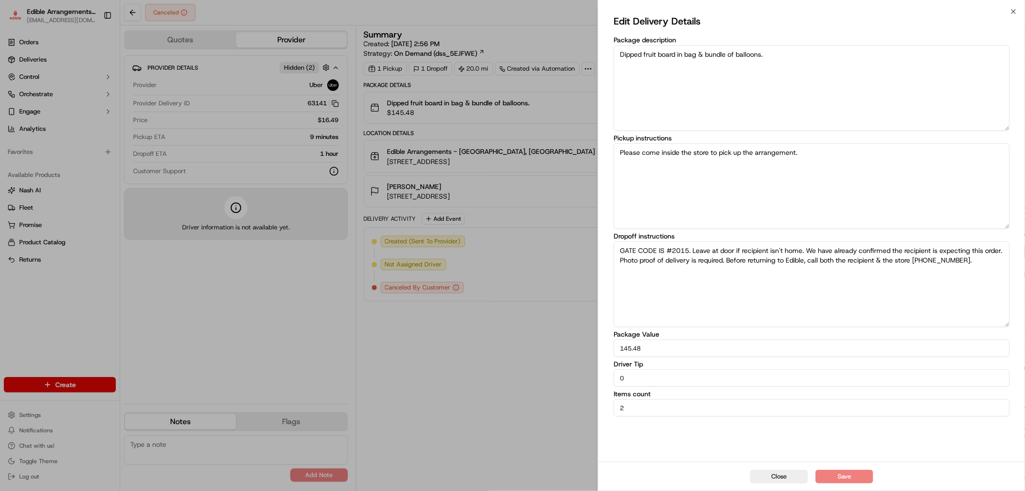
click at [700, 250] on textarea "GATE CODE IS #2015. Leave at door if recipient isn't home. We have already conf…" at bounding box center [812, 284] width 396 height 86
drag, startPoint x: 700, startPoint y: 250, endPoint x: 810, endPoint y: 253, distance: 110.6
click at [810, 253] on textarea "GATE CODE IS #2015. Leave at door if recipient isn't home. We have already conf…" at bounding box center [812, 284] width 396 height 86
click at [713, 270] on textarea "GATE CODE IS #2015. We have already confirmed the recipient is expecting this o…" at bounding box center [812, 284] width 396 height 86
type textarea "GATE CODE IS #2015. We have already confirmed the recipient is expecting this o…"
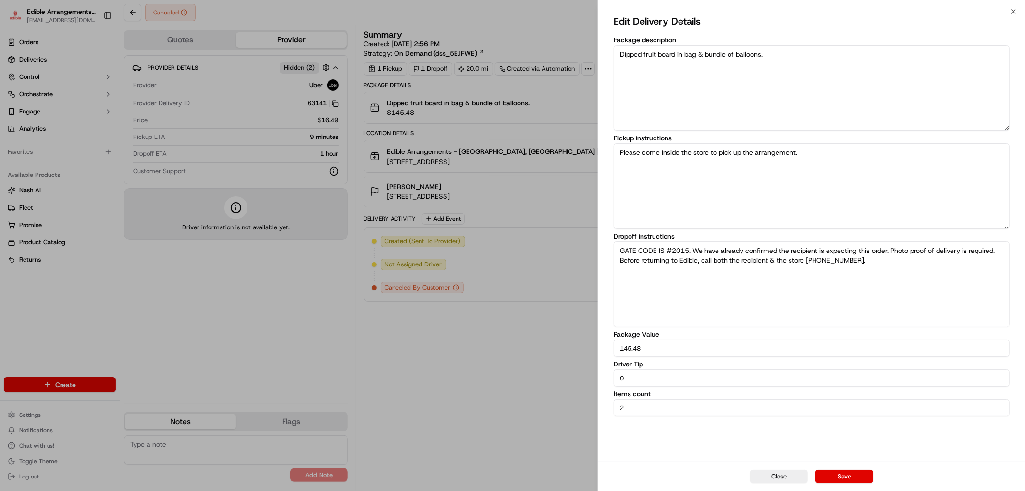
click at [680, 71] on textarea "Dipped fruit board in bag & bundle of balloons." at bounding box center [812, 88] width 396 height 86
click at [793, 65] on textarea "Dipped fruit board in bag & bundle of balloons." at bounding box center [812, 88] width 396 height 86
click at [847, 477] on button "Save" at bounding box center [845, 476] width 58 height 13
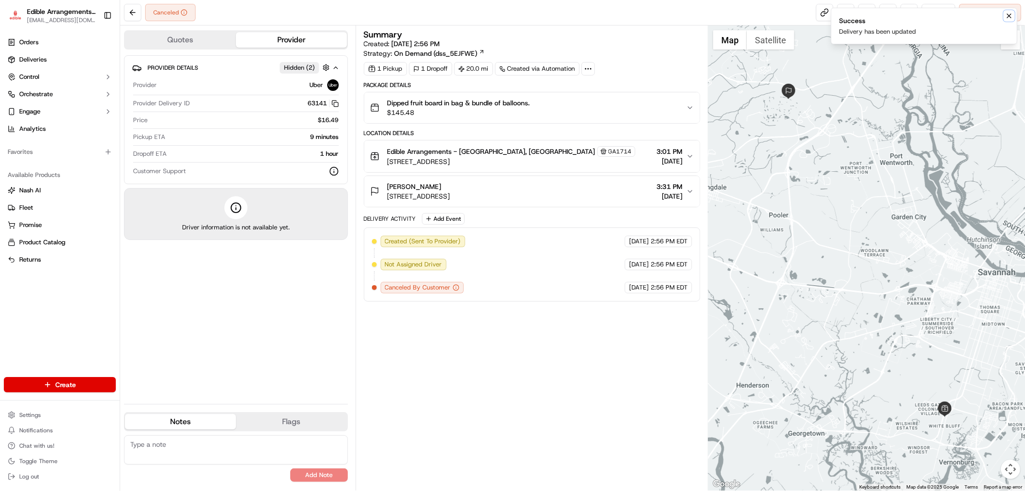
click at [1010, 15] on icon "Notifications (F8)" at bounding box center [1009, 16] width 8 height 8
click at [863, 22] on div "Canceled Reassign Cancel Delivery" at bounding box center [572, 12] width 905 height 25
click at [862, 17] on button at bounding box center [866, 12] width 17 height 17
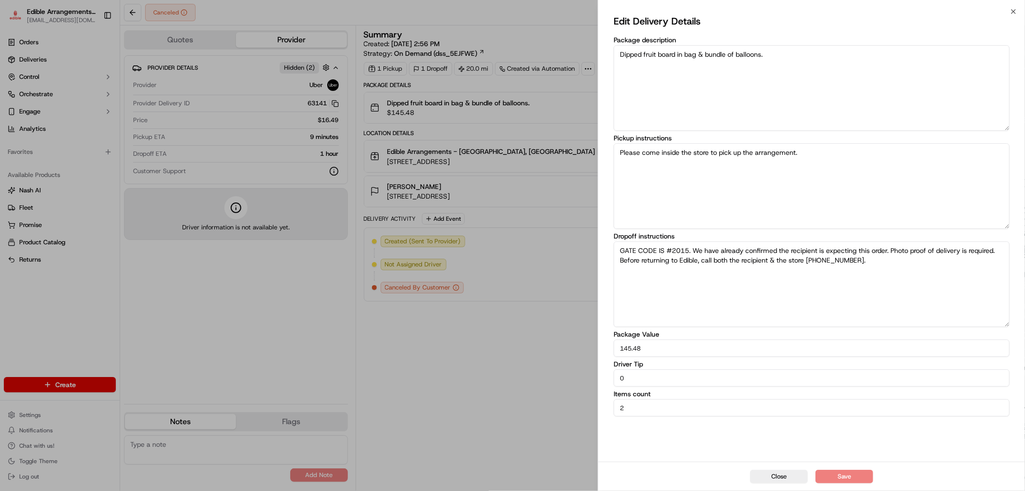
click at [829, 233] on label "Dropoff instructions" at bounding box center [812, 236] width 396 height 7
click at [829, 241] on textarea "GATE CODE IS #2015. We have already confirmed the recipient is expecting this o…" at bounding box center [812, 284] width 396 height 86
click at [698, 250] on textarea "GATE CODE IS #2015. We have already confirmed the recipient is expecting this o…" at bounding box center [812, 284] width 396 height 86
click at [904, 260] on textarea "GATE CODE IS #2015. We have already confirmed the recipient is expecting this o…" at bounding box center [812, 284] width 396 height 86
click at [690, 248] on textarea "GATE CODE IS #2015. We have already confirmed the recipient is expecting this o…" at bounding box center [812, 284] width 396 height 86
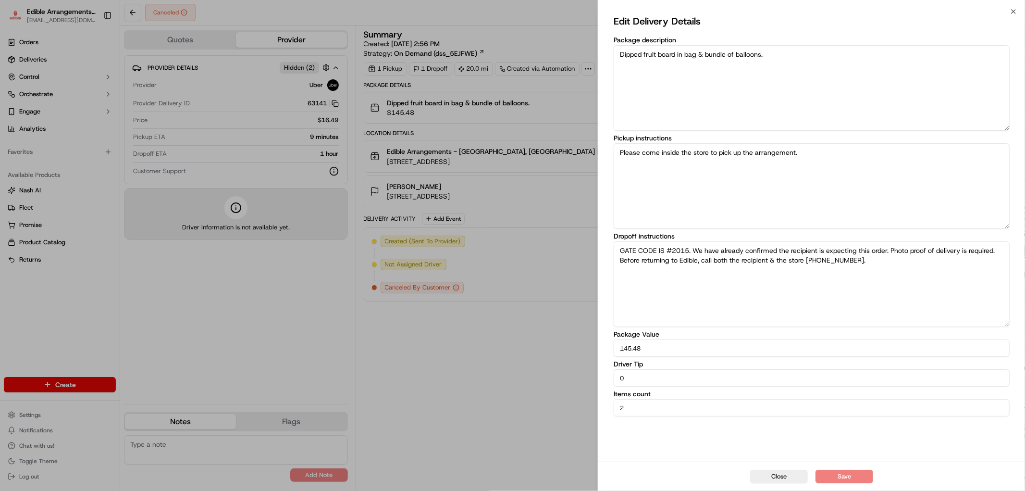
click at [696, 251] on textarea "GATE CODE IS #2015. We have already confirmed the recipient is expecting this o…" at bounding box center [812, 284] width 396 height 86
click at [923, 284] on textarea "GATE CODE IS #2015. We have already confirmed the recipient is expecting this o…" at bounding box center [812, 284] width 396 height 86
click at [783, 477] on button "Close" at bounding box center [779, 476] width 58 height 13
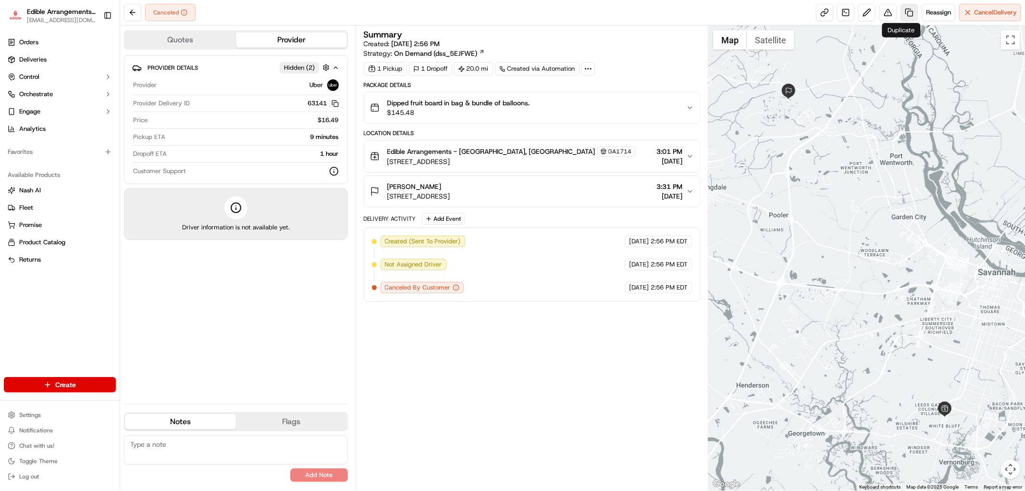
click at [902, 18] on link at bounding box center [909, 12] width 17 height 17
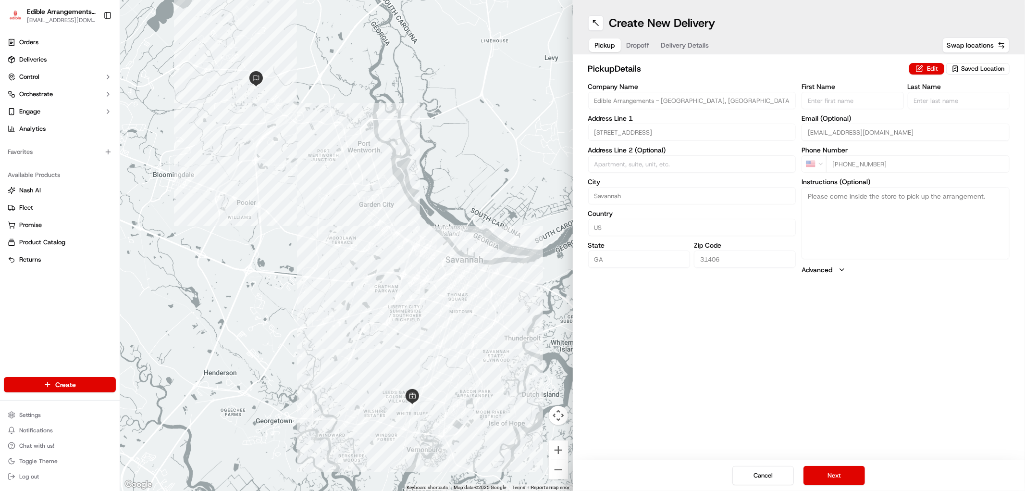
click at [636, 44] on span "Dropoff" at bounding box center [638, 45] width 23 height 10
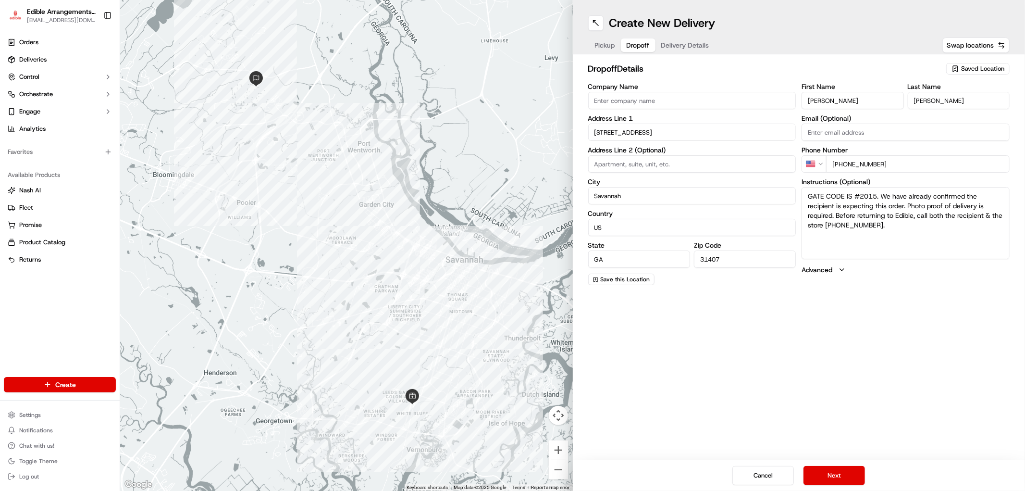
click at [597, 44] on span "Pickup" at bounding box center [605, 45] width 20 height 10
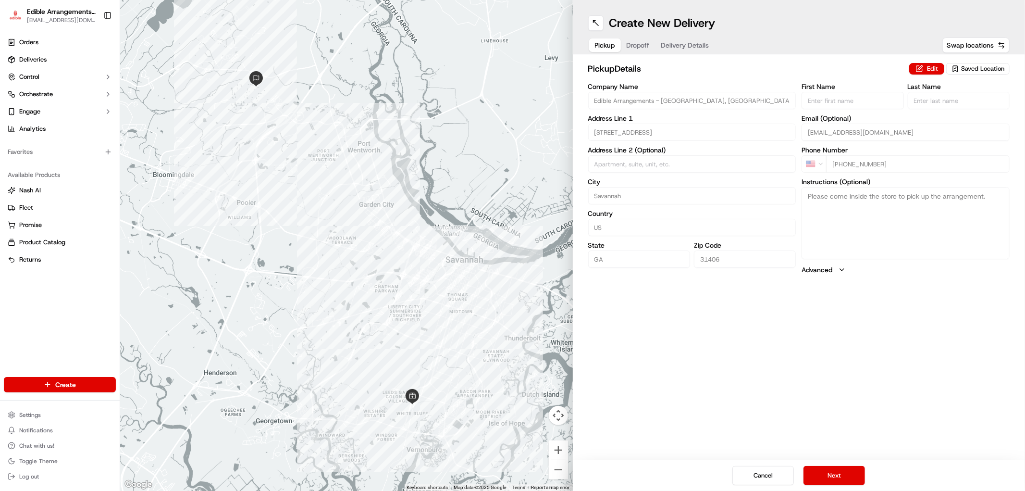
click at [968, 68] on span "Saved Location" at bounding box center [982, 68] width 43 height 9
click at [968, 99] on div "Edible Arrangements - [GEOGRAPHIC_DATA], [GEOGRAPHIC_DATA] (GA1714)" at bounding box center [956, 109] width 137 height 23
type input "+1"
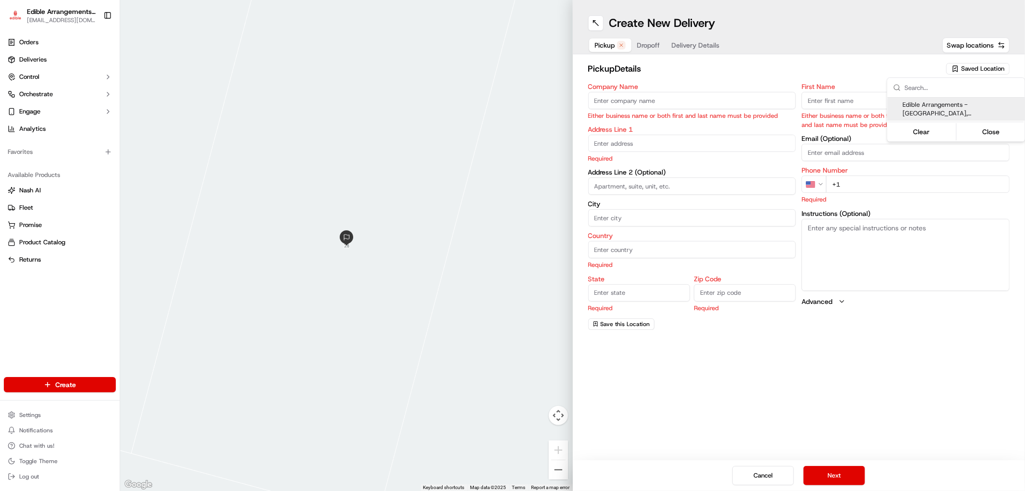
click at [637, 99] on html "Edible Arrangements - Savannah, GA ga1714@edible.store Toggle Sidebar Orders De…" at bounding box center [512, 245] width 1025 height 491
click at [975, 73] on span "Saved Location" at bounding box center [982, 68] width 43 height 9
click at [958, 106] on span "Edible Arrangements - [GEOGRAPHIC_DATA], [GEOGRAPHIC_DATA] (GA1714)" at bounding box center [962, 108] width 118 height 17
type input "Edible Arrangements - [GEOGRAPHIC_DATA], [GEOGRAPHIC_DATA]"
type input "[STREET_ADDRESS]"
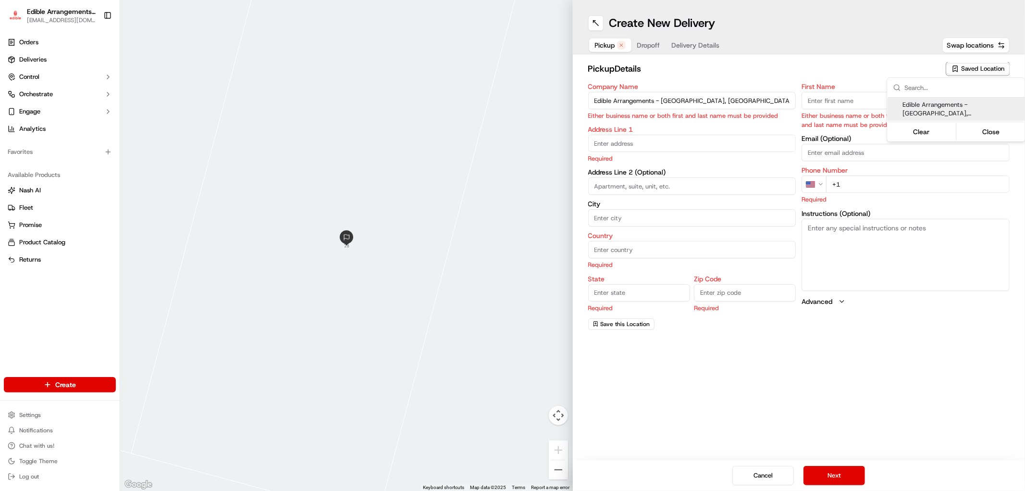
type input "Savannah"
type input "US"
type input "GA"
type input "31406"
type input "[EMAIL_ADDRESS][DOMAIN_NAME]"
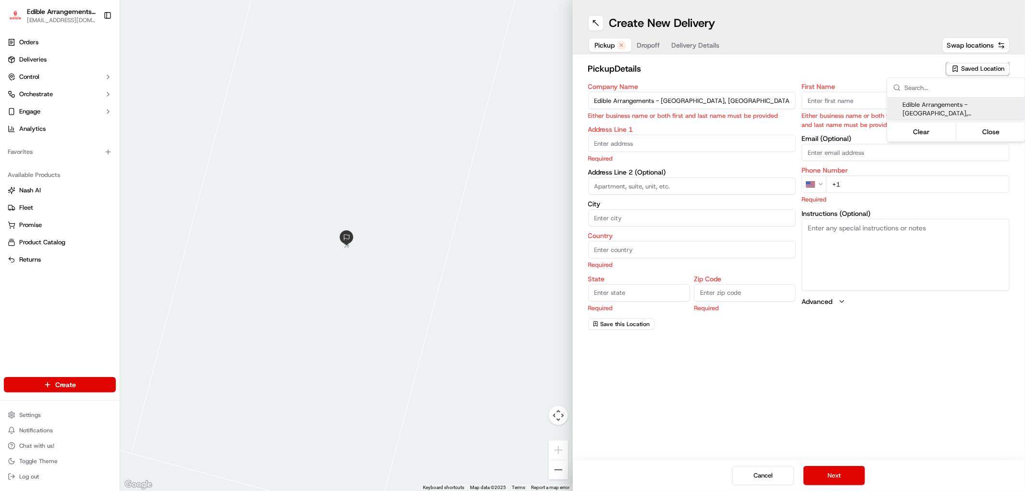
type input "[PHONE_NUMBER]"
type textarea "Please come inside the store to pick up the arrangement."
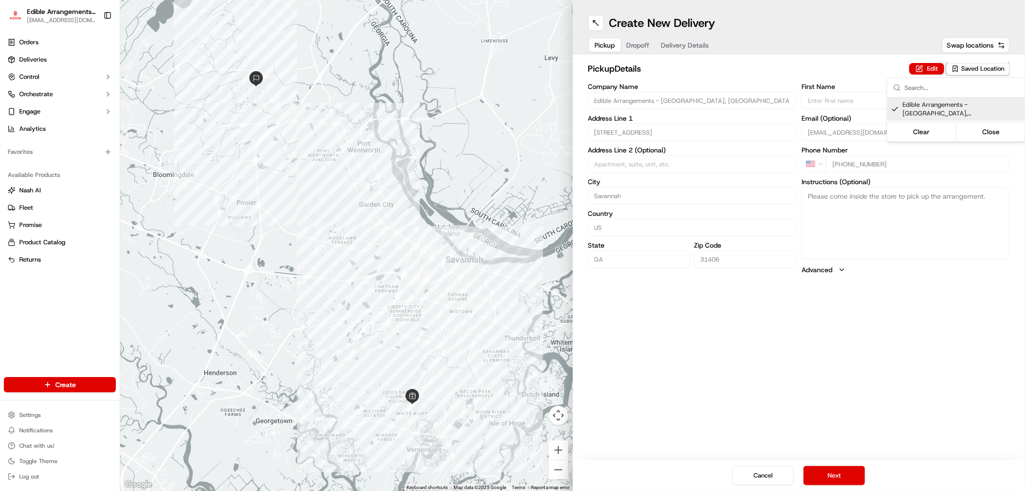
click at [641, 44] on html "Edible Arrangements - Savannah, GA ga1714@edible.store Toggle Sidebar Orders De…" at bounding box center [512, 245] width 1025 height 491
click at [629, 47] on span "Dropoff" at bounding box center [638, 45] width 23 height 10
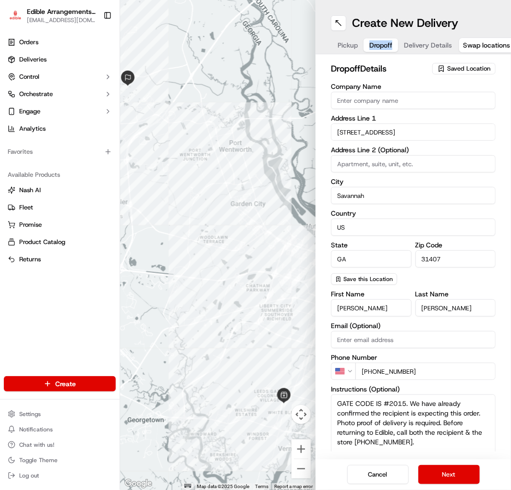
click at [415, 46] on span "Delivery Details" at bounding box center [428, 45] width 48 height 10
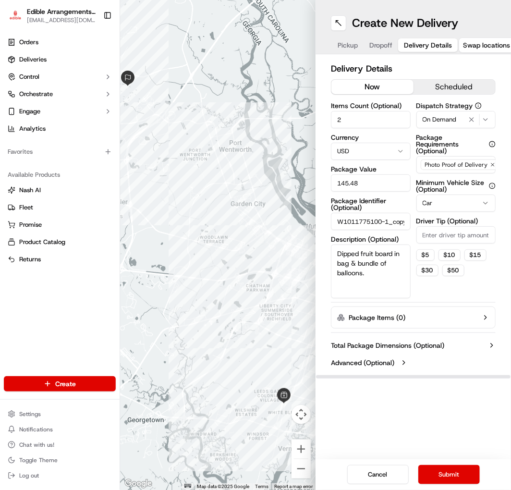
click at [406, 66] on h2 "Delivery Details" at bounding box center [413, 68] width 165 height 13
click at [404, 208] on label "Package Identifier (Optional)" at bounding box center [371, 204] width 80 height 13
click at [404, 213] on input "W1011775100-1_copy" at bounding box center [371, 221] width 80 height 17
click at [393, 282] on textarea "Dipped fruit board in bag & bundle of balloons." at bounding box center [371, 272] width 80 height 54
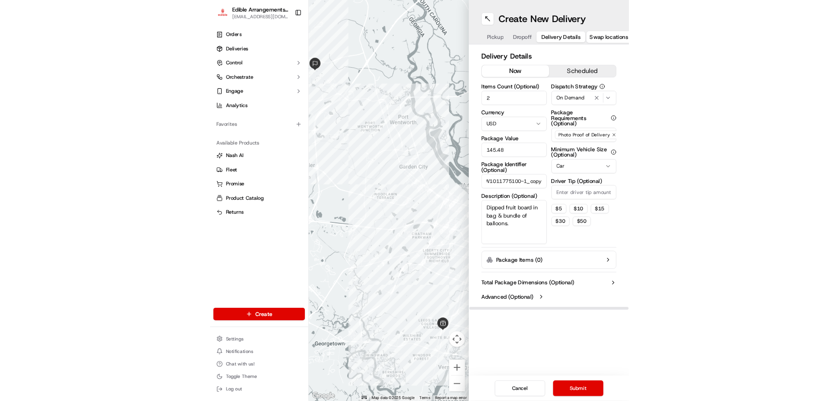
scroll to position [0, 0]
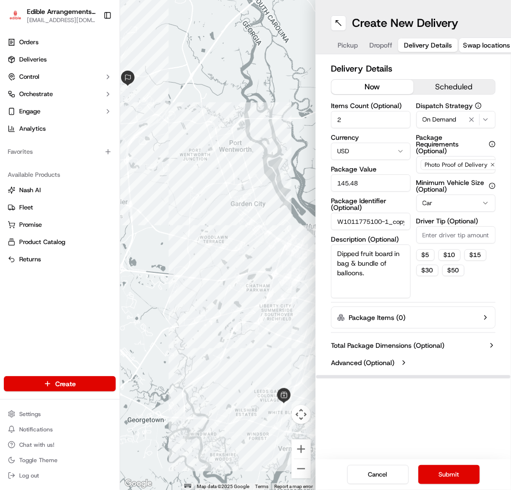
click at [385, 47] on span "Dropoff" at bounding box center [381, 45] width 23 height 10
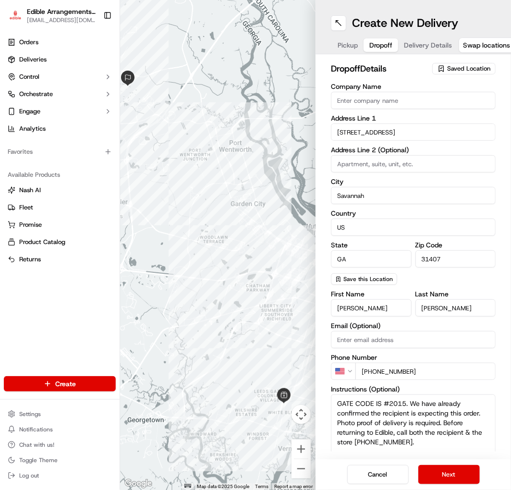
click at [343, 44] on span "Pickup" at bounding box center [348, 45] width 20 height 10
click at [381, 44] on span "Dropoff" at bounding box center [381, 45] width 23 height 10
click at [461, 471] on button "Next" at bounding box center [450, 474] width 62 height 19
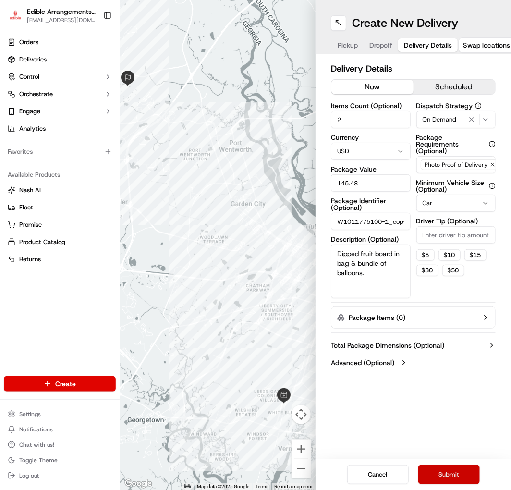
click at [459, 468] on button "Submit" at bounding box center [450, 474] width 62 height 19
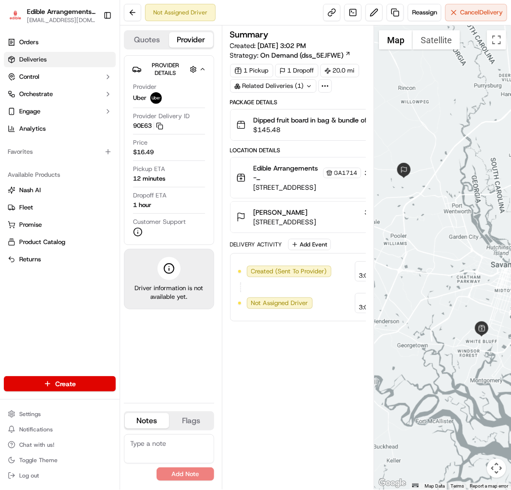
click at [55, 56] on link "Deliveries" at bounding box center [60, 59] width 112 height 15
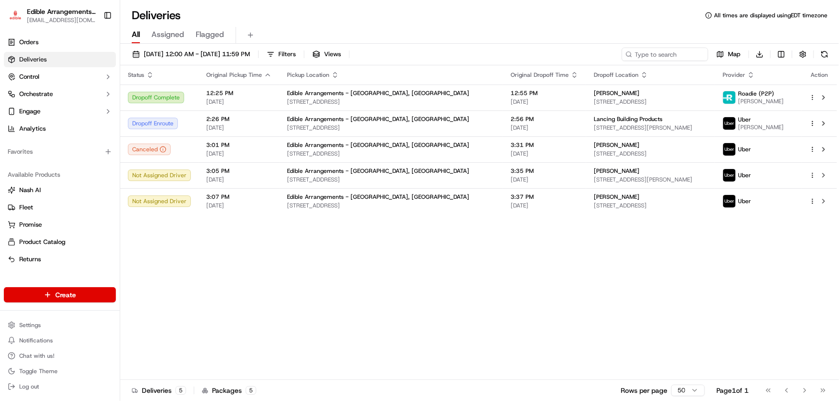
click at [398, 244] on div "Status Original Pickup Time Pickup Location Original Dropoff Time Dropoff Locat…" at bounding box center [478, 222] width 717 height 315
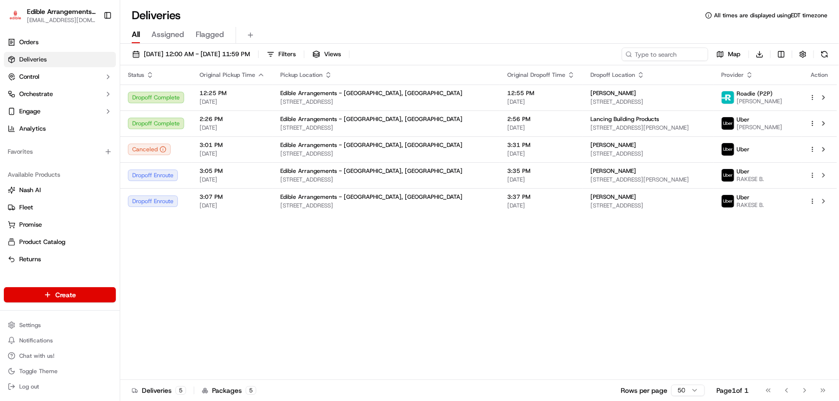
click at [183, 272] on div "Status Original Pickup Time Pickup Location Original Dropoff Time Dropoff Locat…" at bounding box center [478, 222] width 717 height 315
click at [590, 117] on span "Lancing Building Products" at bounding box center [624, 119] width 69 height 8
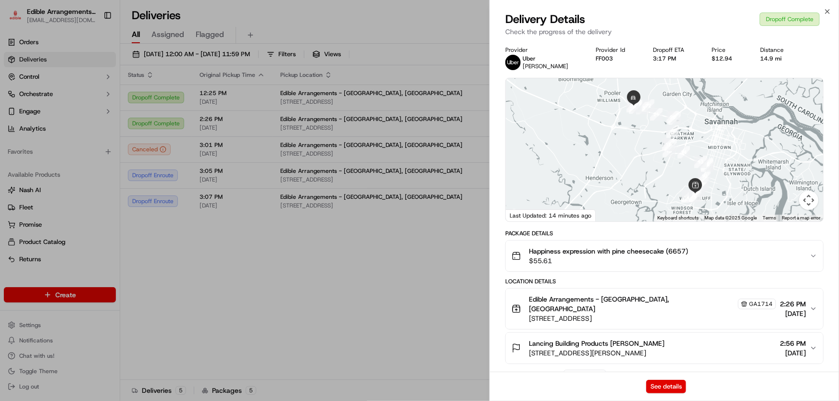
scroll to position [87, 0]
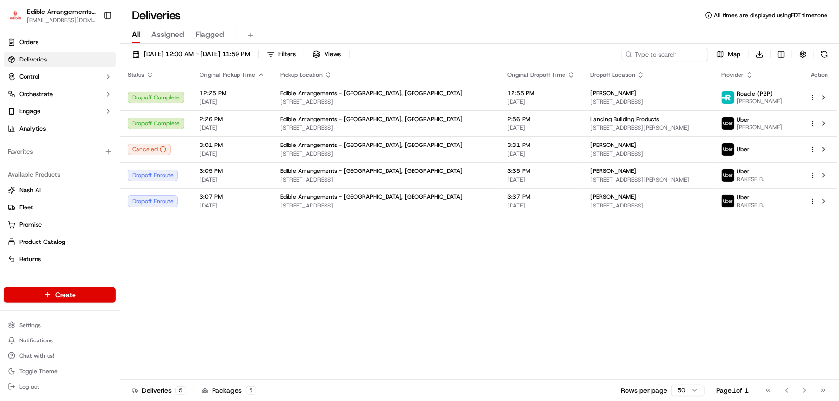
click at [157, 264] on div "Status Original Pickup Time Pickup Location Original Dropoff Time Dropoff Locat…" at bounding box center [478, 222] width 717 height 315
click at [590, 128] on span "[STREET_ADDRESS][PERSON_NAME]" at bounding box center [647, 128] width 115 height 8
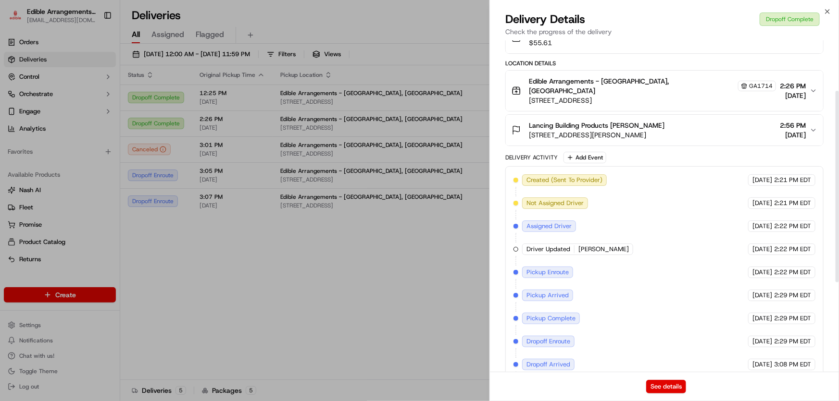
scroll to position [243, 0]
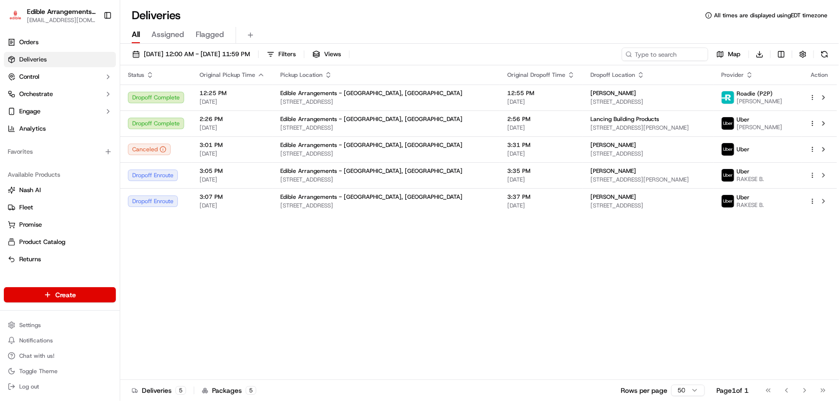
click at [431, 238] on div "Status Original Pickup Time Pickup Location Original Dropoff Time Dropoff Locat…" at bounding box center [478, 222] width 717 height 315
click at [590, 120] on span "Lancing Building Products" at bounding box center [624, 119] width 69 height 8
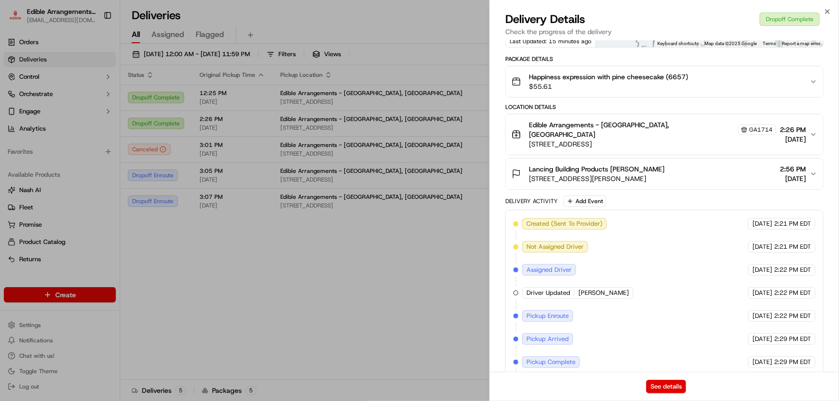
scroll to position [218, 0]
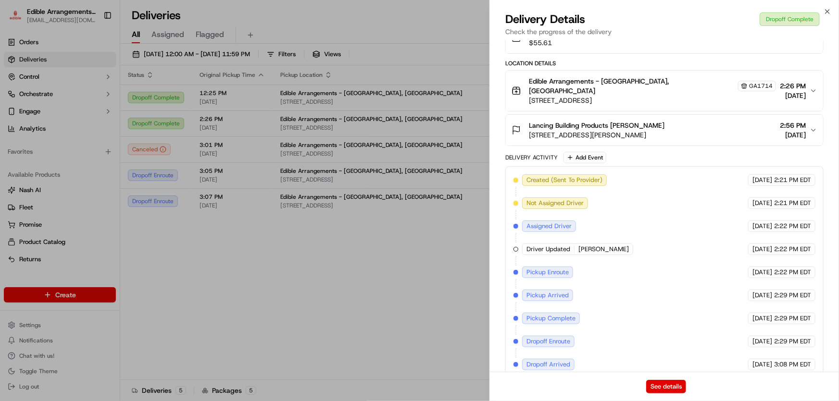
click at [579, 245] on span "[PERSON_NAME]" at bounding box center [603, 249] width 50 height 9
drag, startPoint x: 579, startPoint y: 236, endPoint x: 598, endPoint y: 235, distance: 18.8
click at [598, 244] on div "Driver Updated melanie J." at bounding box center [577, 250] width 111 height 12
click at [605, 244] on div "Driver Updated melanie J." at bounding box center [577, 250] width 111 height 12
drag, startPoint x: 605, startPoint y: 236, endPoint x: 586, endPoint y: 236, distance: 19.2
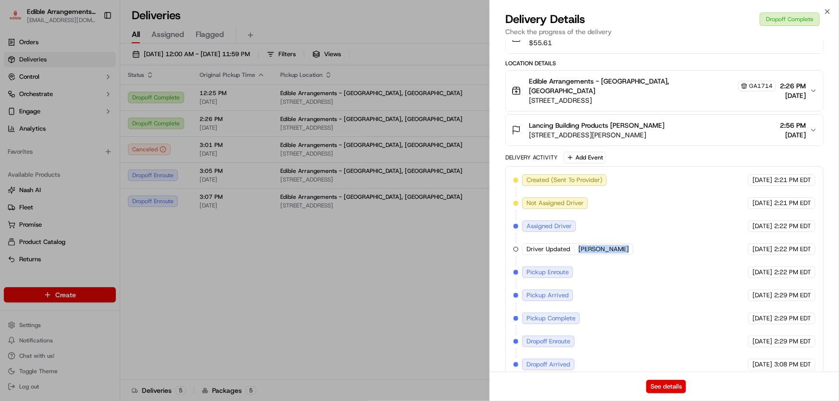
click at [586, 244] on div "Driver Updated melanie J." at bounding box center [577, 250] width 111 height 12
click at [586, 245] on span "[PERSON_NAME]" at bounding box center [603, 249] width 50 height 9
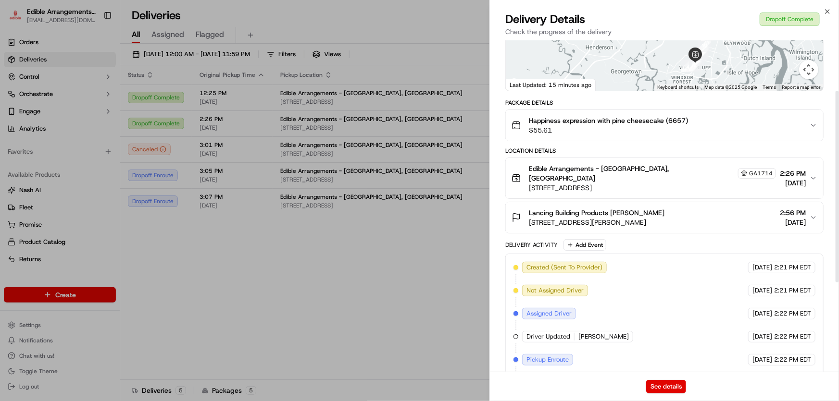
scroll to position [43, 0]
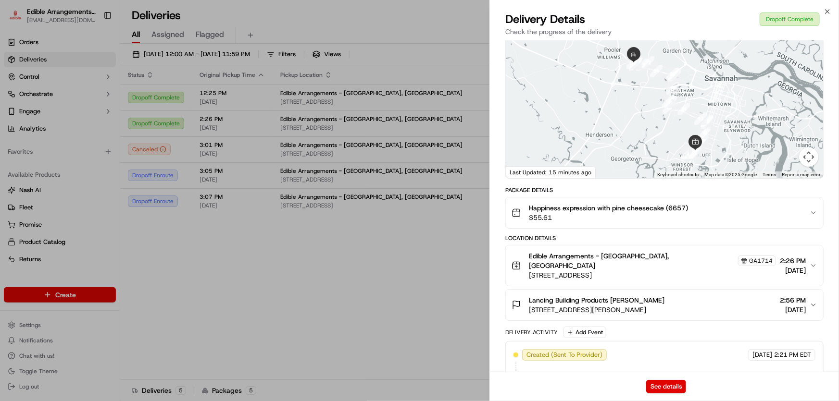
click at [780, 216] on div "Happiness expression with pine cheesecake (6657) $55.61" at bounding box center [660, 212] width 298 height 19
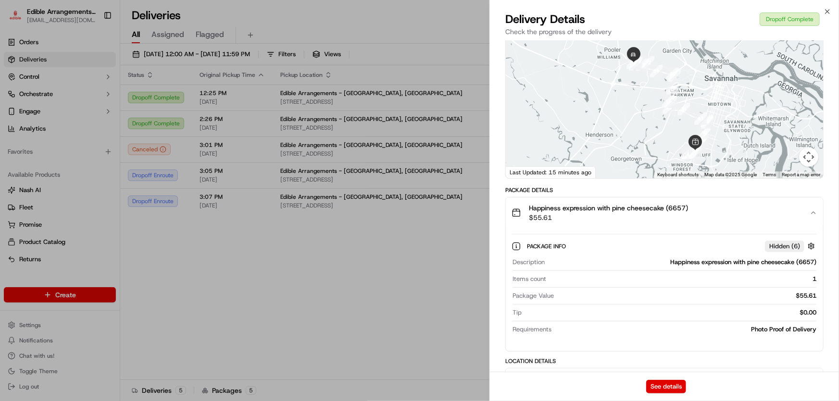
click at [810, 210] on icon "button" at bounding box center [813, 213] width 8 height 8
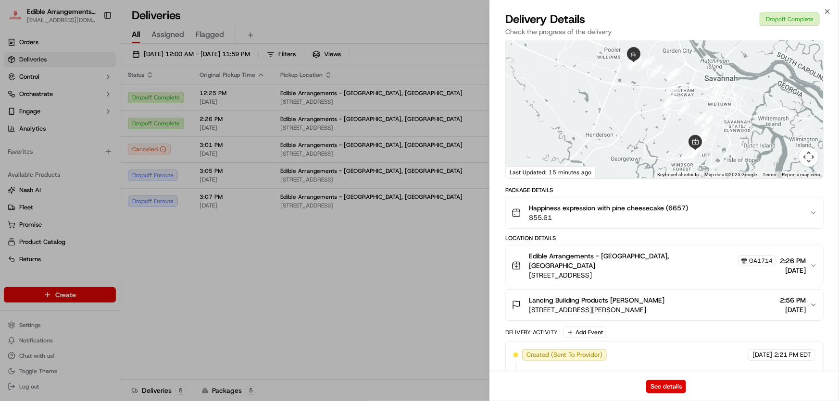
scroll to position [174, 0]
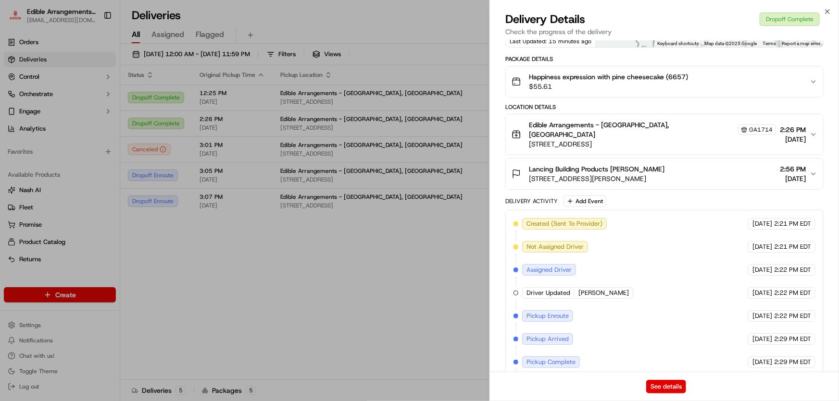
click at [761, 164] on div "Lancing Building Products Harmon Lester 5240 Old Louisville Rd, Pooler, GA 3132…" at bounding box center [660, 173] width 298 height 19
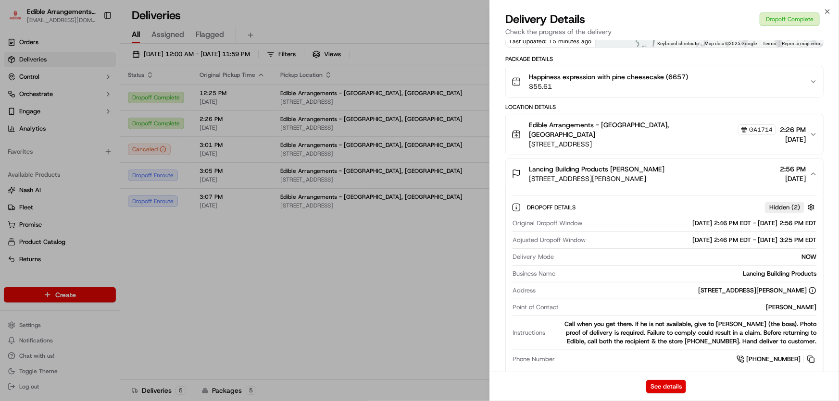
click at [761, 165] on div "Lancing Building Products Harmon Lester 5240 Old Louisville Rd, Pooler, GA 3132…" at bounding box center [660, 173] width 298 height 19
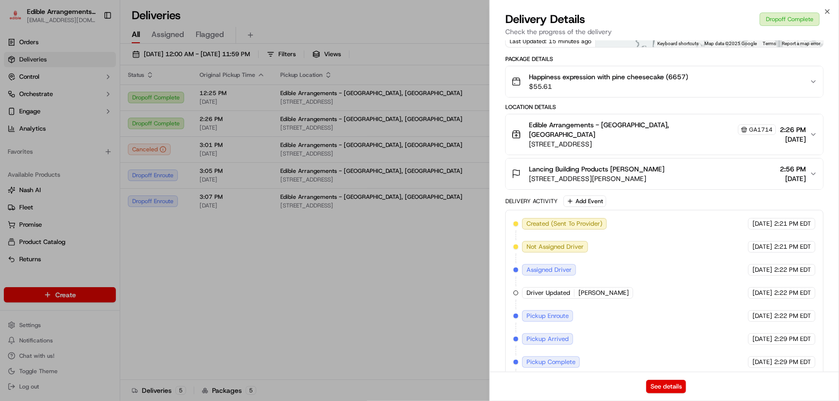
scroll to position [243, 0]
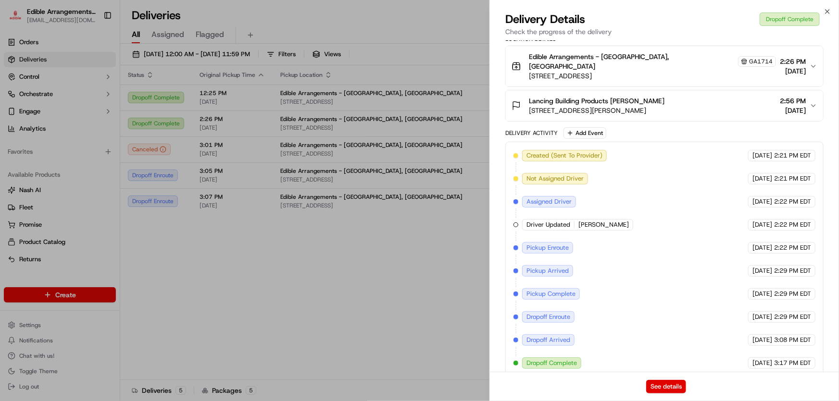
click at [798, 106] on span "[DATE]" at bounding box center [792, 111] width 26 height 10
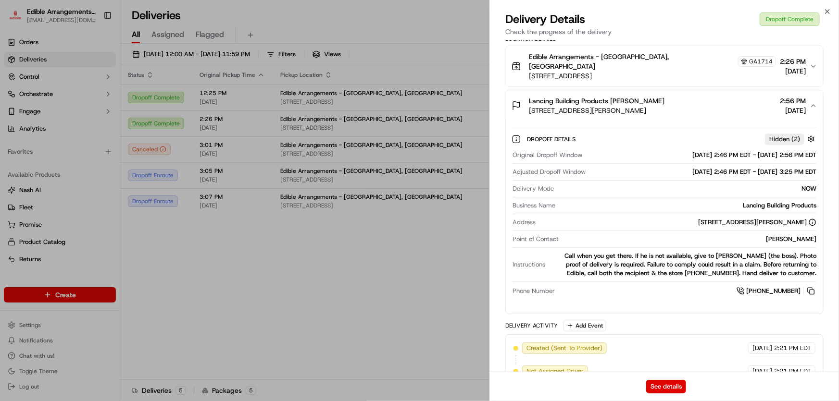
click at [793, 135] on span "Hidden ( 2 )" at bounding box center [784, 139] width 31 height 9
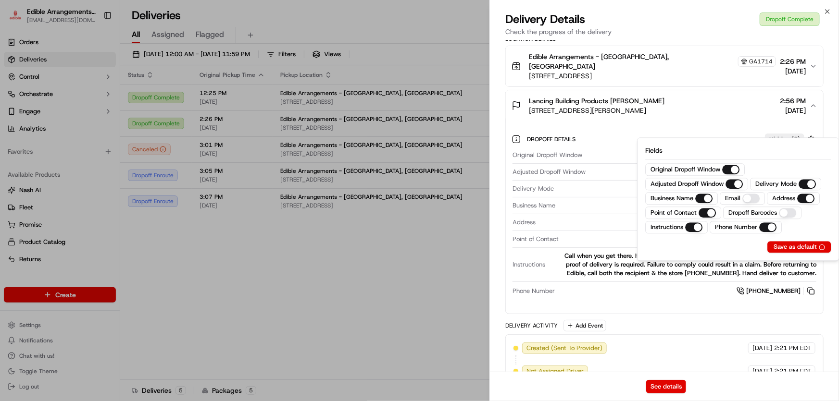
click at [793, 135] on span "Hidden ( 2 )" at bounding box center [784, 139] width 31 height 9
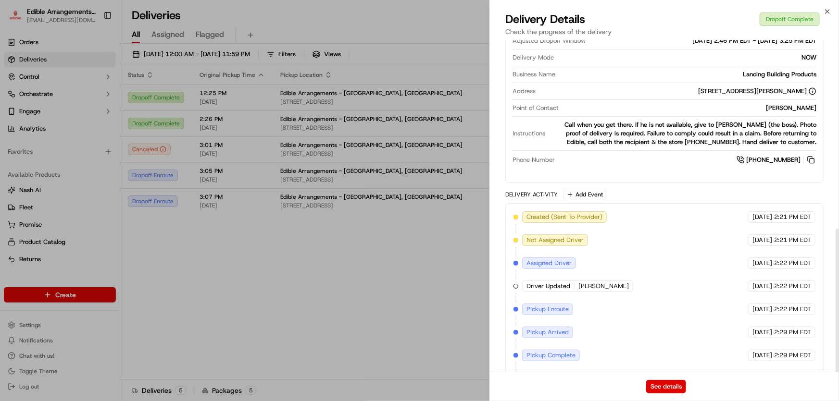
scroll to position [435, 0]
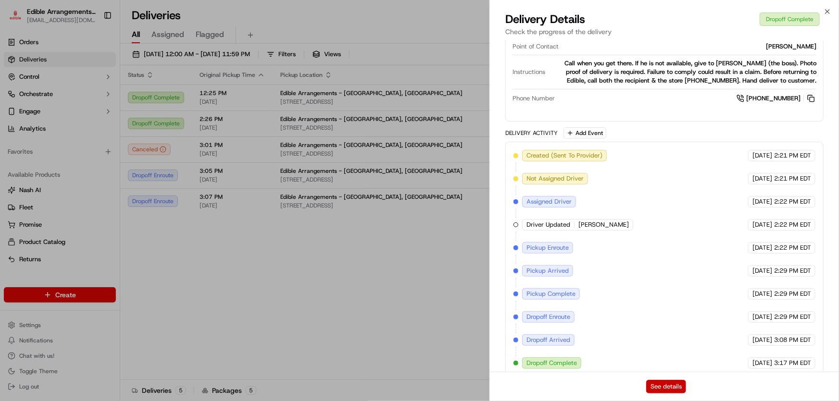
click at [669, 390] on button "See details" at bounding box center [666, 386] width 40 height 13
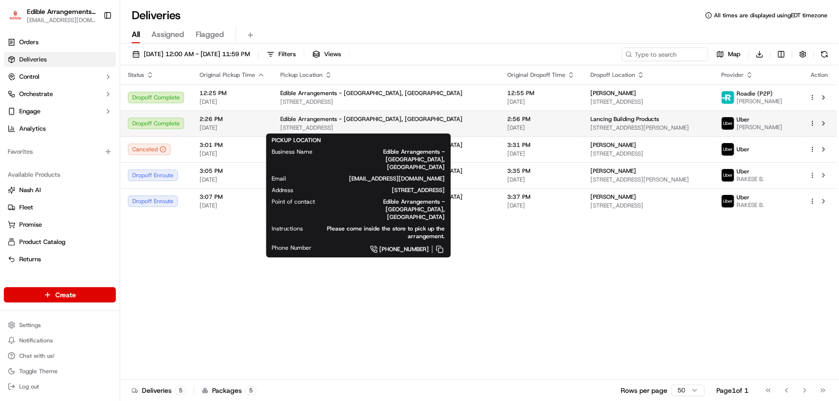
click at [440, 124] on span "[STREET_ADDRESS]" at bounding box center [385, 128] width 211 height 8
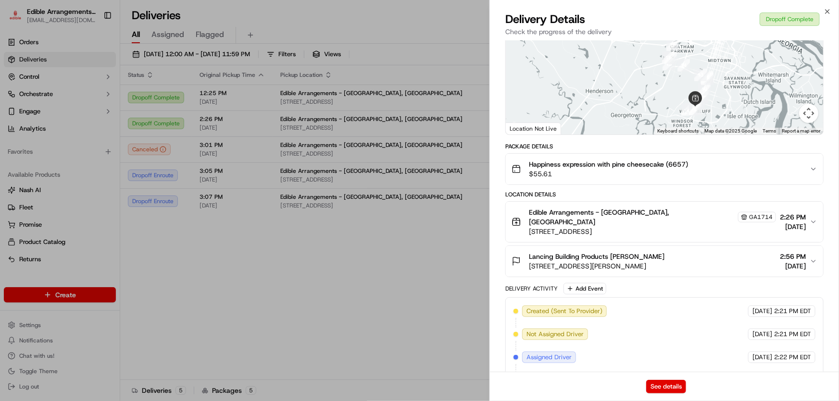
scroll to position [174, 0]
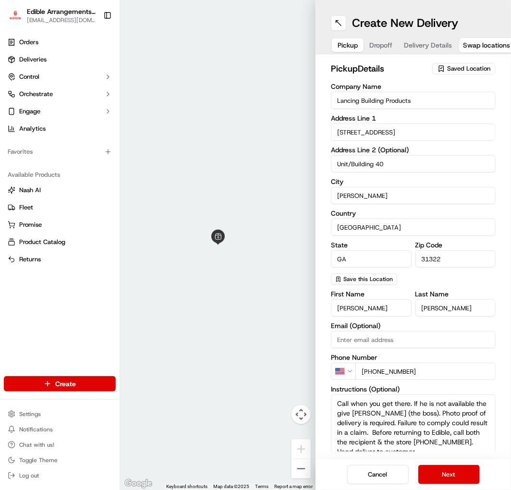
scroll to position [14, 0]
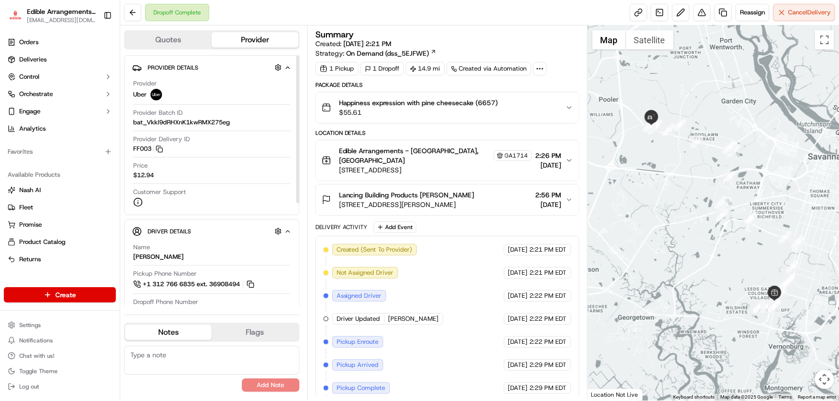
click at [180, 281] on span "+1 312 766 6835 ext. 36908494" at bounding box center [191, 284] width 97 height 9
click at [181, 284] on span "+1 312 766 6835 ext. 36908494" at bounding box center [191, 284] width 97 height 9
click at [44, 56] on span "Deliveries" at bounding box center [32, 59] width 27 height 9
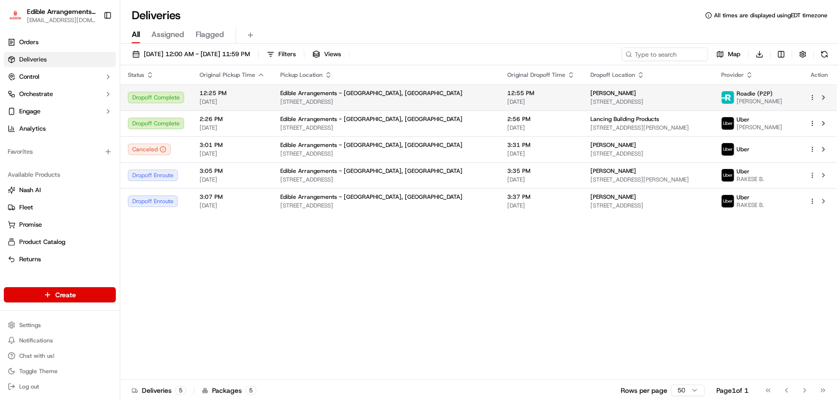
click at [661, 87] on td "Kathy Bear 17 Trotting Hill Ln, Bluffton, SC 29910, USA" at bounding box center [647, 98] width 131 height 26
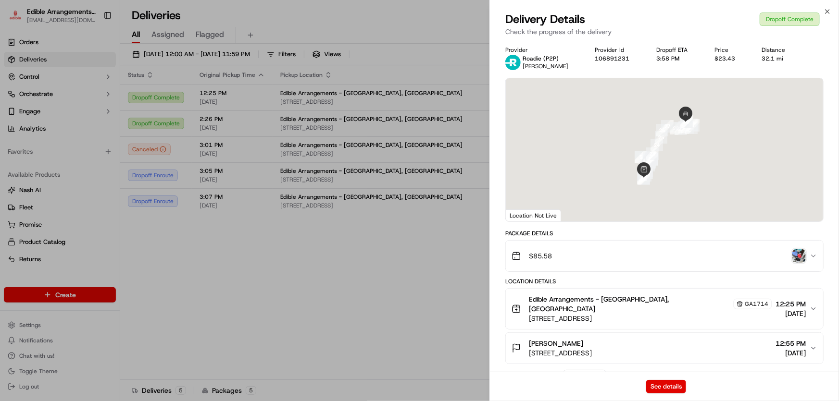
click at [800, 255] on img "button" at bounding box center [798, 255] width 13 height 13
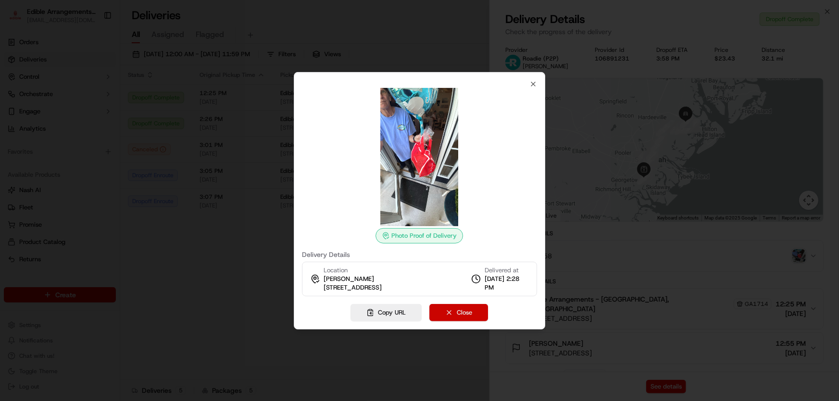
click at [465, 313] on button "Close" at bounding box center [459, 312] width 59 height 17
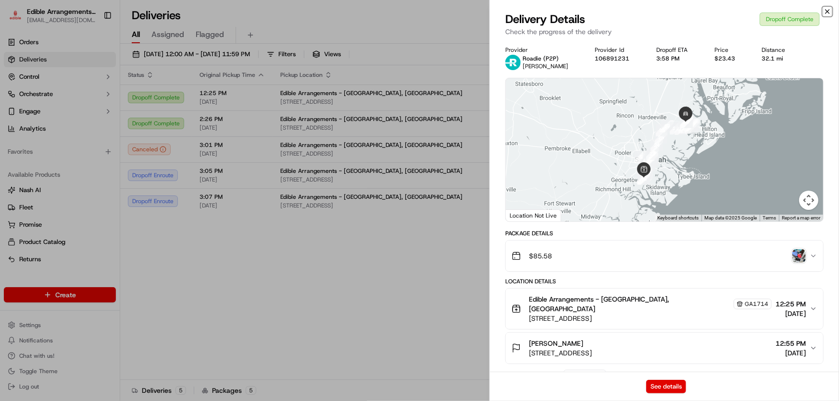
click at [827, 8] on icon "button" at bounding box center [827, 12] width 8 height 8
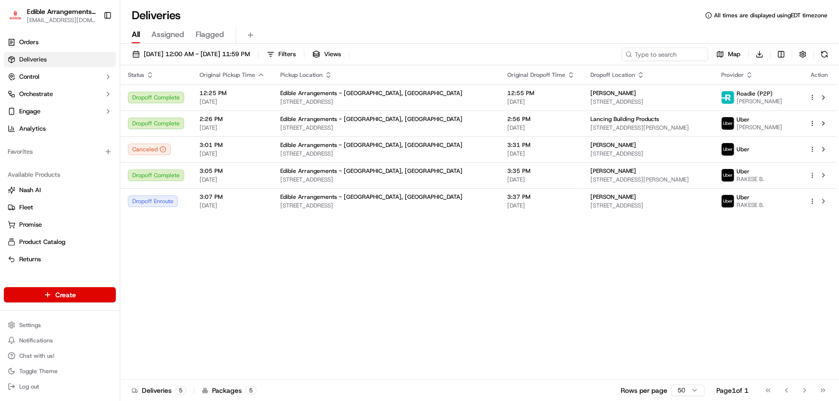
click at [674, 24] on div "All Assigned Flagged" at bounding box center [479, 33] width 718 height 21
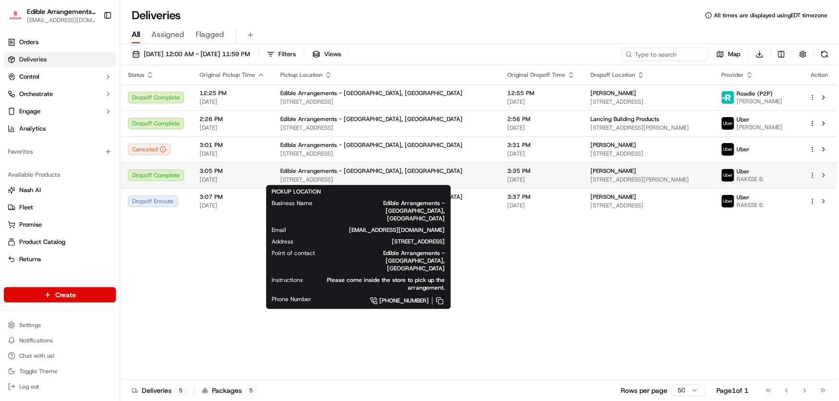
click at [384, 177] on span "[STREET_ADDRESS]" at bounding box center [385, 180] width 211 height 8
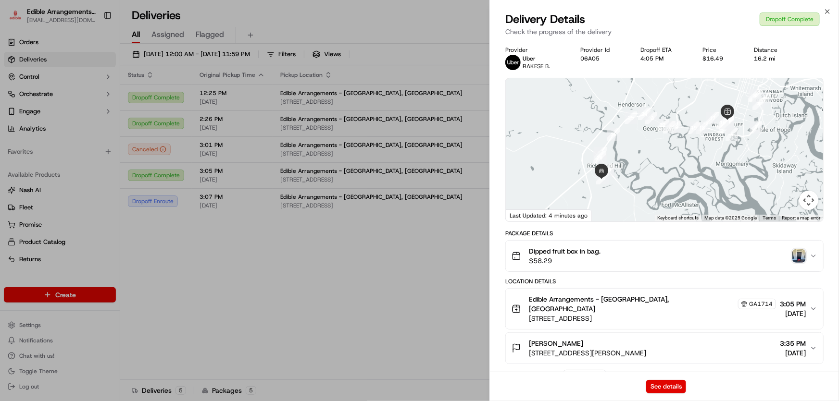
click at [798, 259] on img "button" at bounding box center [798, 255] width 13 height 13
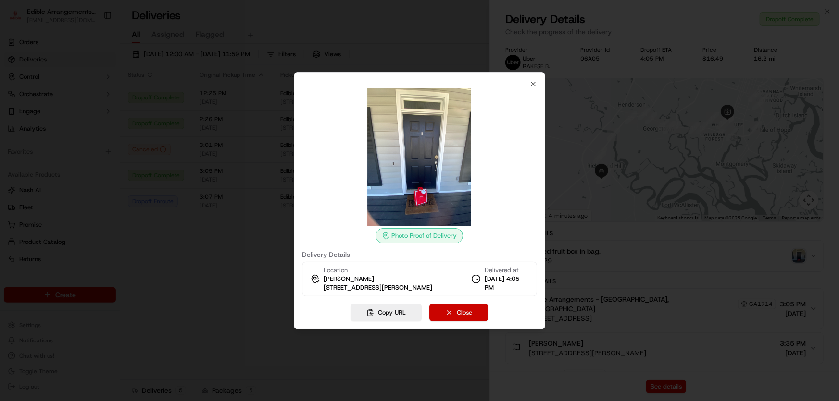
click at [472, 307] on button "Close" at bounding box center [459, 312] width 59 height 17
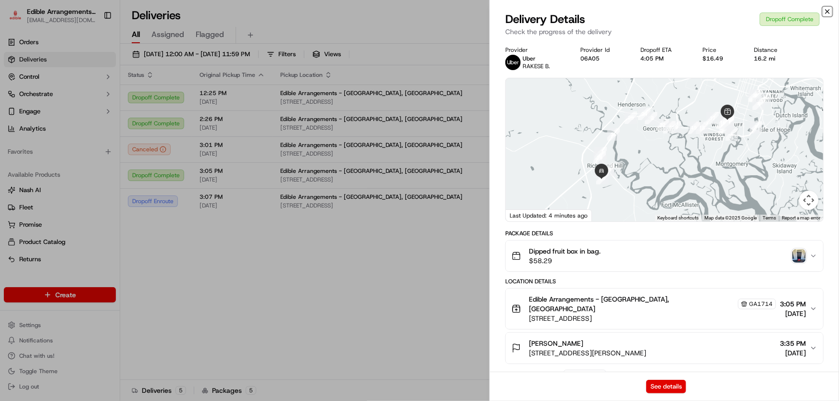
click at [828, 12] on icon "button" at bounding box center [827, 12] width 4 height 4
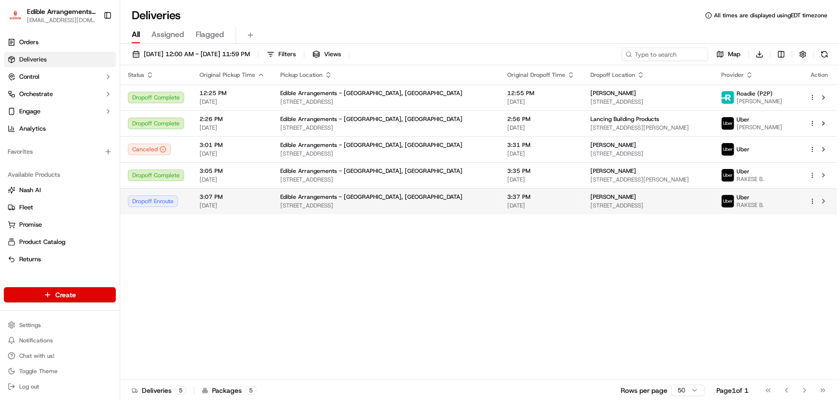
click at [276, 196] on td "Edible Arrangements - [GEOGRAPHIC_DATA][STREET_ADDRESS][GEOGRAPHIC_DATA]" at bounding box center [385, 201] width 227 height 26
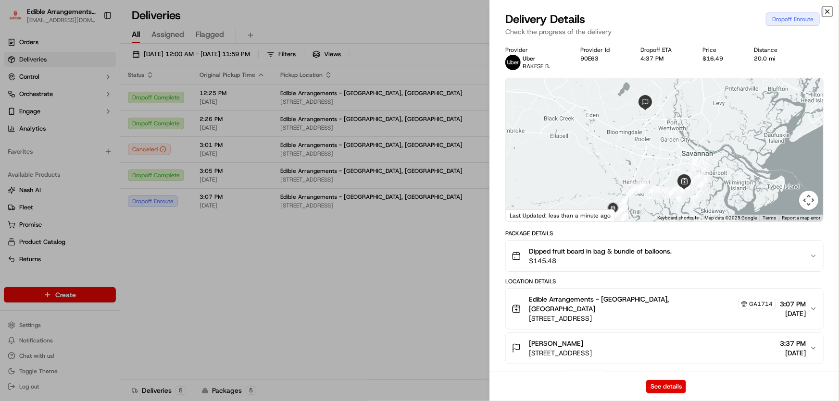
click at [830, 11] on icon "button" at bounding box center [827, 12] width 8 height 8
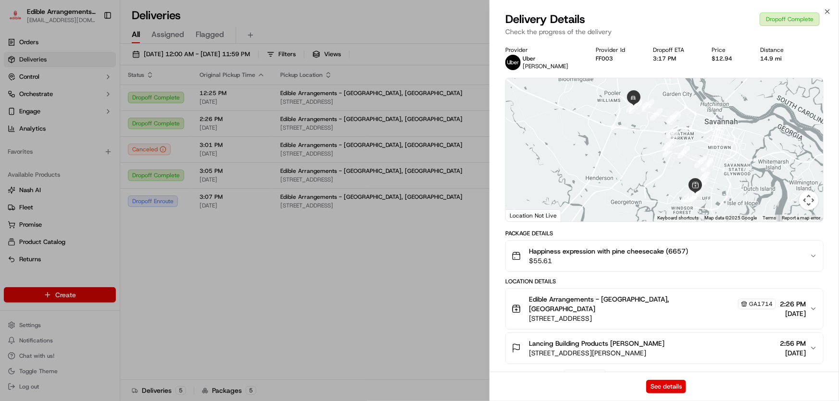
scroll to position [174, 0]
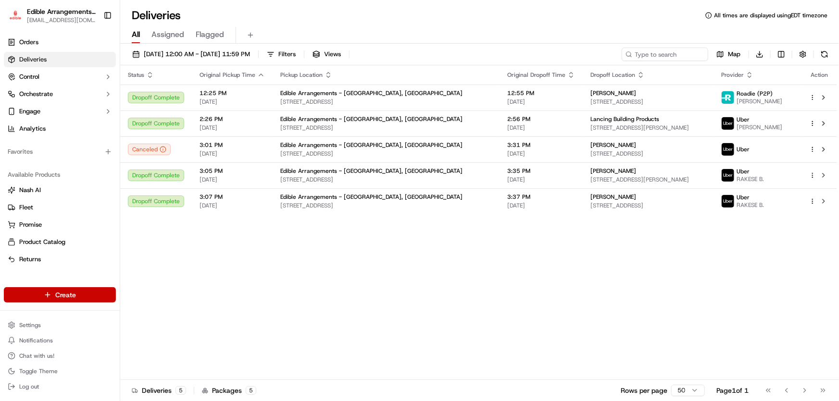
click at [92, 300] on html "Edible Arrangements - [GEOGRAPHIC_DATA][EMAIL_ADDRESS][DOMAIN_NAME] Toggle Side…" at bounding box center [419, 200] width 839 height 401
click at [146, 308] on link "Delivery" at bounding box center [173, 312] width 107 height 17
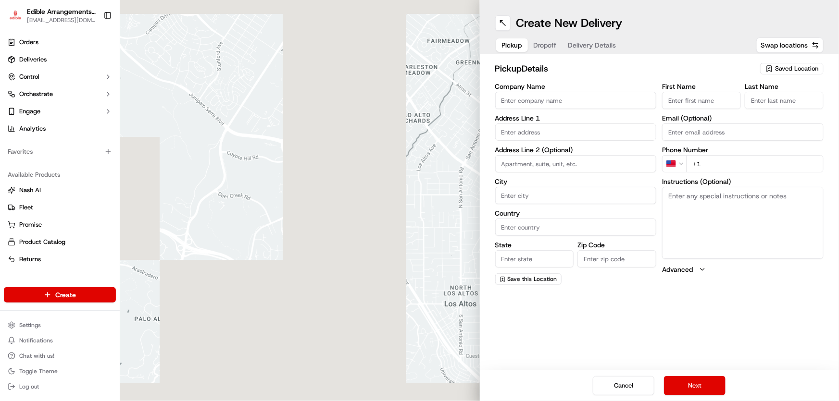
click at [723, 210] on textarea "Instructions (Optional)" at bounding box center [742, 223] width 161 height 72
paste textarea "Hand deliver to customer. We have already confirmed the recipient will be home …"
type textarea "Hand deliver to customer. We have already confirmed the recipient will be home …"
click at [801, 66] on span "Saved Location" at bounding box center [796, 68] width 43 height 9
click at [779, 107] on span "Edible Arrangements - [GEOGRAPHIC_DATA], [GEOGRAPHIC_DATA] (GA1714)" at bounding box center [775, 108] width 118 height 17
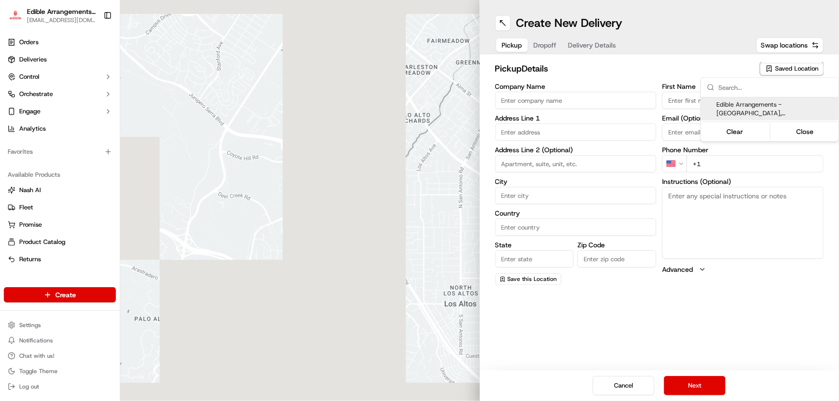
type input "Edible Arrangements - [GEOGRAPHIC_DATA], [GEOGRAPHIC_DATA]"
type input "[STREET_ADDRESS]"
type input "Savannah"
type input "US"
type input "GA"
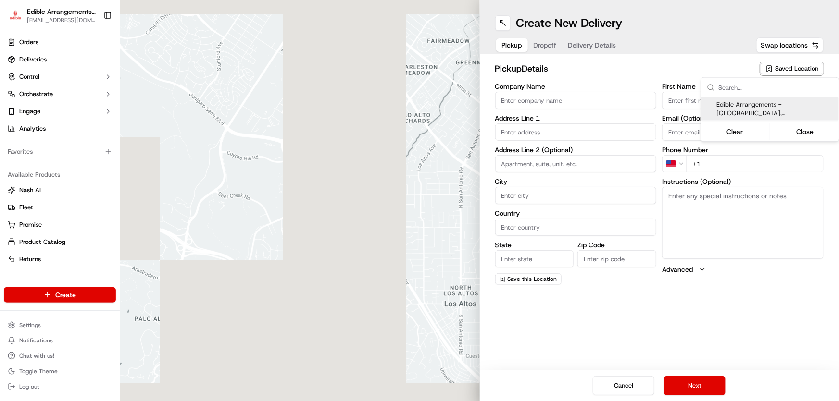
type input "31406"
type input "[EMAIL_ADDRESS][DOMAIN_NAME]"
type input "[PHONE_NUMBER]"
type textarea "Please come inside the store to pick up the arrangement."
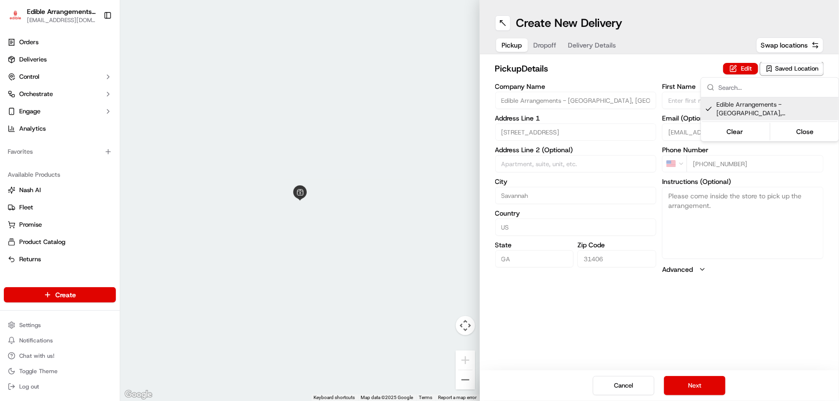
click at [741, 116] on span "Edible Arrangements - [GEOGRAPHIC_DATA], [GEOGRAPHIC_DATA] (GA1714)" at bounding box center [775, 108] width 118 height 17
type input "+1"
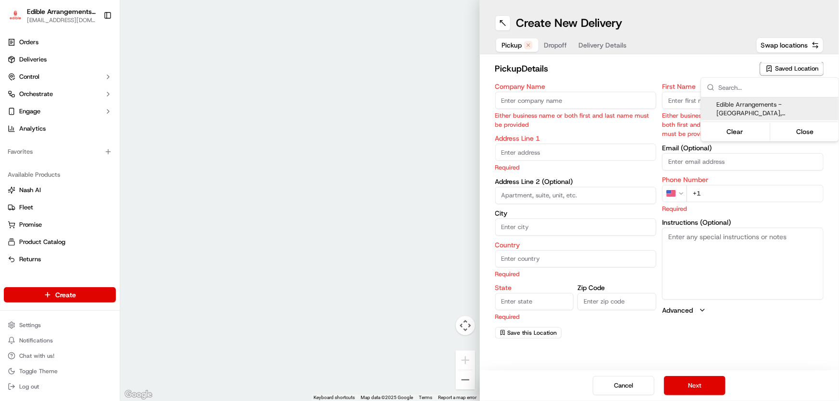
click at [550, 49] on html "Edible Arrangements - [GEOGRAPHIC_DATA][EMAIL_ADDRESS][DOMAIN_NAME] Toggle Side…" at bounding box center [419, 200] width 839 height 401
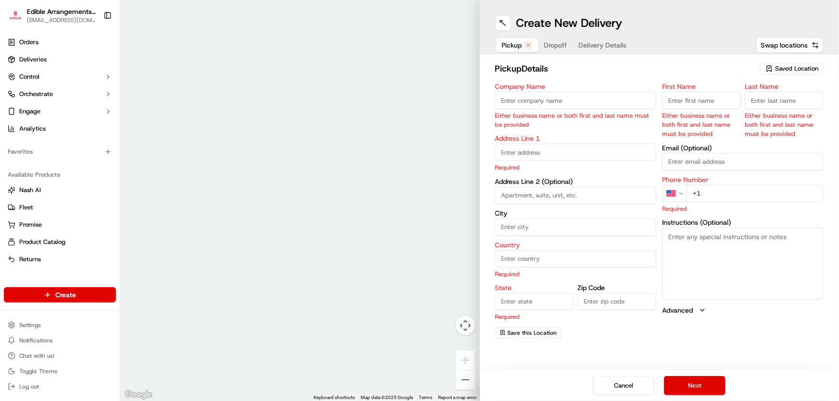
click at [509, 41] on span "Pickup" at bounding box center [512, 45] width 20 height 10
click at [761, 69] on div "Saved Location" at bounding box center [791, 69] width 63 height 12
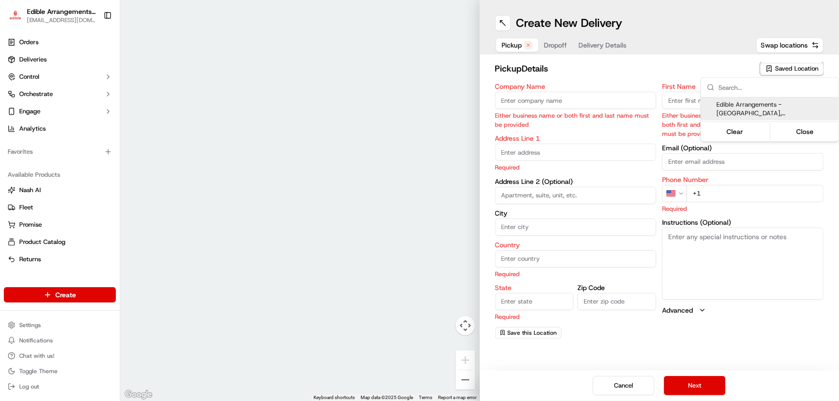
click at [764, 68] on html "Edible Arrangements - [GEOGRAPHIC_DATA][EMAIL_ADDRESS][DOMAIN_NAME] Toggle Side…" at bounding box center [419, 200] width 839 height 401
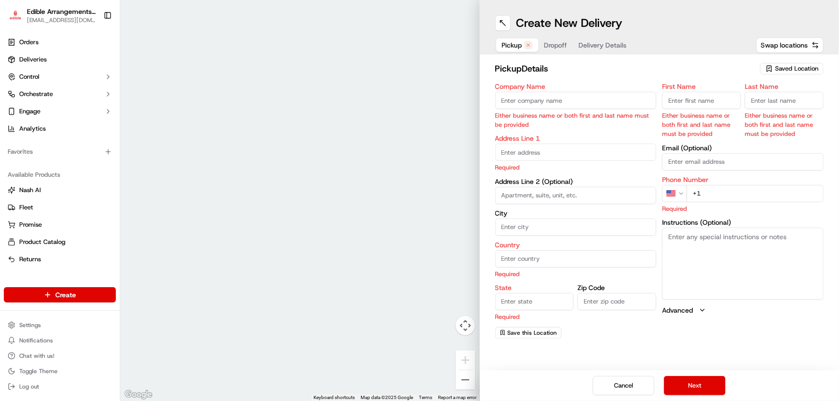
click at [765, 72] on div "Saved Location" at bounding box center [791, 69] width 63 height 12
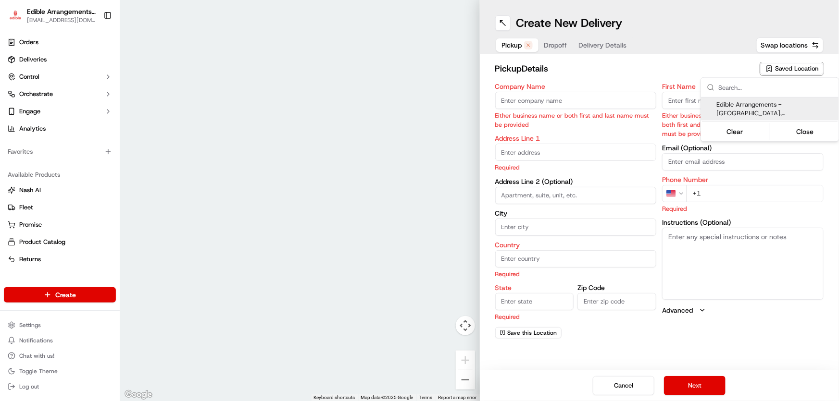
click at [765, 101] on span "Edible Arrangements - [GEOGRAPHIC_DATA], [GEOGRAPHIC_DATA] (GA1714)" at bounding box center [775, 108] width 118 height 17
type input "Edible Arrangements - [GEOGRAPHIC_DATA], [GEOGRAPHIC_DATA]"
type input "[STREET_ADDRESS]"
type input "Savannah"
type input "US"
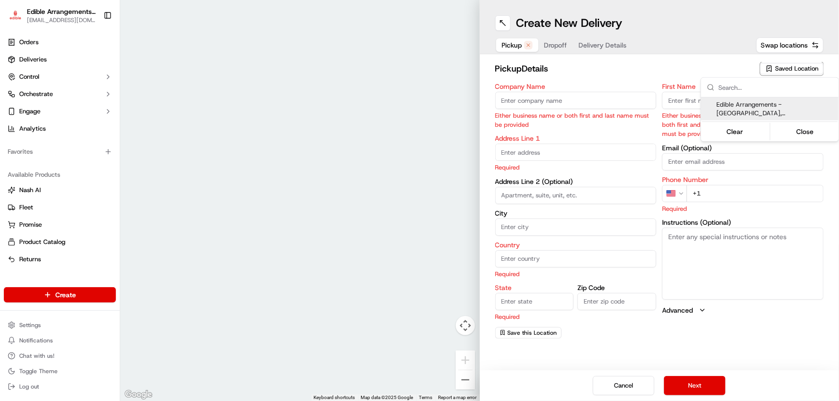
type input "GA"
type input "31406"
type input "[EMAIL_ADDRESS][DOMAIN_NAME]"
type input "[PHONE_NUMBER]"
type textarea "Please come inside the store to pick up the arrangement."
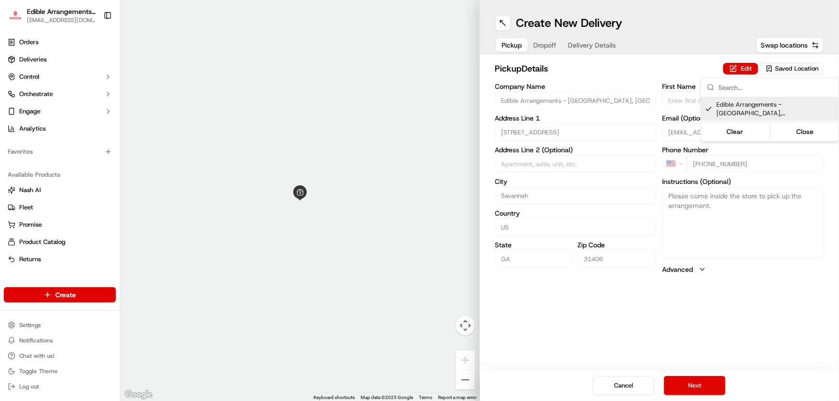
click at [548, 42] on html "Edible Arrangements - [GEOGRAPHIC_DATA][EMAIL_ADDRESS][DOMAIN_NAME] Toggle Side…" at bounding box center [419, 200] width 839 height 401
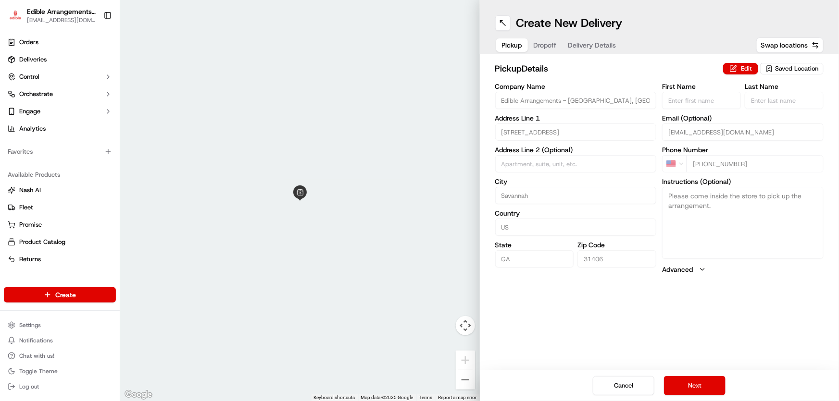
click at [550, 44] on span "Dropoff" at bounding box center [544, 45] width 23 height 10
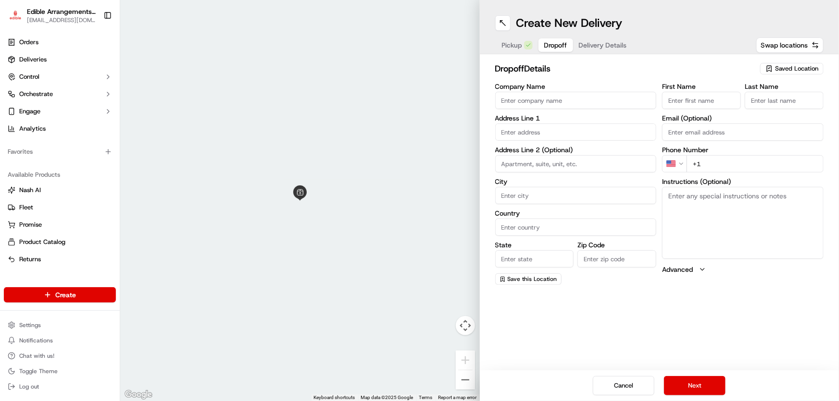
click at [704, 204] on textarea "Instructions (Optional)" at bounding box center [742, 223] width 161 height 72
paste textarea "Hand deliver to customer. We have already confirmed the recipient will be home …"
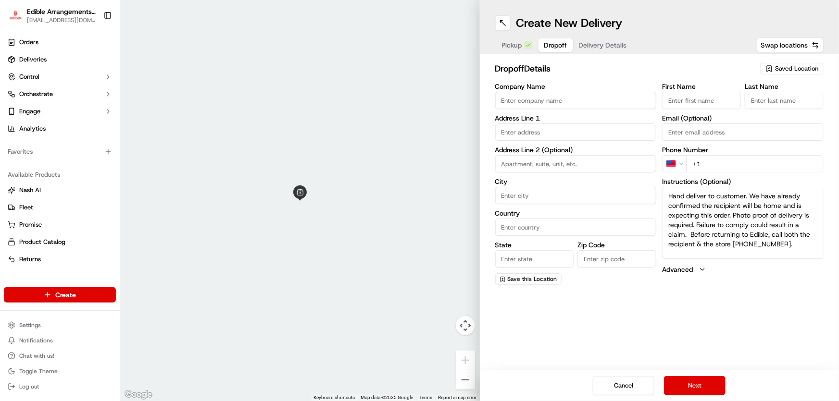
click at [669, 197] on textarea "Hand deliver to customer. We have already confirmed the recipient will be home …" at bounding box center [742, 223] width 161 height 72
drag, startPoint x: 669, startPoint y: 197, endPoint x: 742, endPoint y: 194, distance: 72.6
click at [742, 194] on textarea "Hand deliver to customer. We have already confirmed the recipient will be home …" at bounding box center [742, 223] width 161 height 72
click at [720, 221] on textarea "Deliver to front desk. We have already confirmed the recipient will be home and…" at bounding box center [742, 223] width 161 height 72
click at [735, 206] on textarea "Deliver to front desk. We have already confirmed the recipient will be home and…" at bounding box center [742, 223] width 161 height 72
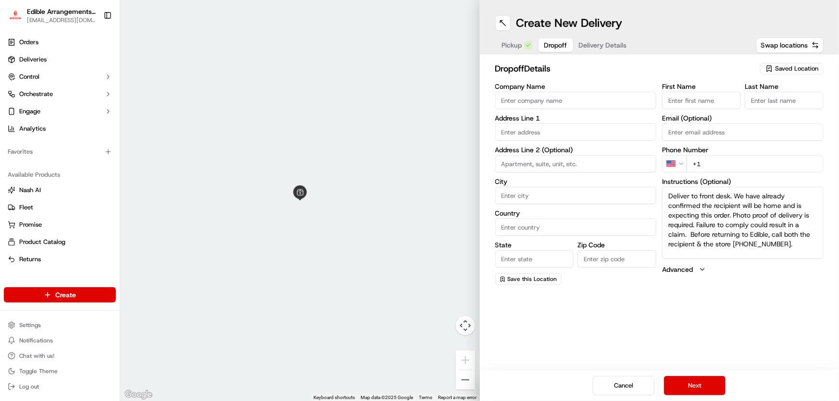
click at [735, 206] on textarea "Deliver to front desk. We have already confirmed the recipient will be home and…" at bounding box center [742, 223] width 161 height 72
click at [692, 215] on textarea "Deliver to front desk. We have already confirmed the recipient will be there an…" at bounding box center [742, 223] width 161 height 72
click at [762, 238] on textarea "Deliver to front desk. We have already confirmed the recipient will be there an…" at bounding box center [742, 223] width 161 height 72
type textarea "Deliver to front desk. We have already confirmed the recipient will be there an…"
click at [694, 101] on input "First Name" at bounding box center [701, 100] width 79 height 17
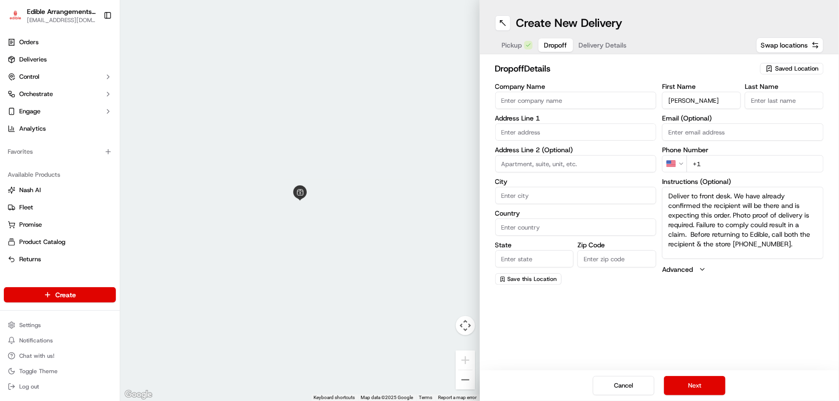
drag, startPoint x: 723, startPoint y: 103, endPoint x: 697, endPoint y: 102, distance: 26.0
click at [697, 102] on input "[PERSON_NAME]" at bounding box center [701, 100] width 79 height 17
type input "Cheyenne"
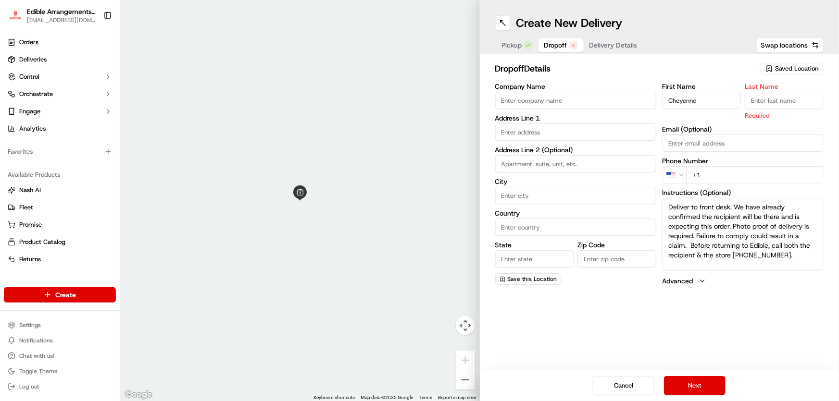
click at [758, 97] on input "Last Name" at bounding box center [783, 100] width 79 height 17
type input "[PERSON_NAME]"
drag, startPoint x: 703, startPoint y: 127, endPoint x: 704, endPoint y: 133, distance: 5.8
click at [704, 130] on div "Email (Optional)" at bounding box center [742, 139] width 161 height 26
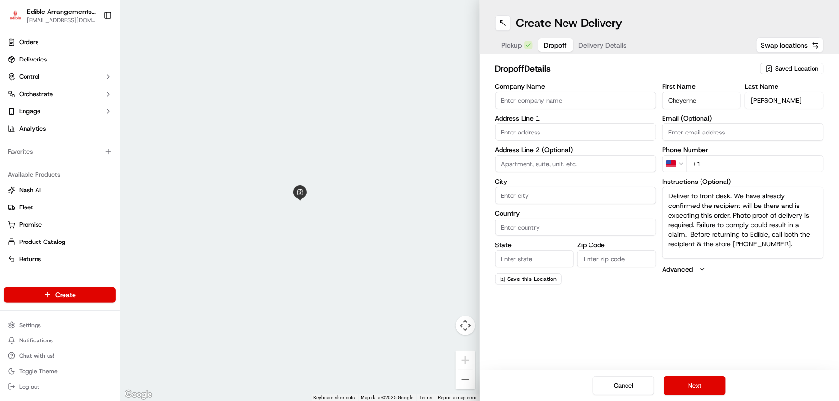
click at [722, 165] on input "+1" at bounding box center [754, 163] width 137 height 17
type input "[PHONE_NUMBER]"
click at [570, 142] on div "Company Name Address Line 1 Address Line 2 (Optional) City Country State Zip Co…" at bounding box center [575, 184] width 161 height 202
click at [568, 134] on input "text" at bounding box center [575, 132] width 161 height 17
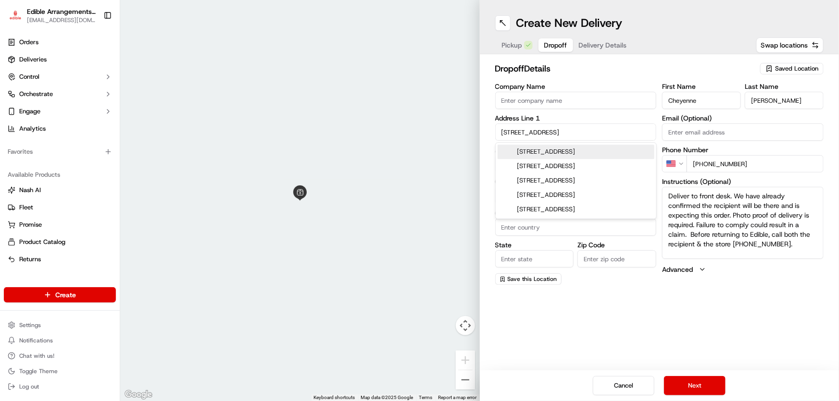
click at [577, 152] on div "[STREET_ADDRESS]" at bounding box center [575, 152] width 157 height 14
type input "[STREET_ADDRESS]"
type input "Savannah"
type input "[GEOGRAPHIC_DATA]"
type input "GA"
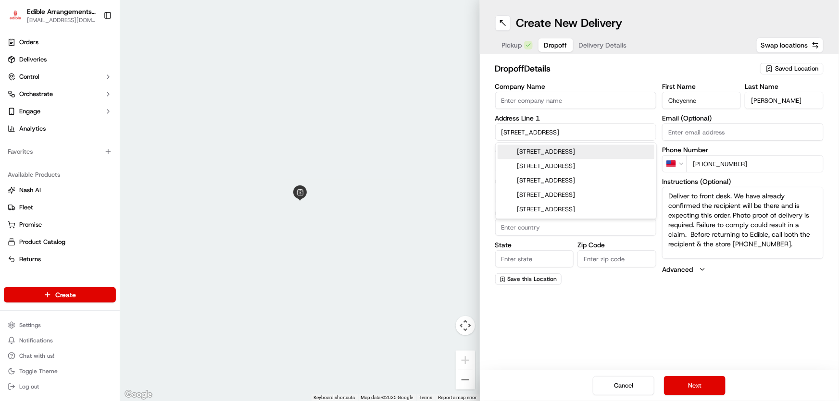
type input "31401"
type input "[STREET_ADDRESS]"
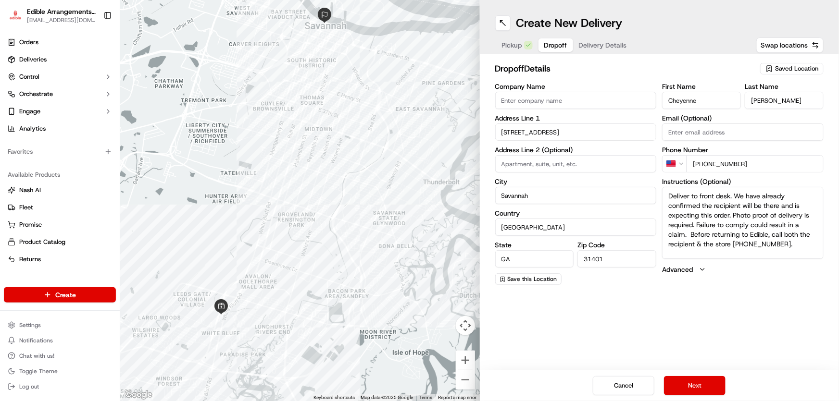
click at [597, 41] on span "Delivery Details" at bounding box center [603, 45] width 48 height 10
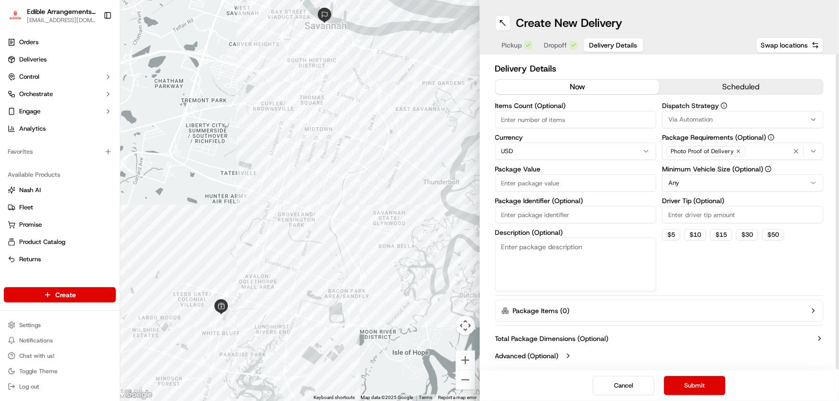
click at [592, 242] on textarea "Description (Optional)" at bounding box center [575, 265] width 161 height 54
type textarea "Flower bouquet."
click at [514, 214] on input "Package Identifier (Optional)" at bounding box center [575, 214] width 161 height 17
type input "S1714-107869-1"
click at [542, 103] on div "Delivery Details now scheduled Items Count (Optional) Currency USD Package Valu…" at bounding box center [659, 213] width 329 height 303
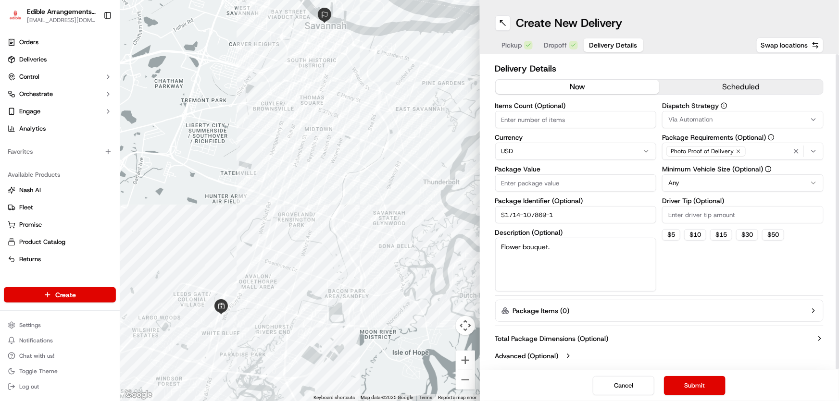
click at [542, 118] on input "Items Count (Optional)" at bounding box center [575, 119] width 161 height 17
type input "1"
click at [534, 175] on input "Package Value" at bounding box center [575, 182] width 161 height 17
type input "48.13"
click at [714, 259] on div "Dispatch Strategy Via Automation Package Requirements (Optional) Photo Proof of…" at bounding box center [742, 196] width 161 height 189
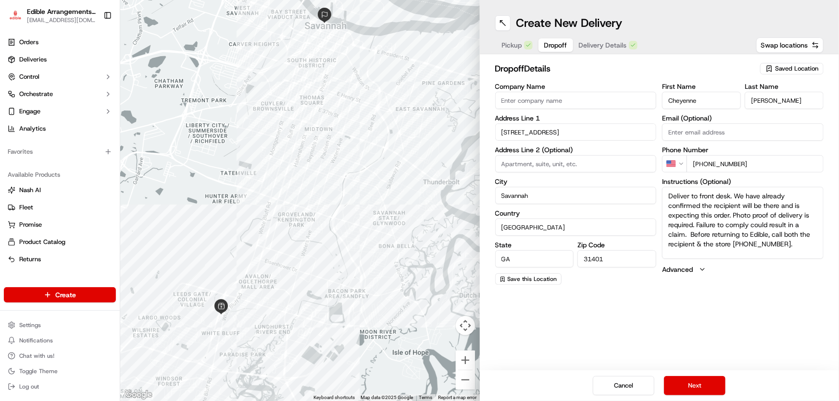
click at [561, 42] on span "Dropoff" at bounding box center [555, 45] width 23 height 10
click at [668, 198] on textarea "Deliver to front desk. We have already confirmed the recipient will be there an…" at bounding box center [742, 223] width 161 height 72
click at [727, 203] on textarea "Deliver to front desk. We have already confirmed the recipient will be there an…" at bounding box center [742, 223] width 161 height 72
click at [729, 204] on textarea "Deliver to front desk. We have already confirmed the recipient will be there an…" at bounding box center [742, 223] width 161 height 72
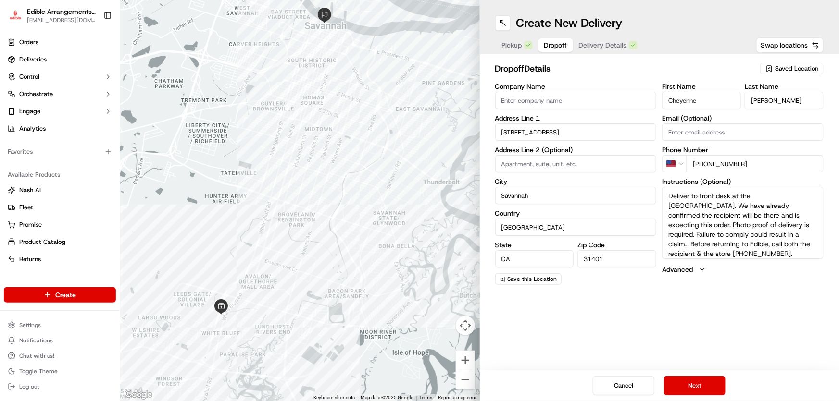
click at [687, 215] on textarea "Deliver to front desk at the [GEOGRAPHIC_DATA]. We have already confirmed the r…" at bounding box center [742, 223] width 161 height 72
click at [666, 205] on textarea "Deliver to front desk at the [GEOGRAPHIC_DATA]. We have already confirmed the r…" at bounding box center [742, 223] width 161 height 72
click at [668, 217] on textarea "Deliver to front desk at the [GEOGRAPHIC_DATA]. We have already confirmed the r…" at bounding box center [742, 223] width 161 height 72
click at [627, 291] on div "dropoff Details Saved Location Company Name Address Line [STREET_ADDRESS] Addre…" at bounding box center [659, 173] width 359 height 239
click at [718, 230] on textarea "Deliver to front desk at the [GEOGRAPHIC_DATA]. We have already confirmed the r…" at bounding box center [742, 223] width 161 height 72
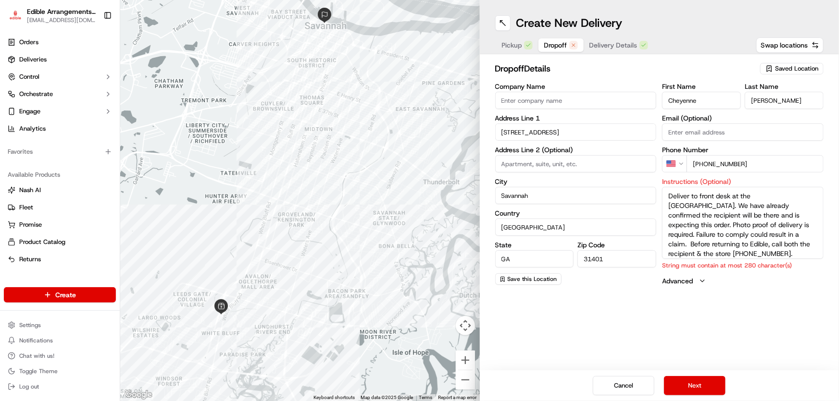
click at [774, 234] on textarea "Deliver to front desk at the [GEOGRAPHIC_DATA]. We have already confirmed the r…" at bounding box center [742, 223] width 161 height 72
click at [759, 227] on textarea "Deliver to front desk at the [GEOGRAPHIC_DATA]. We have already confirmed the r…" at bounding box center [742, 223] width 161 height 72
drag, startPoint x: 759, startPoint y: 227, endPoint x: 734, endPoint y: 237, distance: 27.2
click at [734, 237] on textarea "Deliver to front desk at the [GEOGRAPHIC_DATA]. We have already confirmed the r…" at bounding box center [742, 223] width 161 height 72
click at [740, 249] on textarea "Deliver to front desk at the [GEOGRAPHIC_DATA]. We have already confirmed the r…" at bounding box center [742, 223] width 161 height 72
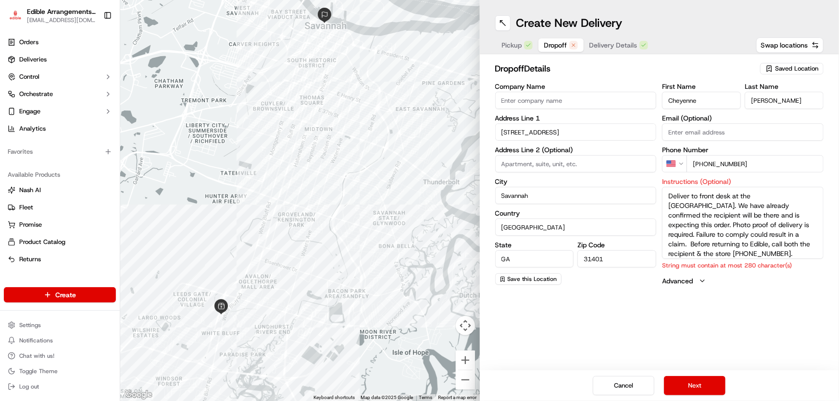
click at [706, 244] on textarea "Deliver to front desk at the [GEOGRAPHIC_DATA]. We have already confirmed the r…" at bounding box center [742, 223] width 161 height 72
click at [711, 243] on textarea "Deliver to front desk at the [GEOGRAPHIC_DATA]. We have already confirmed the r…" at bounding box center [742, 223] width 161 height 72
click at [716, 255] on textarea "Deliver to front desk at the [GEOGRAPHIC_DATA]. We have already confirmed the r…" at bounding box center [742, 223] width 161 height 72
click at [701, 244] on textarea "Deliver to front desk at the [GEOGRAPHIC_DATA]. We have already confirmed the r…" at bounding box center [742, 223] width 161 height 72
click at [766, 242] on textarea "Deliver to front desk at the [GEOGRAPHIC_DATA]. We have already confirmed the r…" at bounding box center [742, 223] width 161 height 72
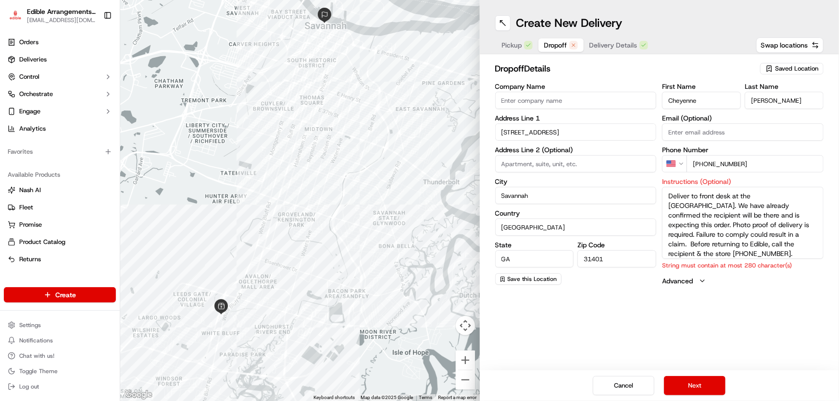
click at [771, 243] on textarea "Deliver to front desk at the [GEOGRAPHIC_DATA]. We have already confirmed the r…" at bounding box center [742, 223] width 161 height 72
click at [754, 251] on textarea "Deliver to front desk at the [GEOGRAPHIC_DATA]. We have already confirmed the r…" at bounding box center [742, 223] width 161 height 72
click at [750, 244] on textarea "Deliver to front desk at the [GEOGRAPHIC_DATA]. We have already confirmed the r…" at bounding box center [742, 223] width 161 height 72
drag, startPoint x: 750, startPoint y: 244, endPoint x: 766, endPoint y: 243, distance: 16.4
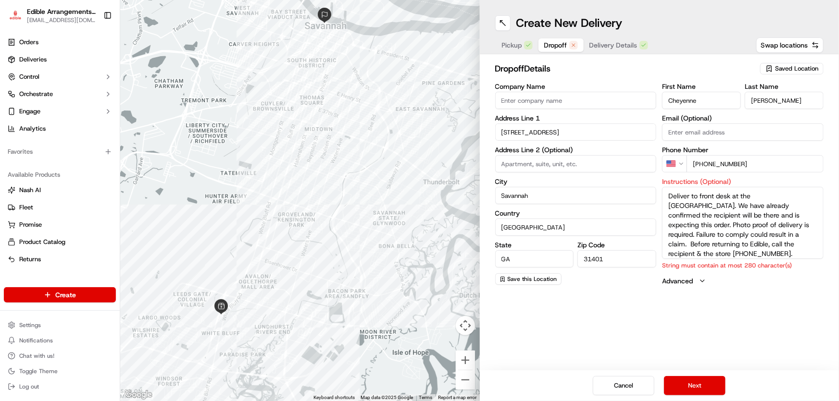
click at [766, 243] on textarea "Deliver to front desk at the [GEOGRAPHIC_DATA]. We have already confirmed the r…" at bounding box center [742, 223] width 161 height 72
click at [828, 222] on div "dropoff Details Saved Location Company Name Address Line [STREET_ADDRESS] Addre…" at bounding box center [659, 173] width 359 height 238
click at [709, 242] on textarea "Deliver to front desk at the [GEOGRAPHIC_DATA]. We have already confirmed the r…" at bounding box center [742, 223] width 161 height 72
click at [708, 245] on textarea "Deliver to front desk at the [GEOGRAPHIC_DATA]. We have already confirmed the r…" at bounding box center [742, 223] width 161 height 72
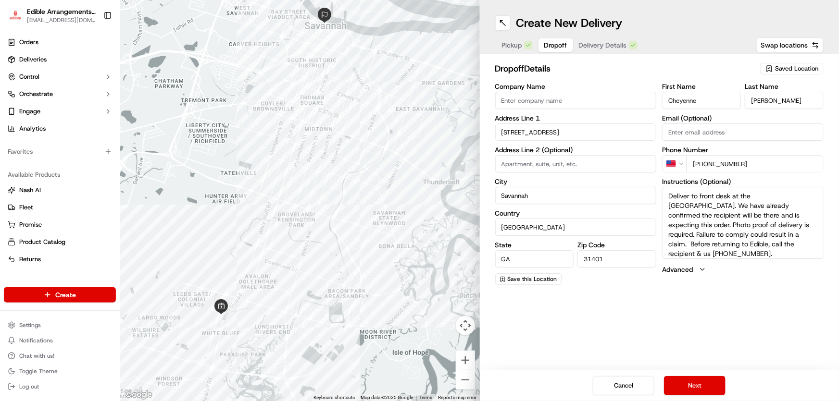
click at [708, 245] on textarea "Deliver to front desk at the [GEOGRAPHIC_DATA]. We have already confirmed the r…" at bounding box center [742, 223] width 161 height 72
click at [710, 245] on textarea "Deliver to front desk at the [GEOGRAPHIC_DATA]. We have already confirmed the r…" at bounding box center [742, 223] width 161 height 72
click at [706, 247] on textarea "Deliver to front desk at the [GEOGRAPHIC_DATA]. We have already confirmed the r…" at bounding box center [742, 223] width 161 height 72
click at [736, 218] on textarea "Deliver to front desk at the [GEOGRAPHIC_DATA]. We have already confirmed the r…" at bounding box center [742, 223] width 161 height 72
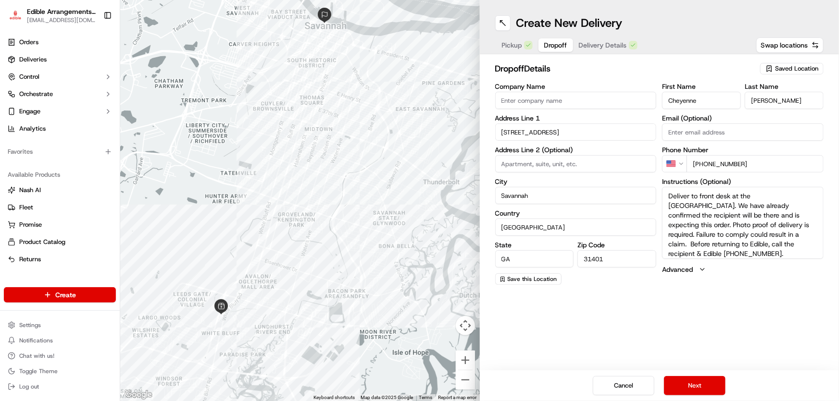
click at [727, 309] on div "Create New Delivery Pickup Dropoff Delivery Details Swap locations dropoff Deta…" at bounding box center [659, 200] width 359 height 401
click at [712, 241] on textarea "Deliver to front desk at the [GEOGRAPHIC_DATA]. We have already confirmed the r…" at bounding box center [742, 223] width 161 height 72
type textarea "Deliver to front desk at the [GEOGRAPHIC_DATA]. We have already confirmed the r…"
click at [735, 297] on div "Create New Delivery Pickup Dropoff Delivery Details Swap locations dropoff Deta…" at bounding box center [659, 200] width 359 height 401
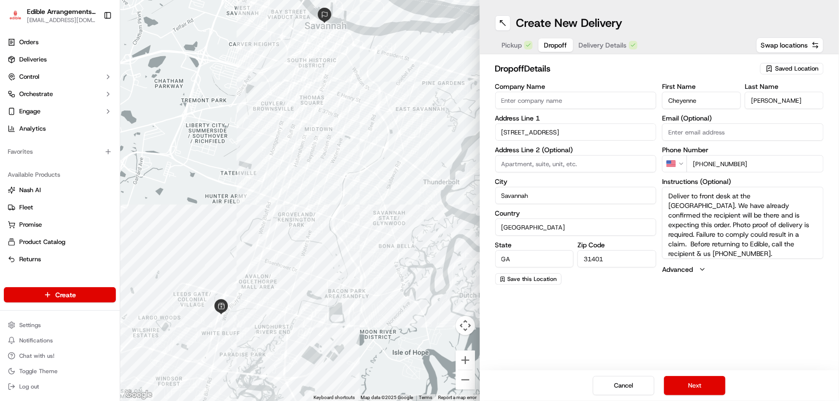
click at [617, 44] on span "Delivery Details" at bounding box center [603, 45] width 48 height 10
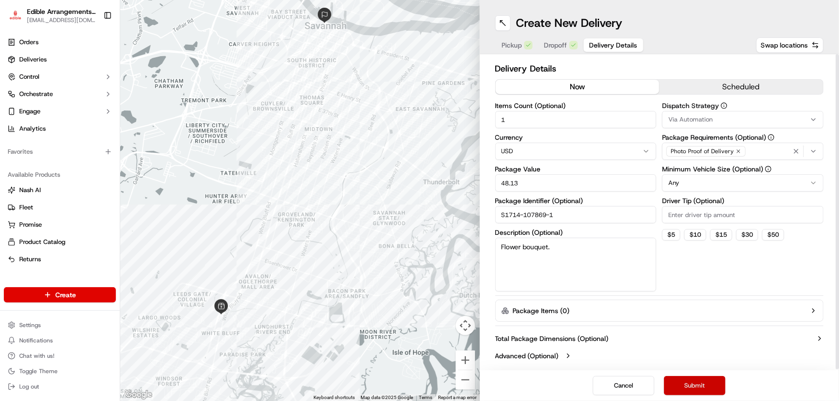
click at [706, 393] on button "Submit" at bounding box center [695, 385] width 62 height 19
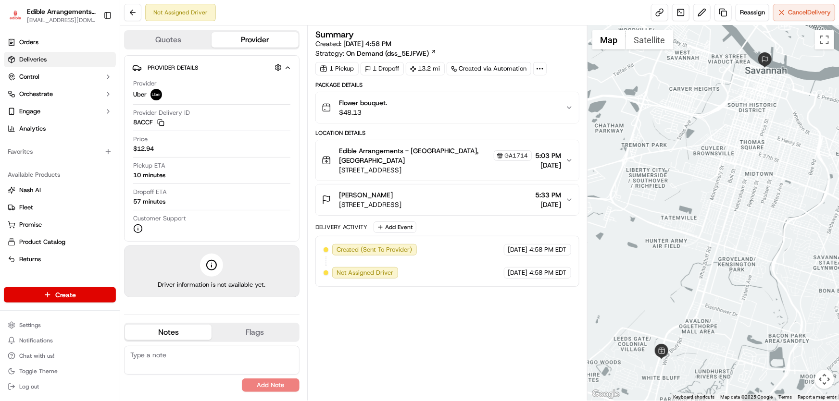
click at [33, 57] on span "Deliveries" at bounding box center [32, 59] width 27 height 9
